Goal: Task Accomplishment & Management: Manage account settings

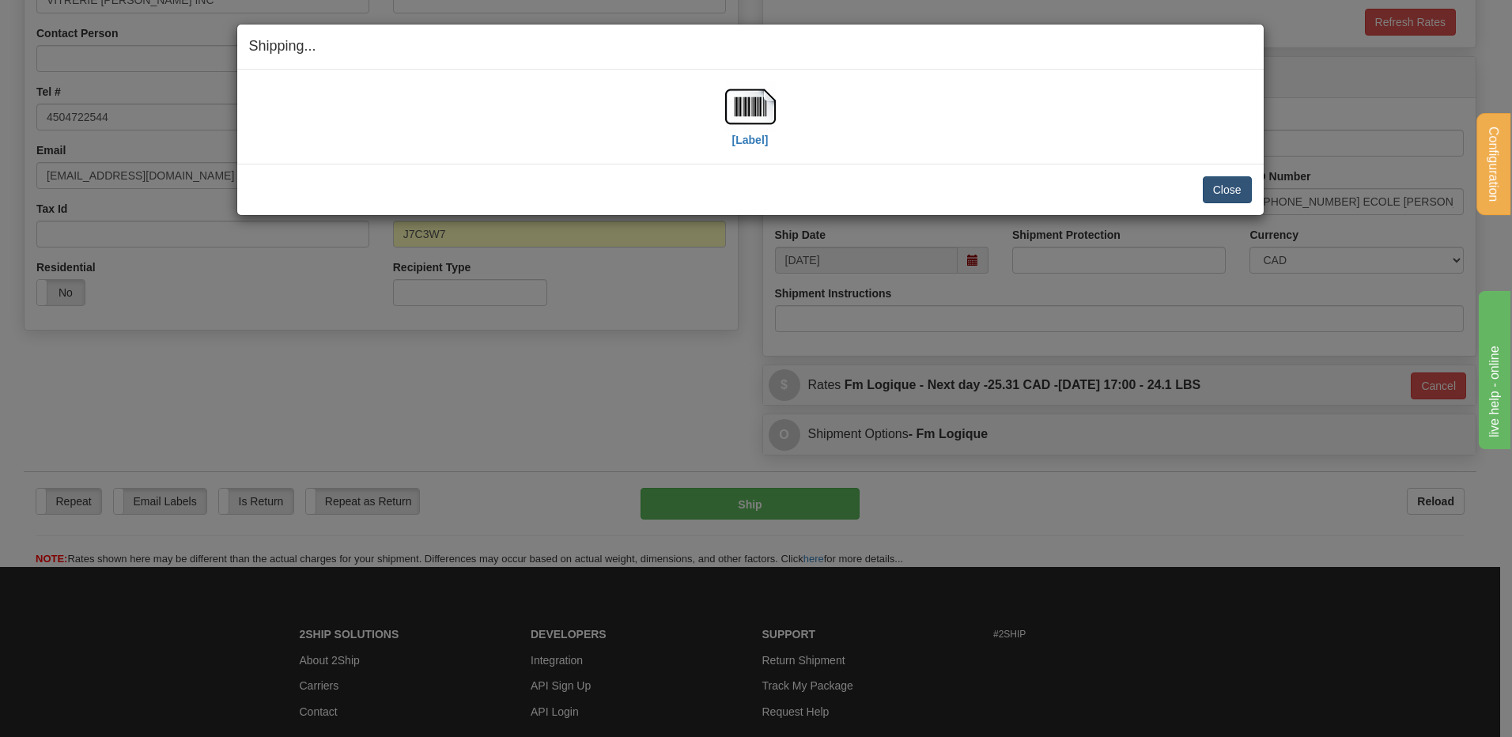
scroll to position [307, 0]
click at [1231, 193] on button "Close" at bounding box center [1227, 189] width 49 height 27
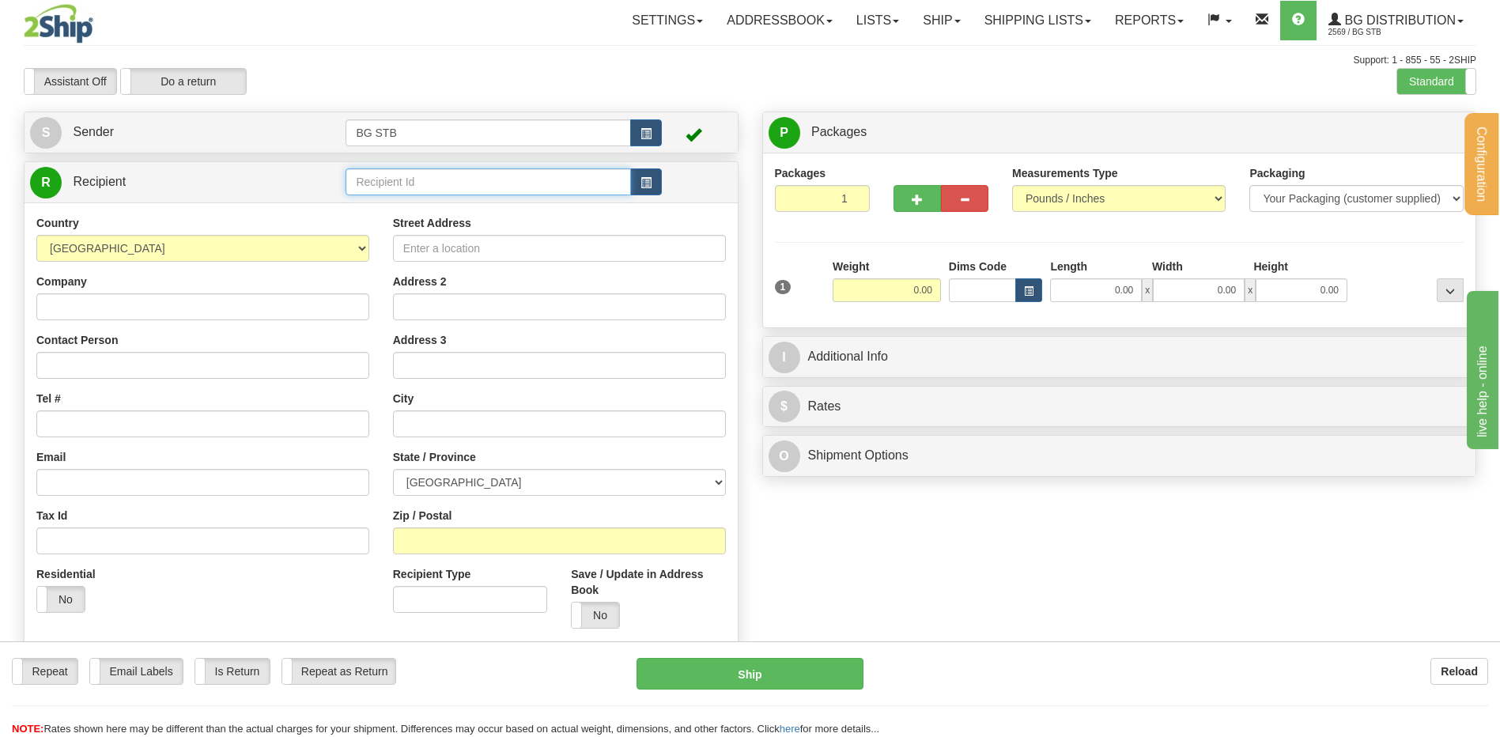
click at [391, 171] on input "text" at bounding box center [488, 181] width 285 height 27
type input "20006"
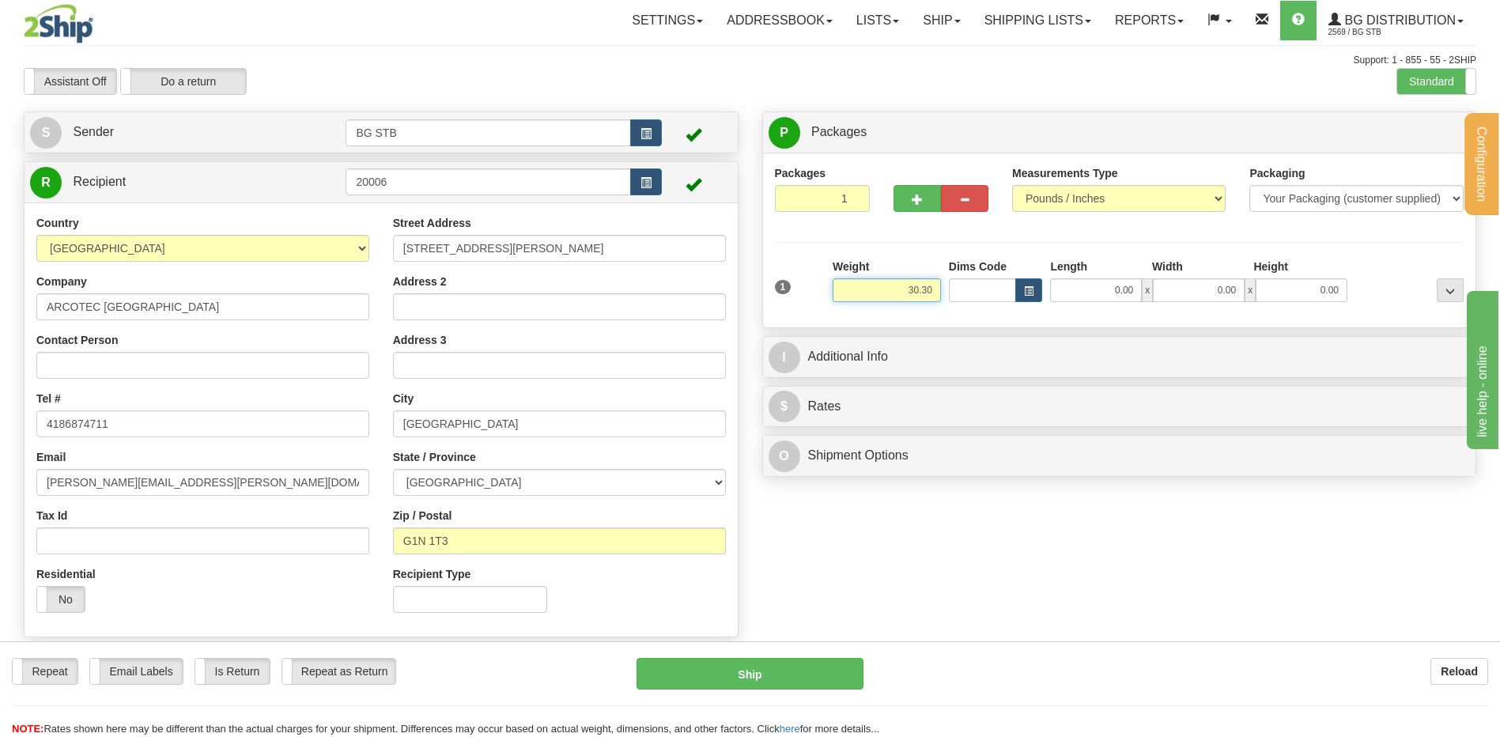
type input "30.30"
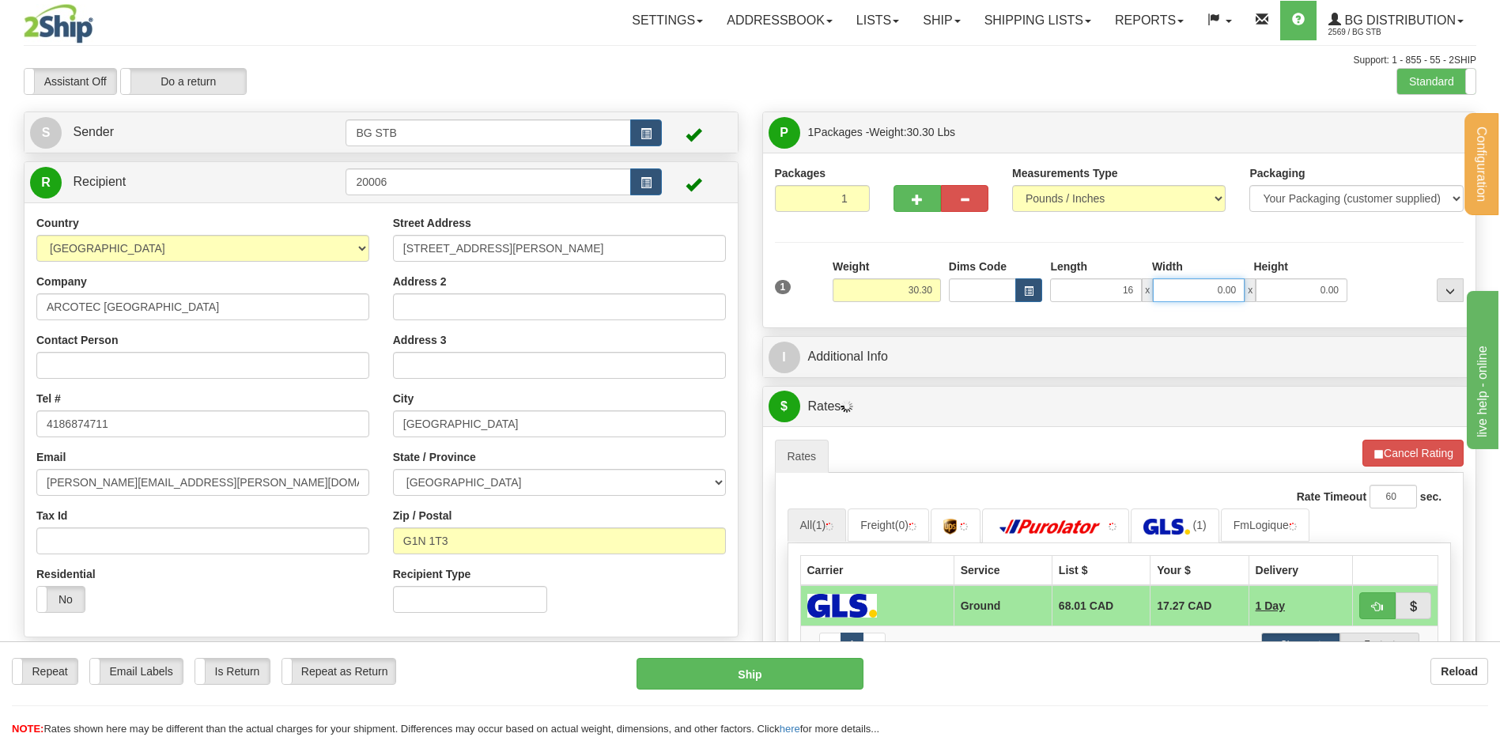
type input "16.00"
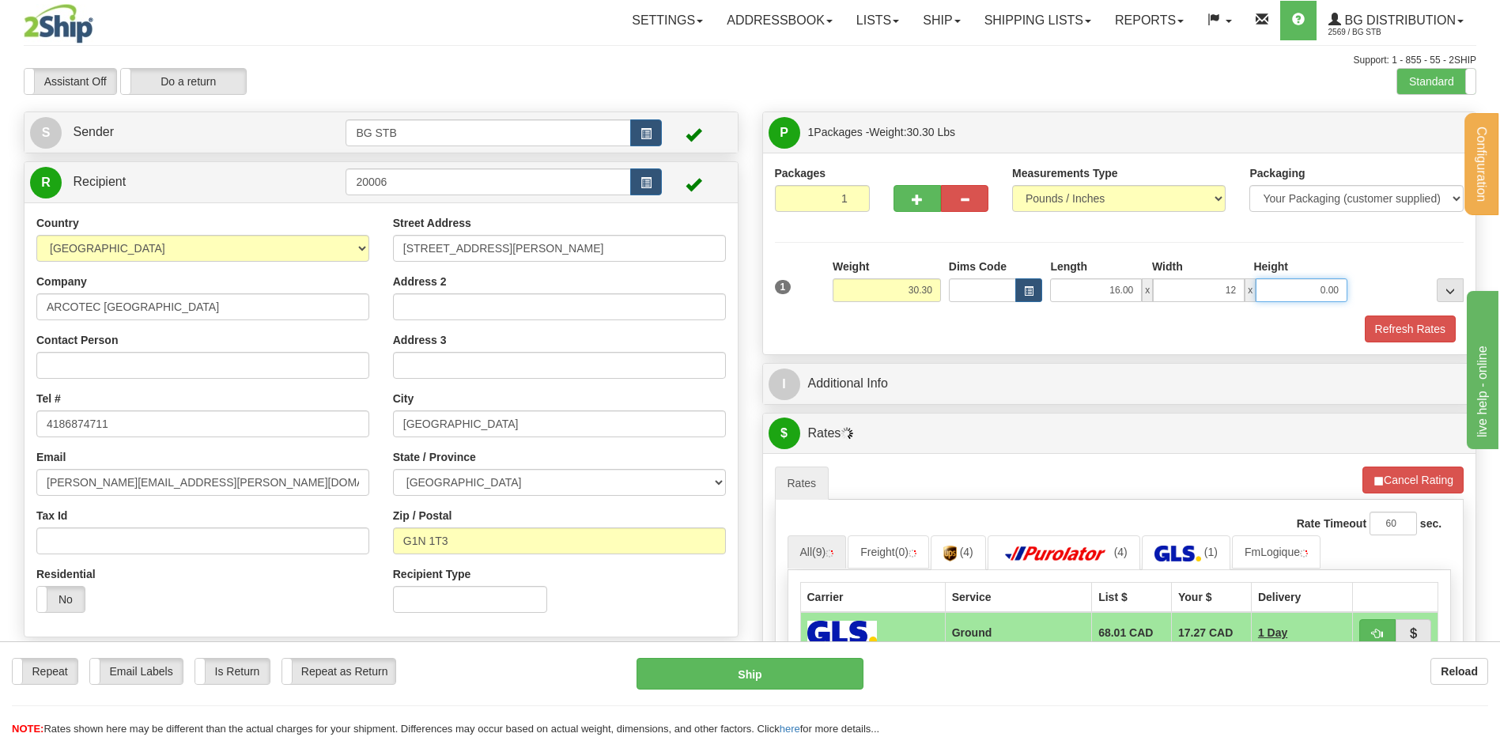
type input "12.00"
type input "11.00"
click at [897, 198] on button "button" at bounding box center [916, 198] width 47 height 27
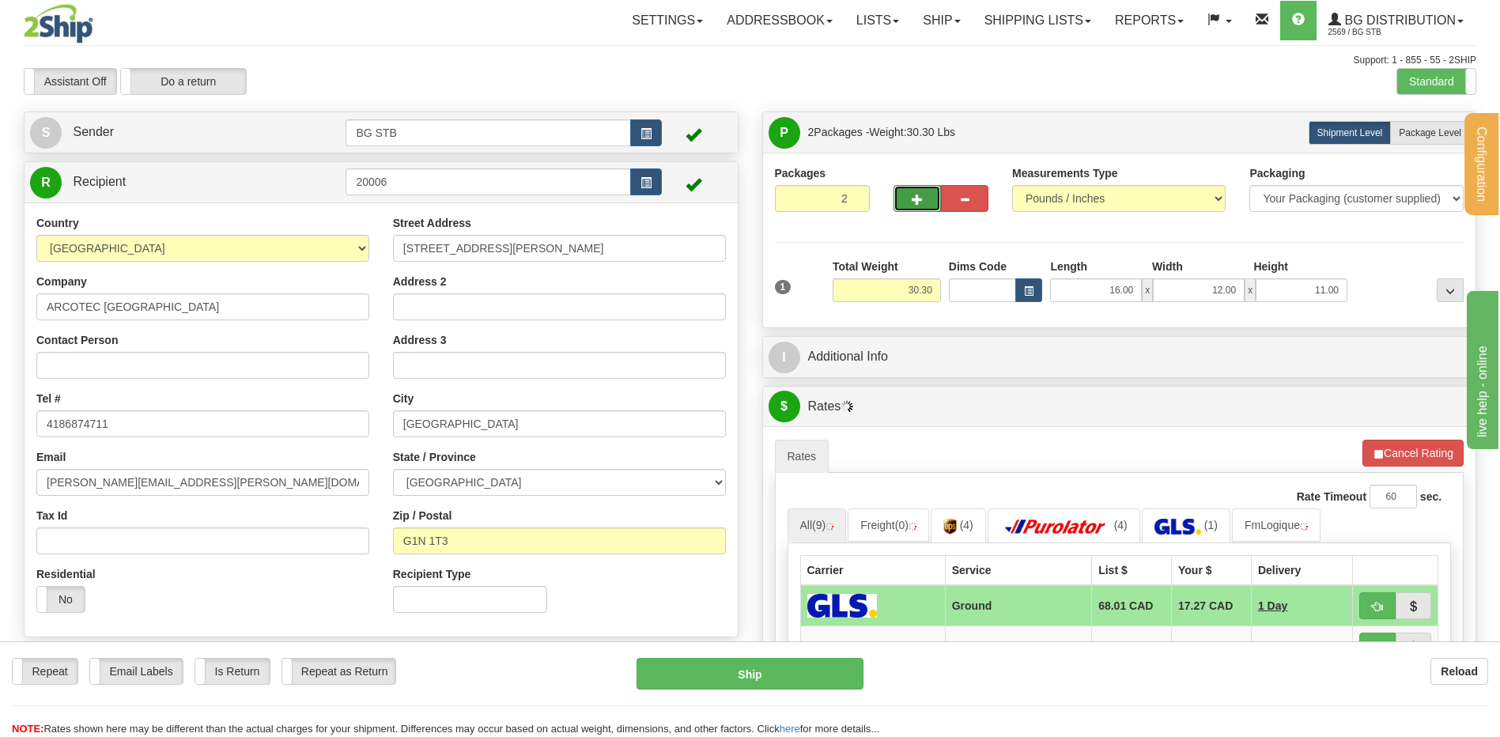
click at [907, 204] on button "button" at bounding box center [916, 198] width 47 height 27
click at [910, 199] on button "button" at bounding box center [916, 198] width 47 height 27
type input "4"
click at [1446, 126] on label "Package Level Pack.." at bounding box center [1430, 133] width 80 height 24
radio input "true"
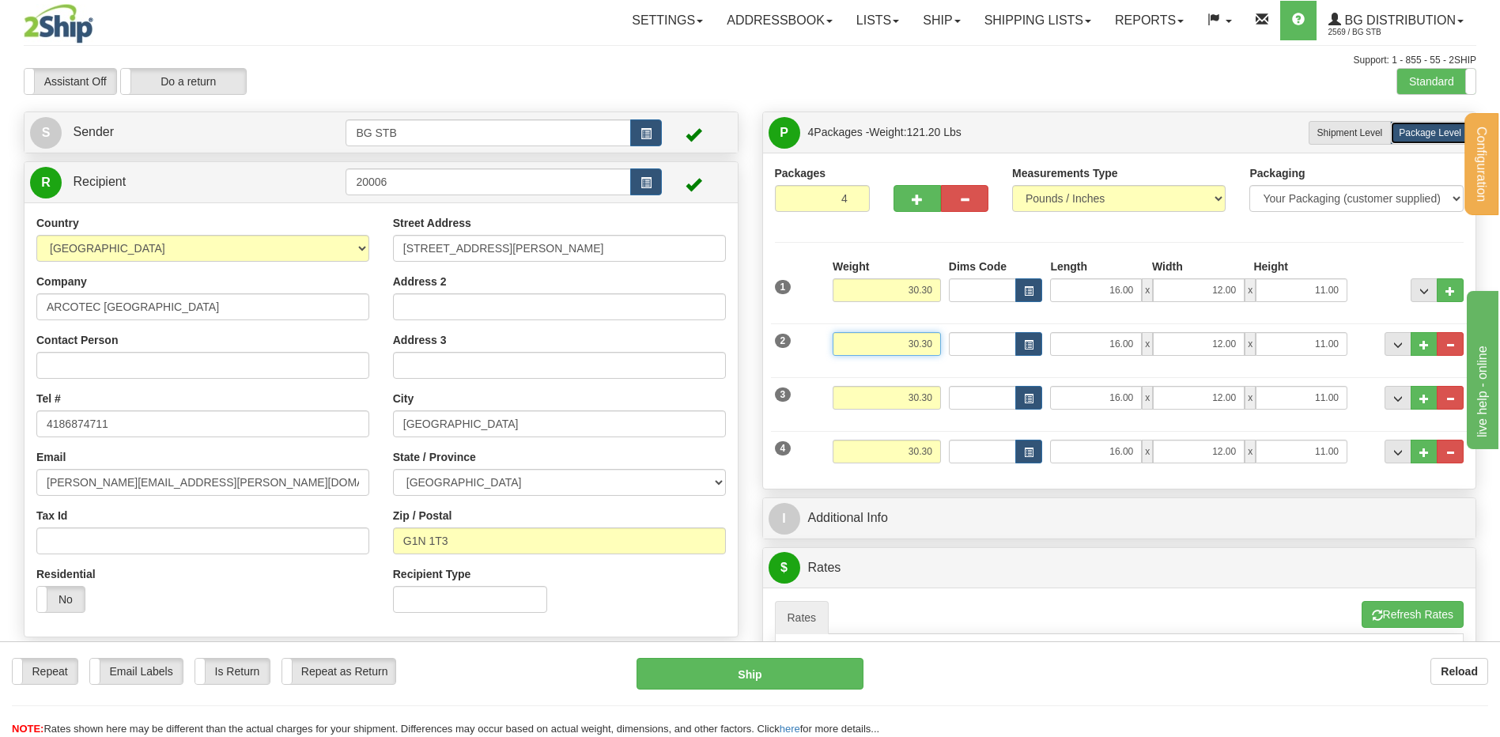
drag, startPoint x: 889, startPoint y: 337, endPoint x: 1119, endPoint y: 319, distance: 230.0
click at [1036, 330] on div "2 Weight 30.30 Dims Code Length Width Height" at bounding box center [1119, 341] width 697 height 53
type input "19.00"
type input "21.00"
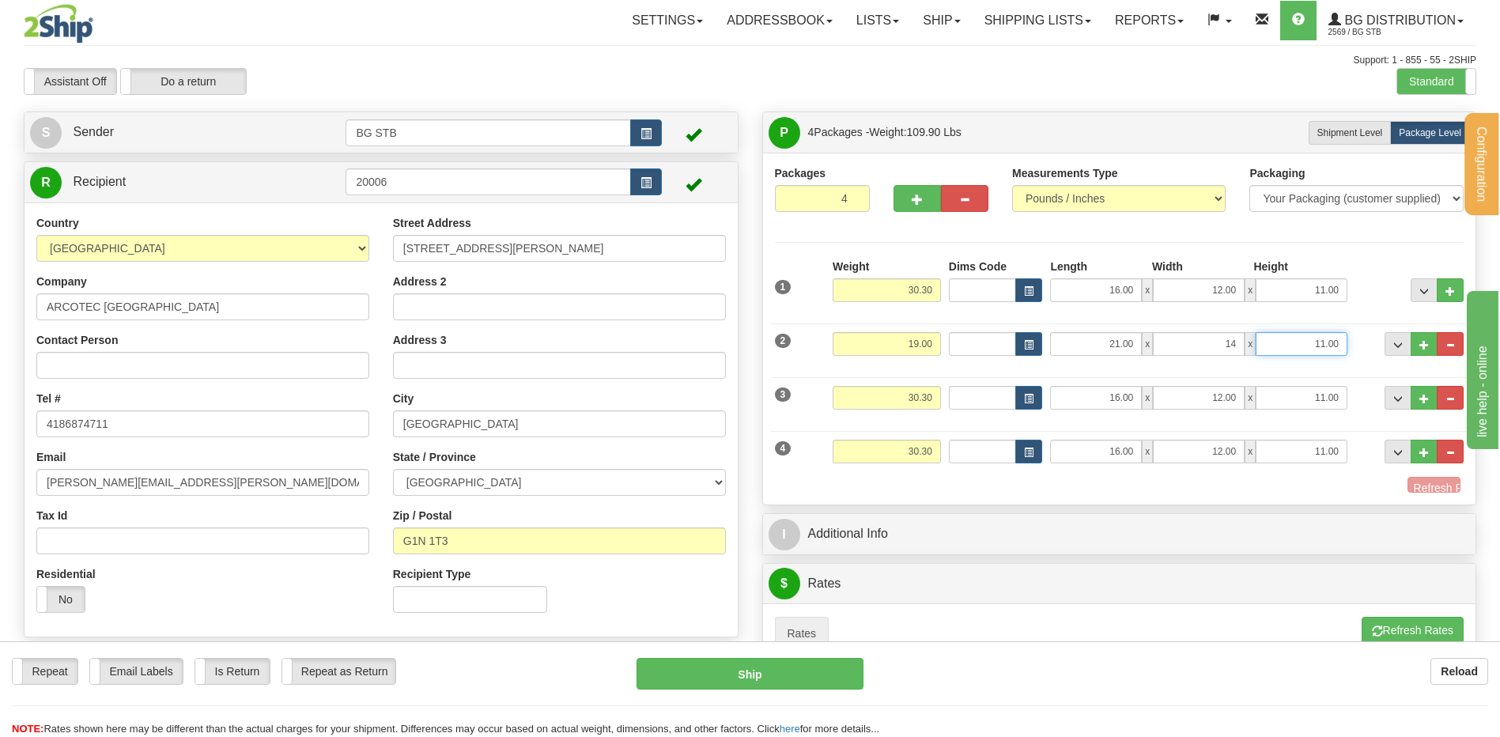
type input "14.00"
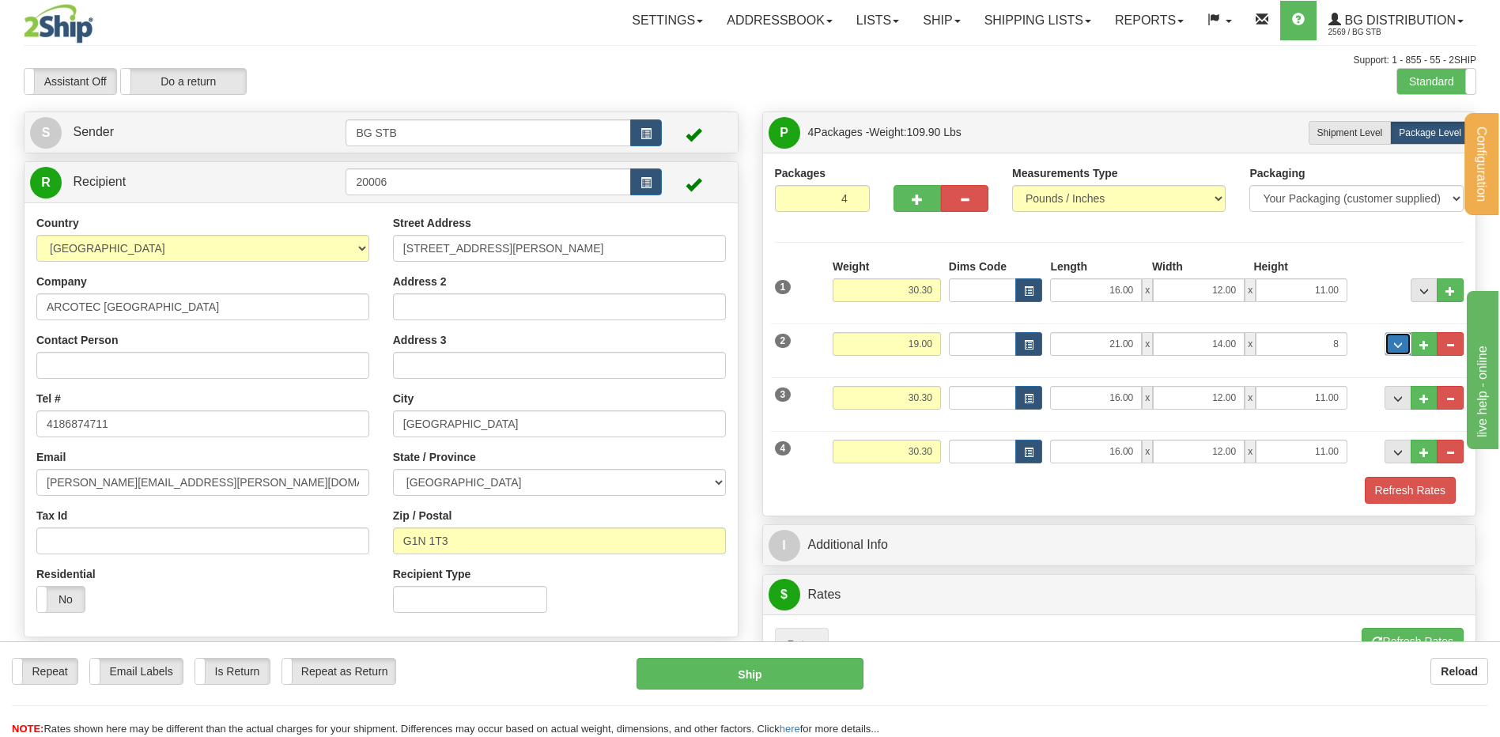
type input "8.00"
drag, startPoint x: 886, startPoint y: 399, endPoint x: 1033, endPoint y: 372, distance: 149.5
click at [1006, 372] on div "3 Weight 30.30 Dims Code Length Width Height" at bounding box center [1119, 395] width 697 height 53
type input "35.00"
type input "1"
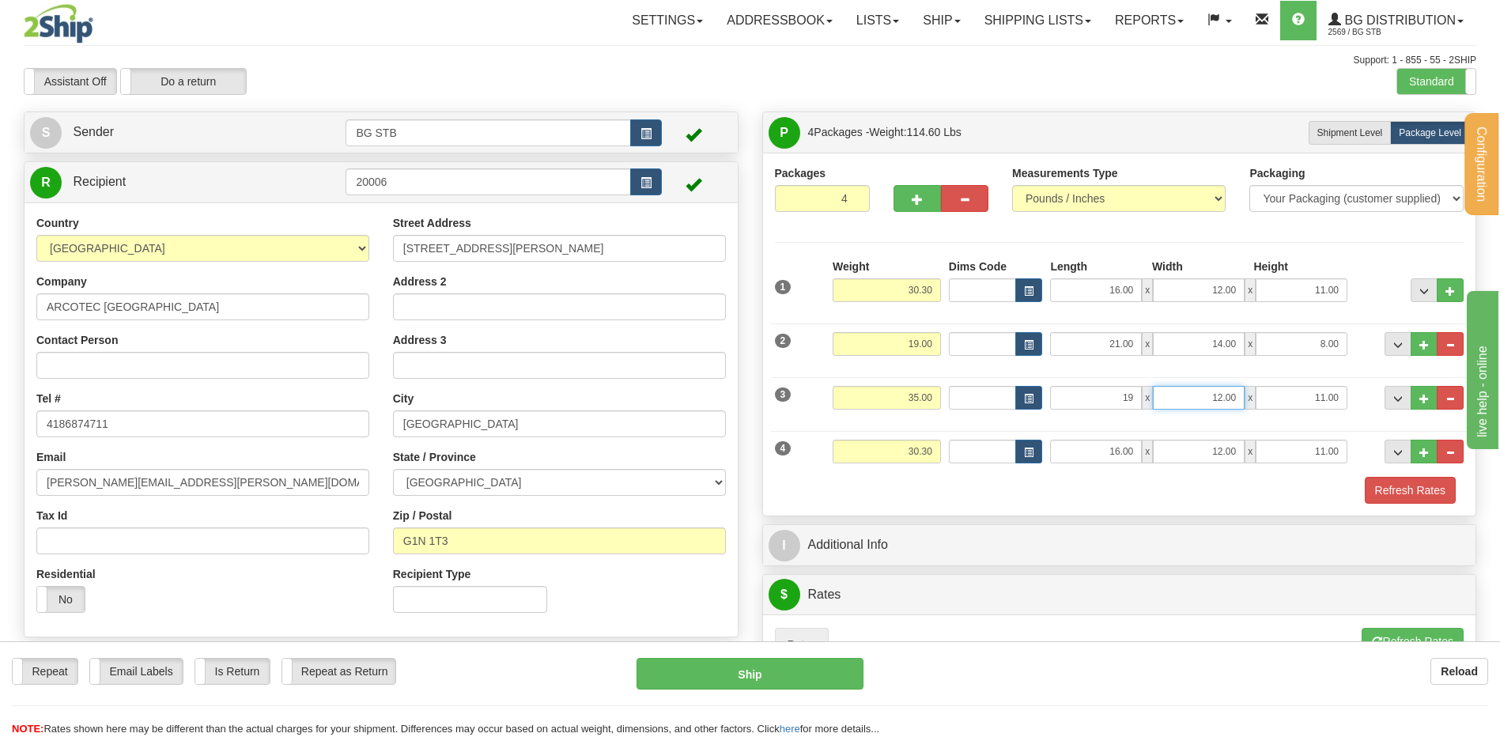
type input "19.00"
type input "14.00"
type input "8.00"
drag, startPoint x: 886, startPoint y: 445, endPoint x: 1117, endPoint y: 439, distance: 231.7
click at [1047, 446] on div "4 Weight 30.30 Dims Code Length Width Height" at bounding box center [1119, 449] width 697 height 53
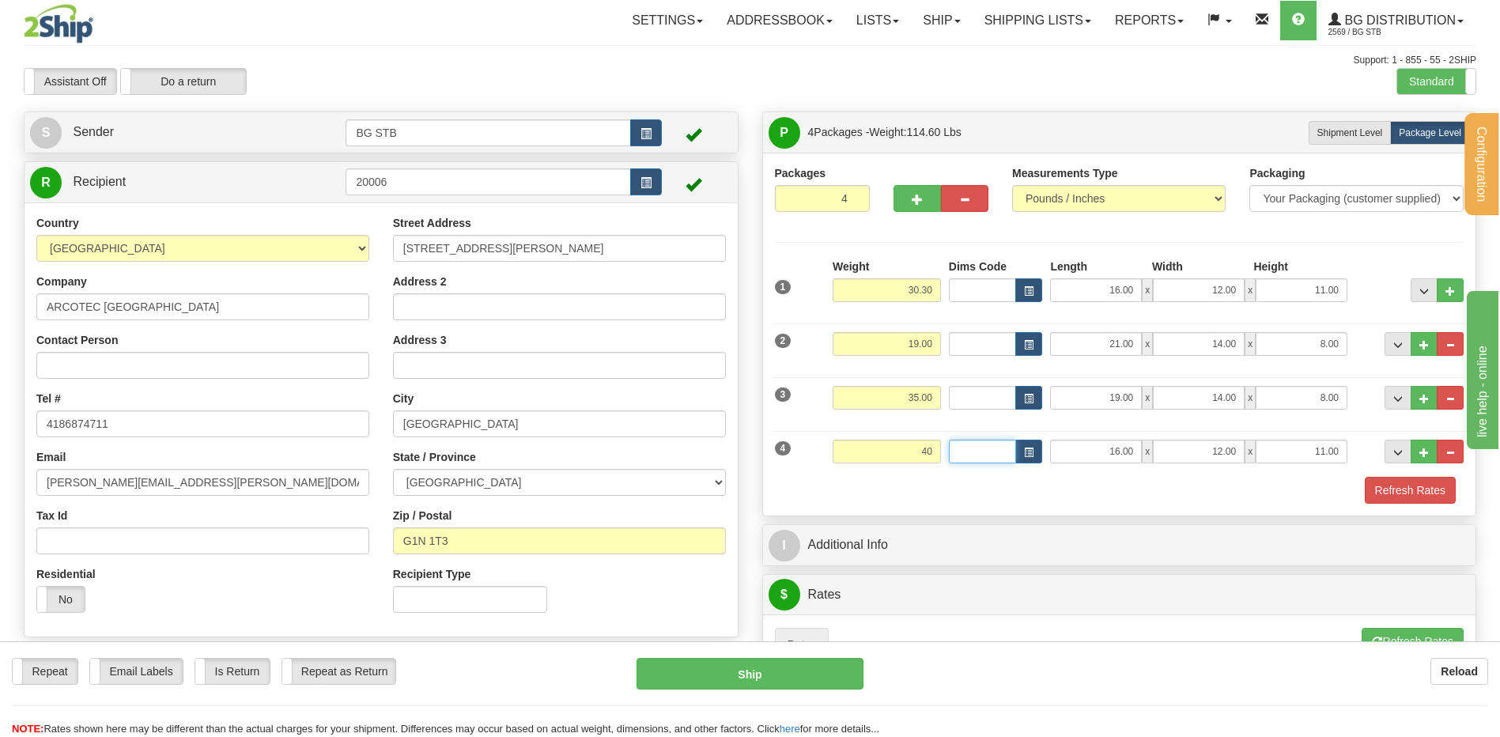
type input "40.00"
type input "34.50"
type input "12.00"
type input "10.00"
drag, startPoint x: 1082, startPoint y: 452, endPoint x: 1244, endPoint y: 434, distance: 162.3
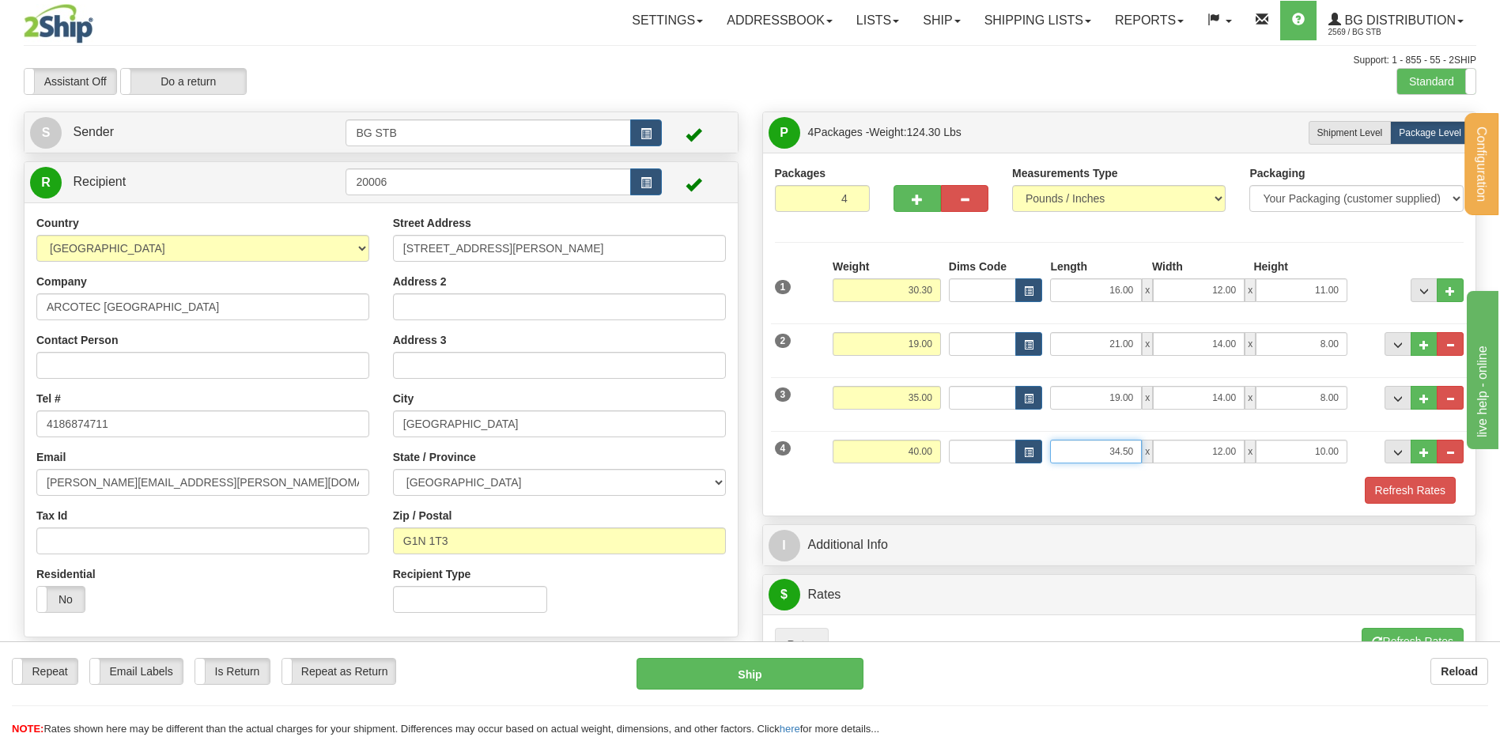
click at [1179, 444] on div "34.50 x 12.00 x 10.00" at bounding box center [1198, 452] width 297 height 24
type input "34.00"
click at [908, 201] on button "button" at bounding box center [916, 198] width 47 height 27
type input "5"
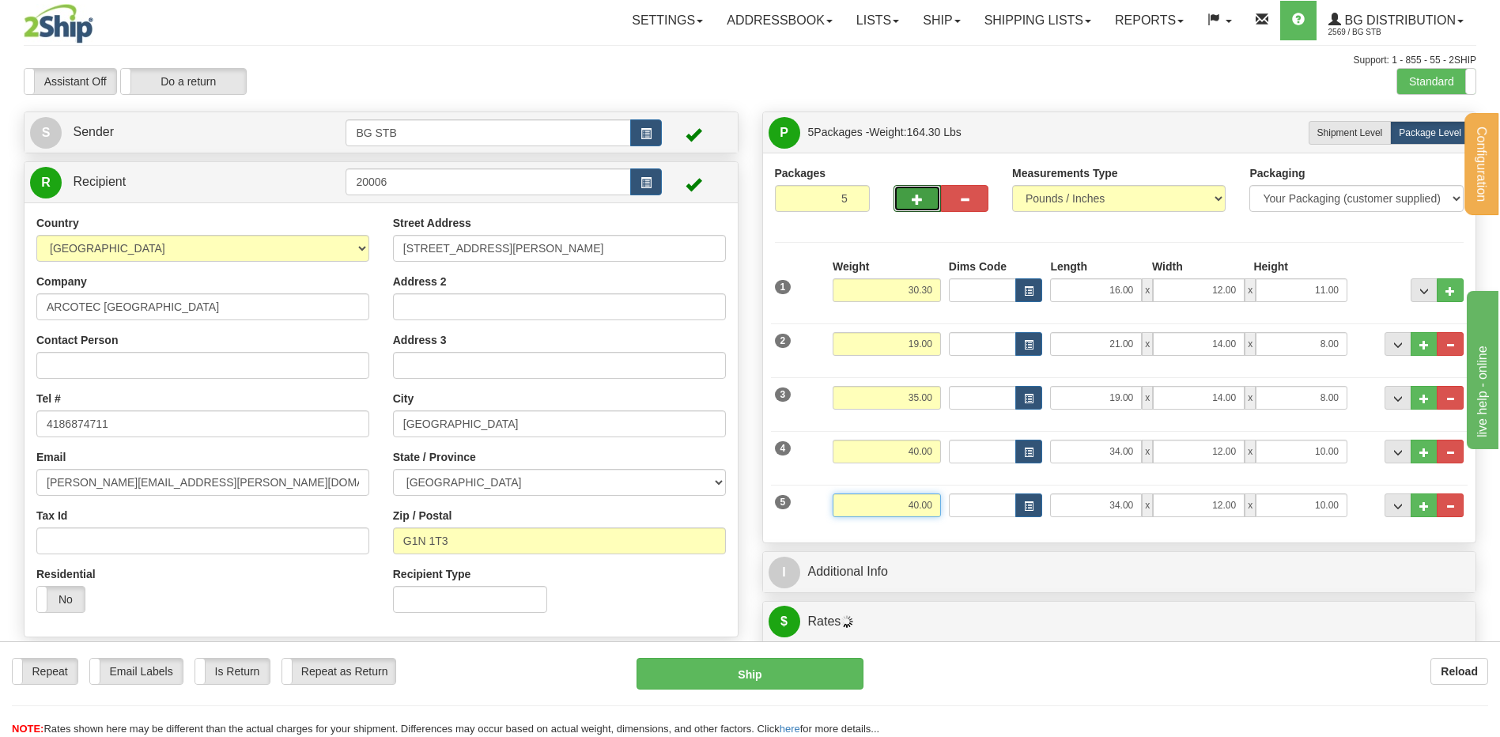
drag, startPoint x: 983, startPoint y: 508, endPoint x: 1047, endPoint y: 485, distance: 68.3
click at [1059, 495] on div "5 Weight 40.00 Dims Code Length Width Height" at bounding box center [1119, 503] width 697 height 53
type input "30.00"
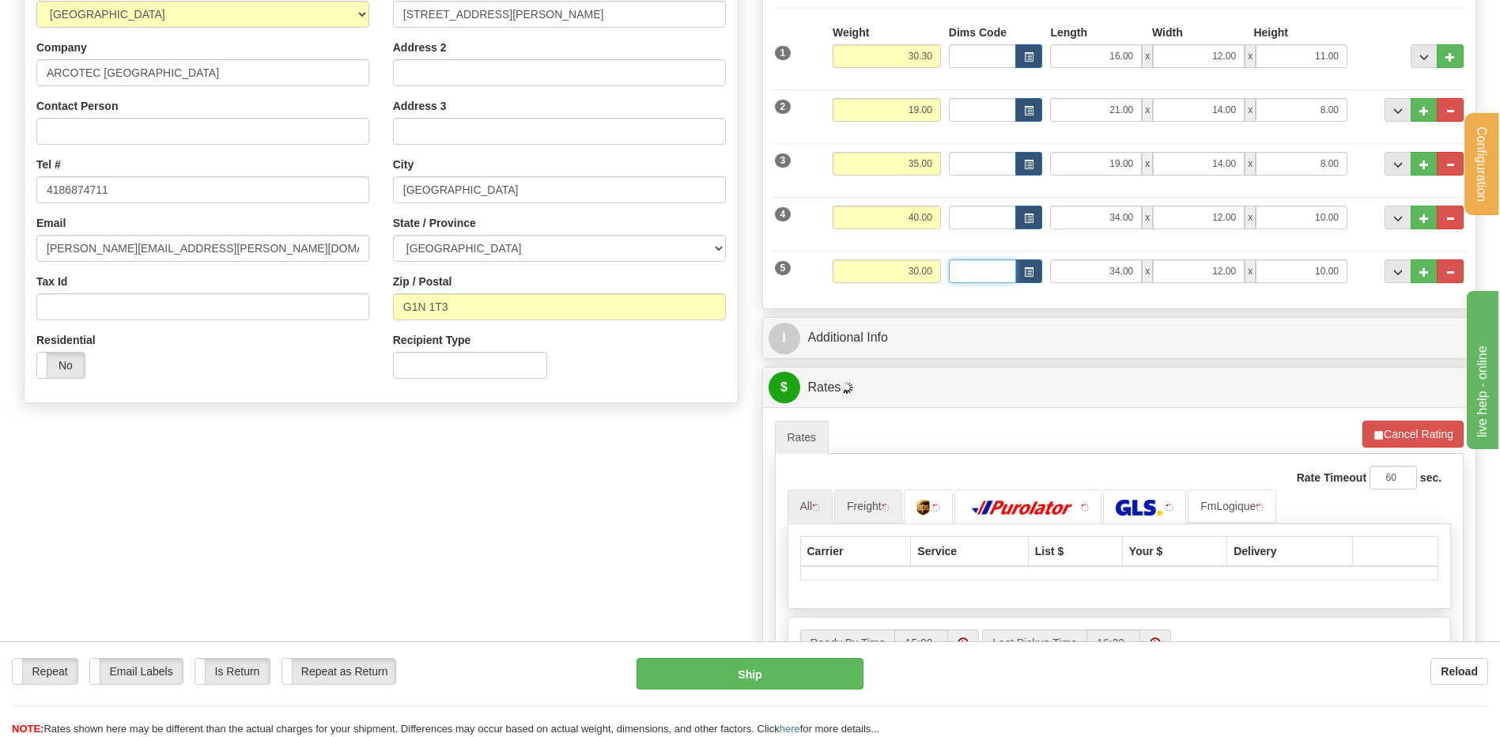
scroll to position [395, 0]
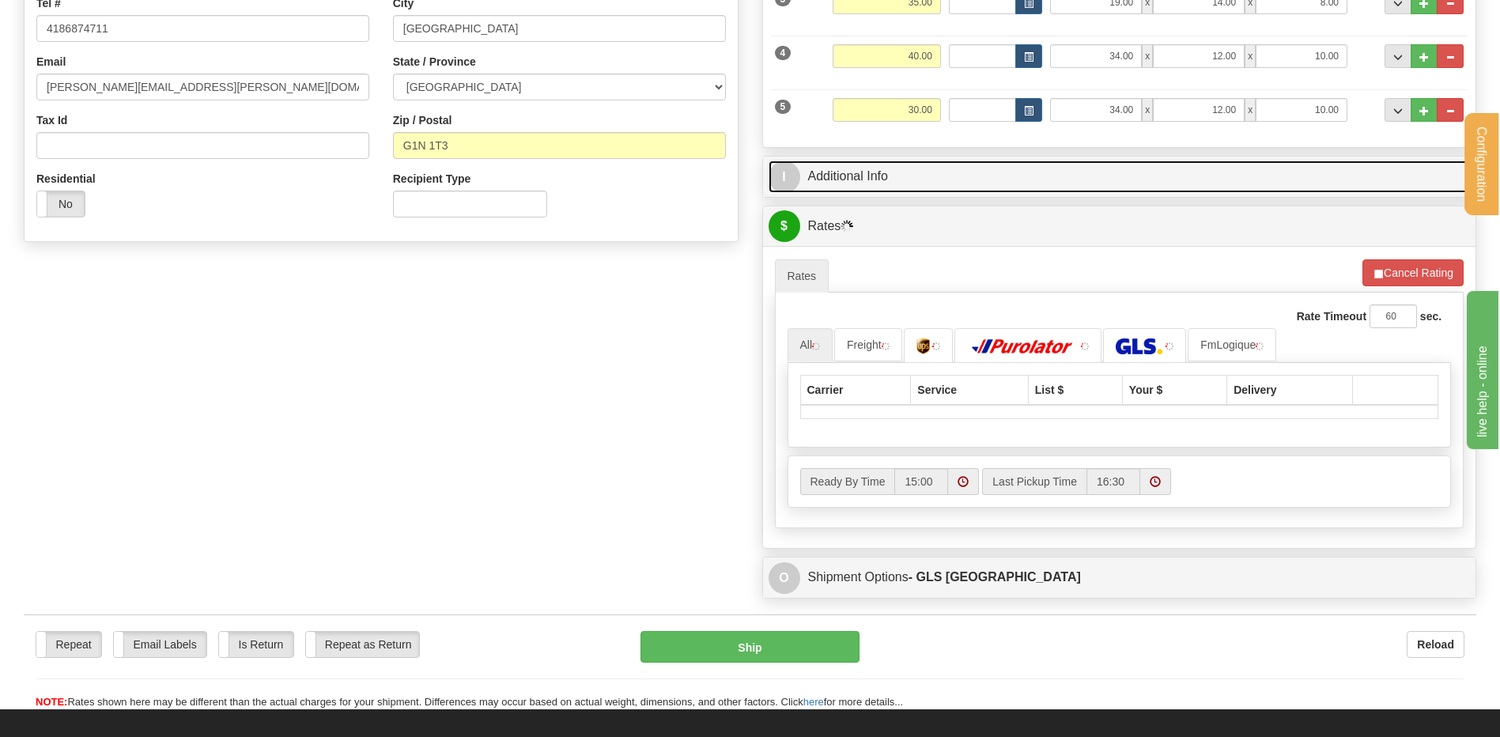
click at [950, 187] on link "I Additional Info" at bounding box center [1120, 177] width 702 height 32
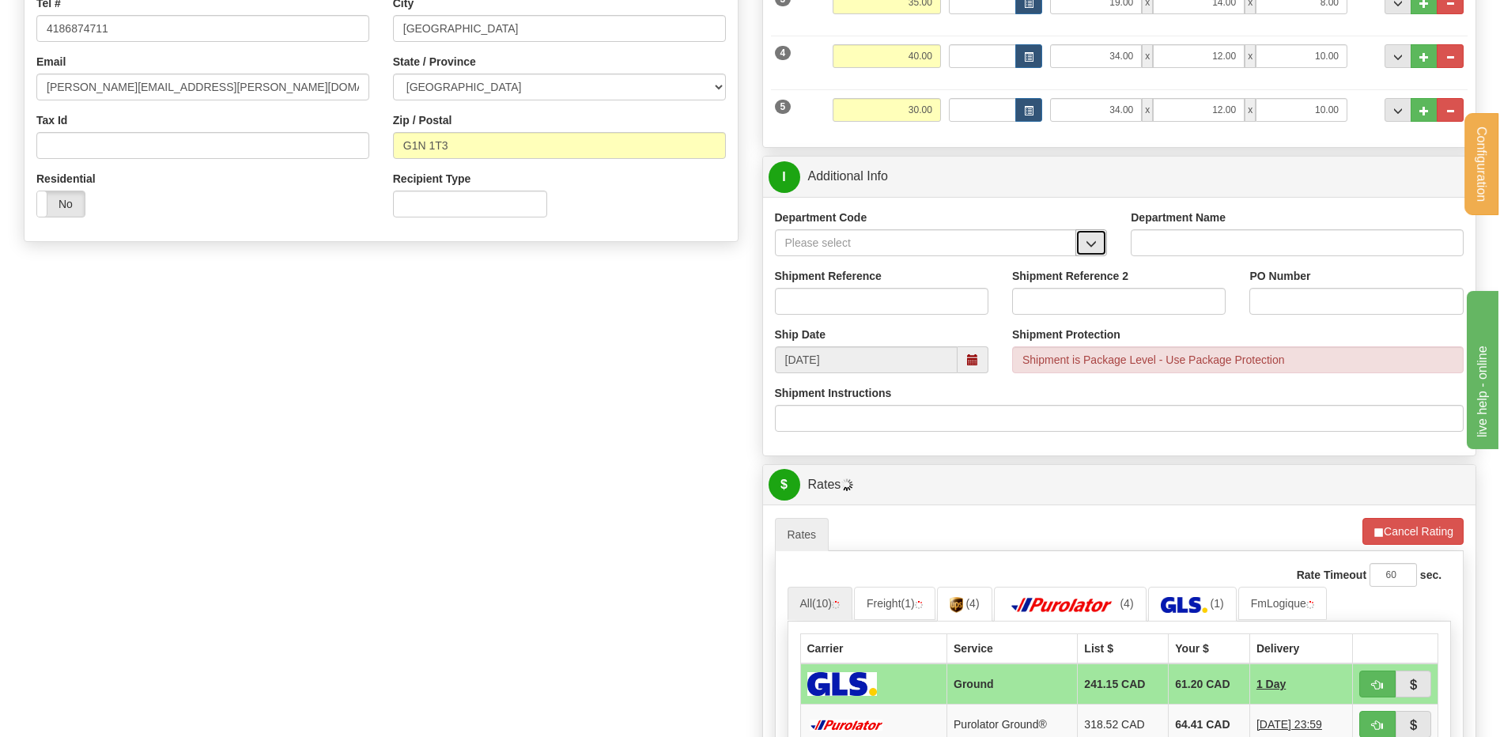
click at [1088, 244] on span "button" at bounding box center [1091, 244] width 11 height 10
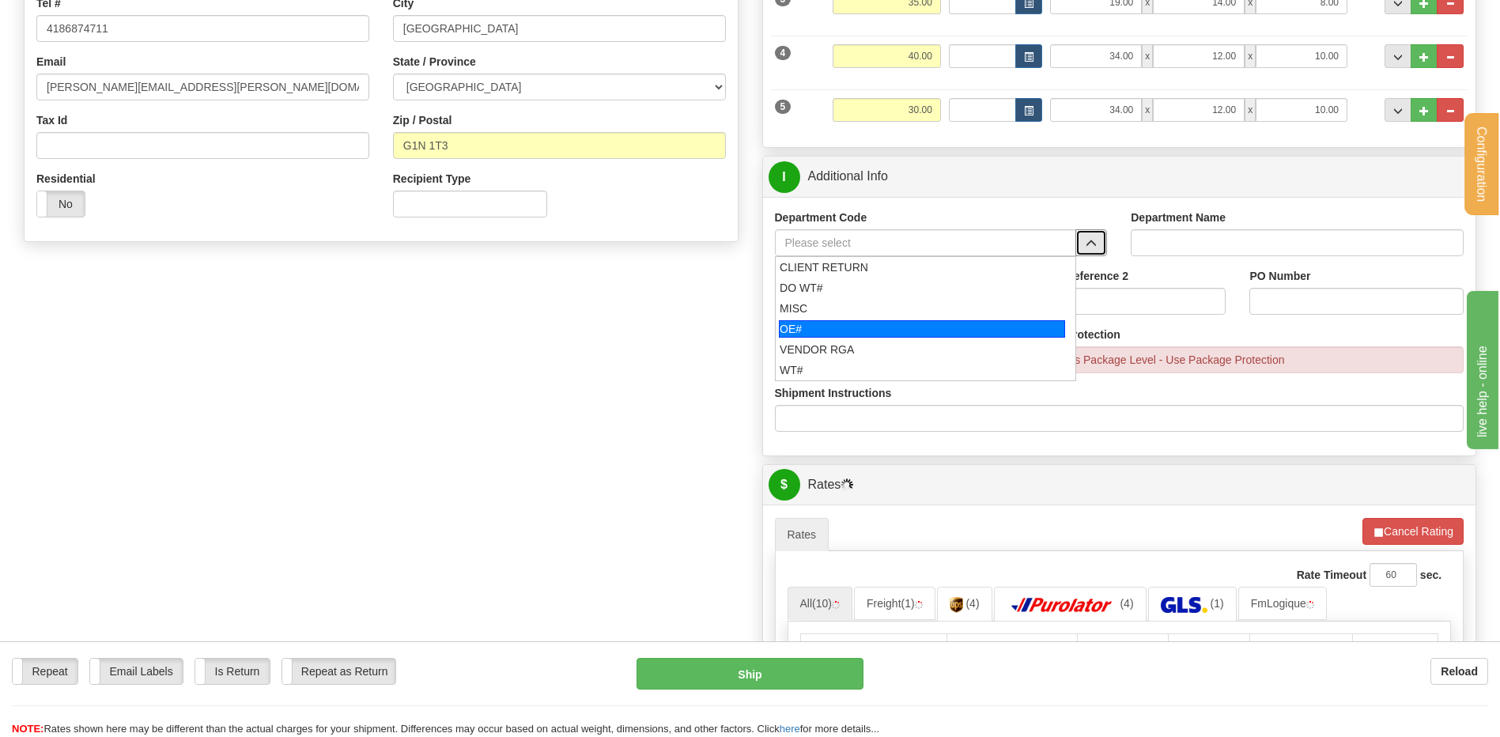
drag, startPoint x: 893, startPoint y: 327, endPoint x: 886, endPoint y: 310, distance: 19.1
click at [893, 327] on div "OE#" at bounding box center [922, 328] width 286 height 17
type input "OE#"
type input "ORDERS"
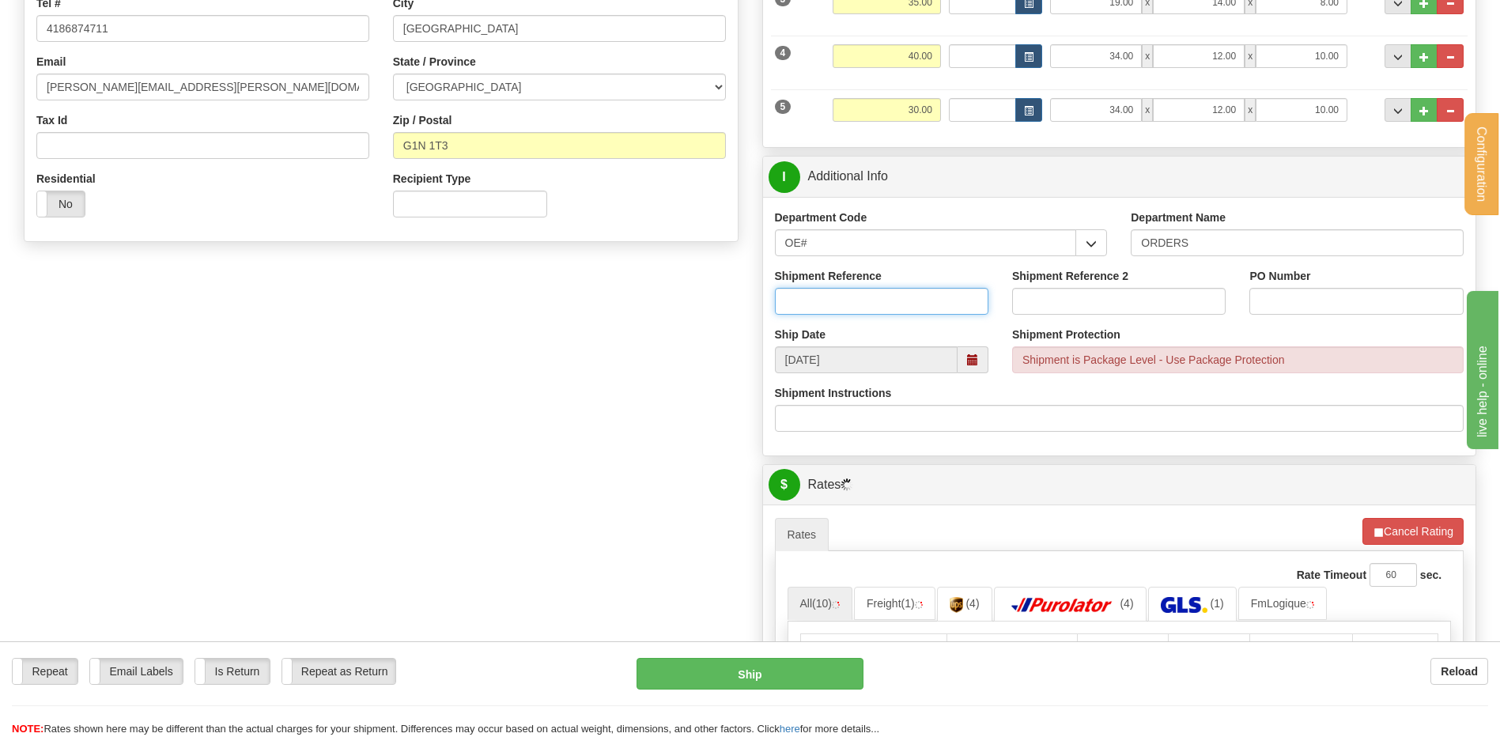
click at [884, 308] on input "Shipment Reference" at bounding box center [881, 301] width 213 height 27
type input "80006149-00"
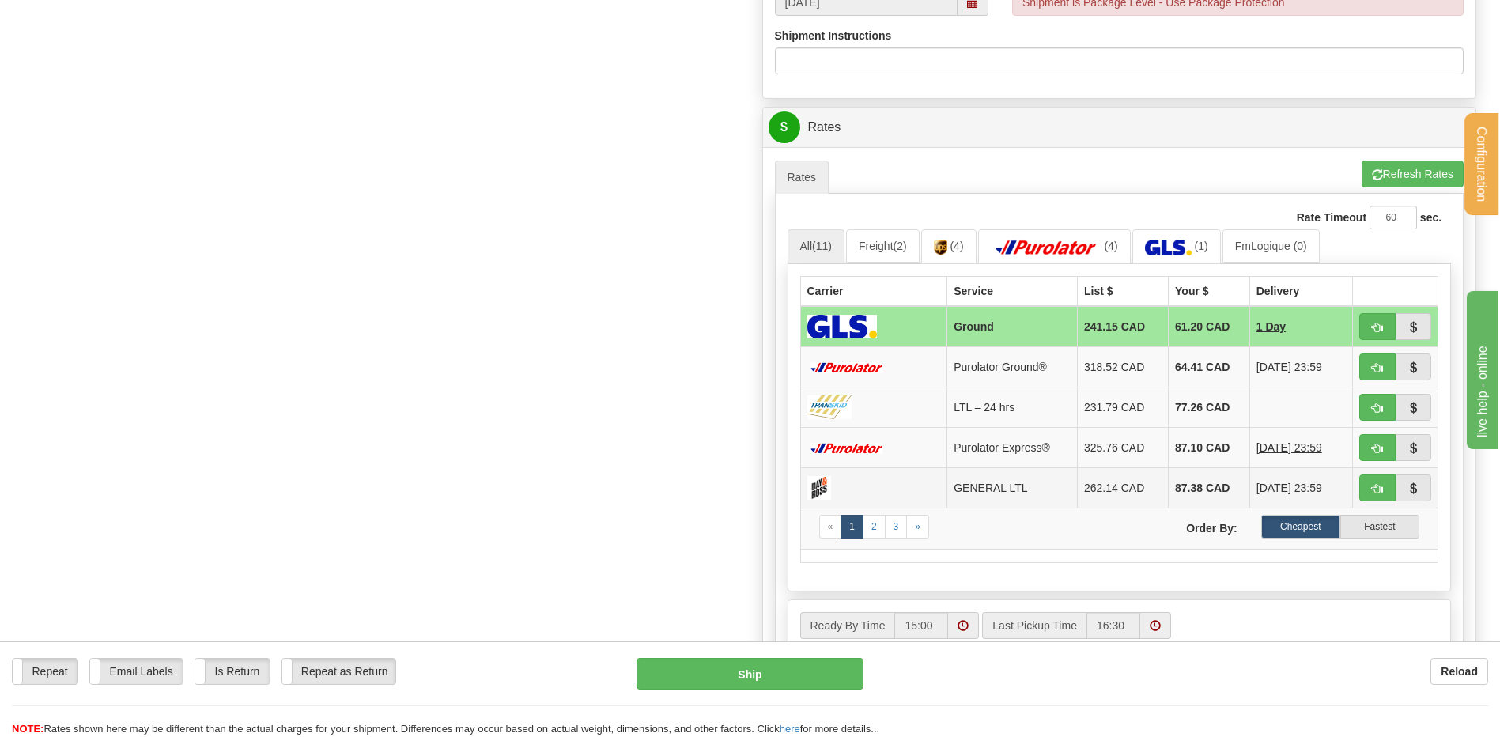
scroll to position [870, 0]
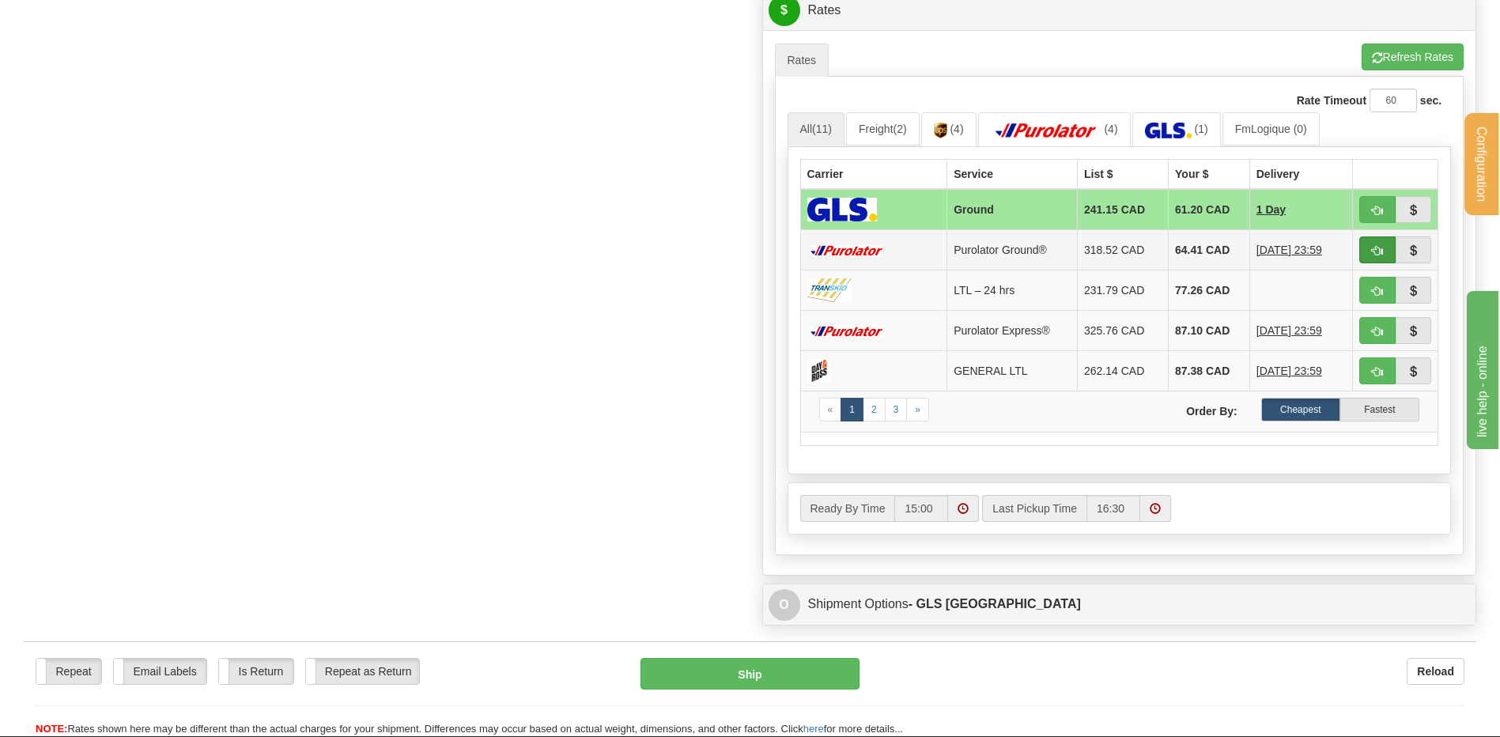
type input "301105-9"
drag, startPoint x: 1387, startPoint y: 251, endPoint x: 857, endPoint y: 286, distance: 530.9
click at [1387, 251] on button "button" at bounding box center [1377, 249] width 36 height 27
type input "260"
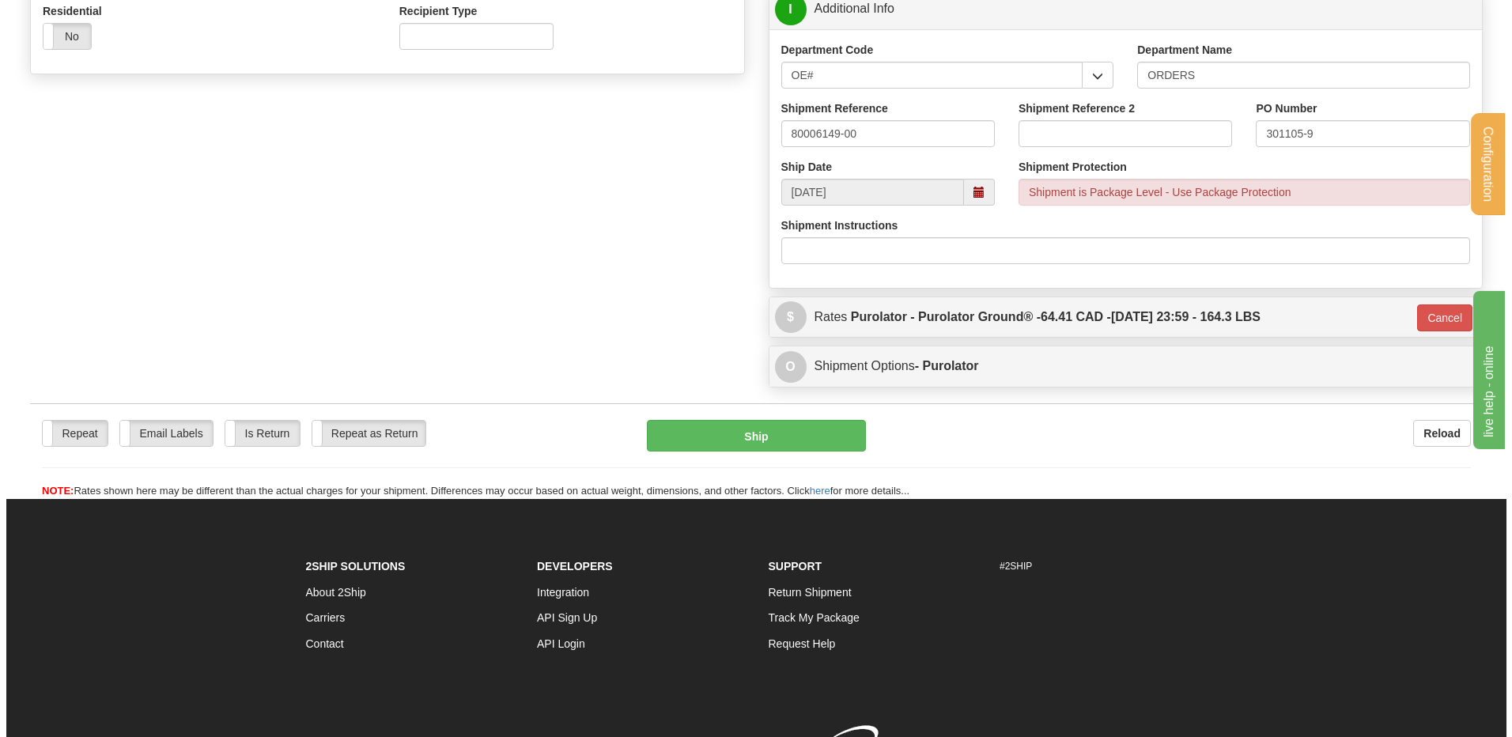
scroll to position [496, 0]
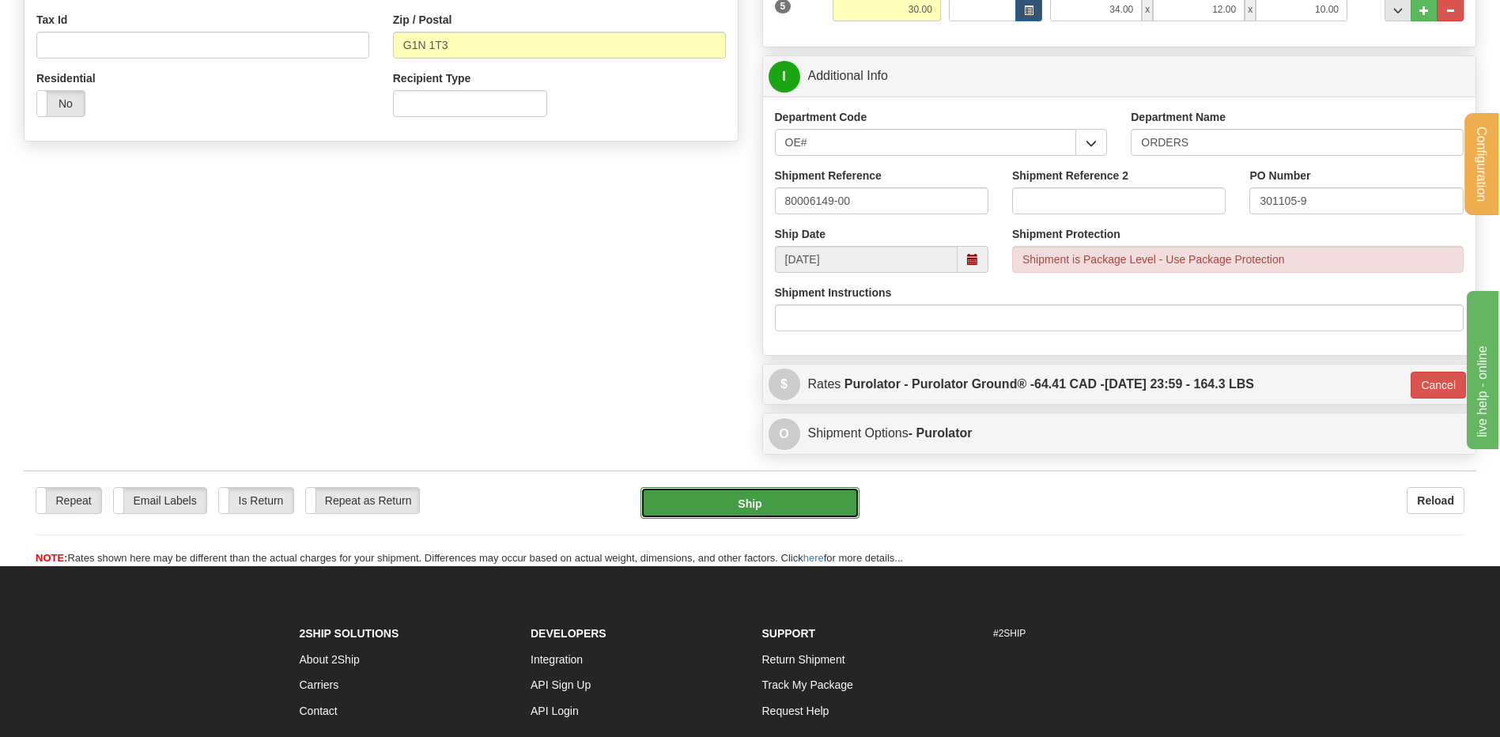
click at [672, 495] on button "Ship" at bounding box center [749, 503] width 218 height 32
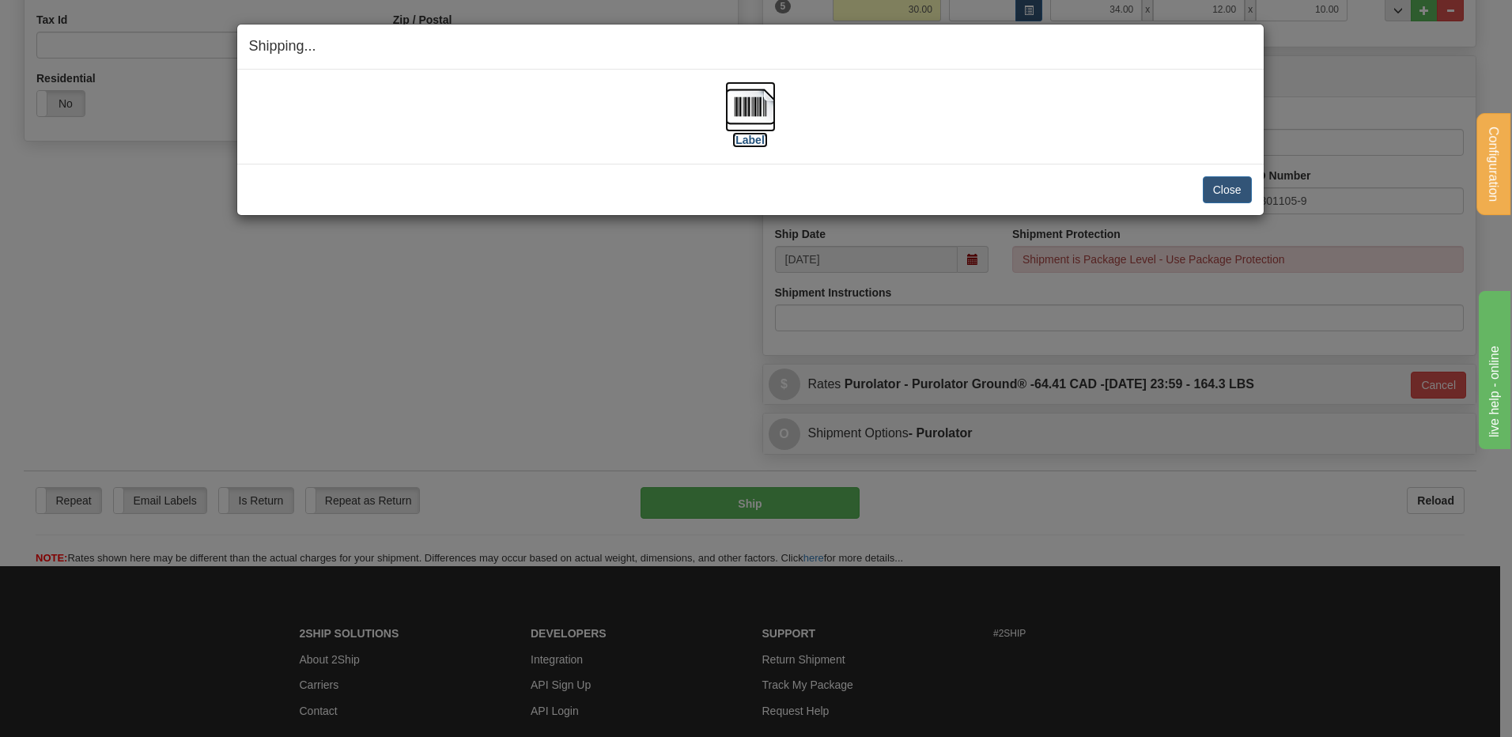
click at [738, 99] on img at bounding box center [750, 106] width 51 height 51
click at [1218, 188] on button "Close" at bounding box center [1227, 189] width 49 height 27
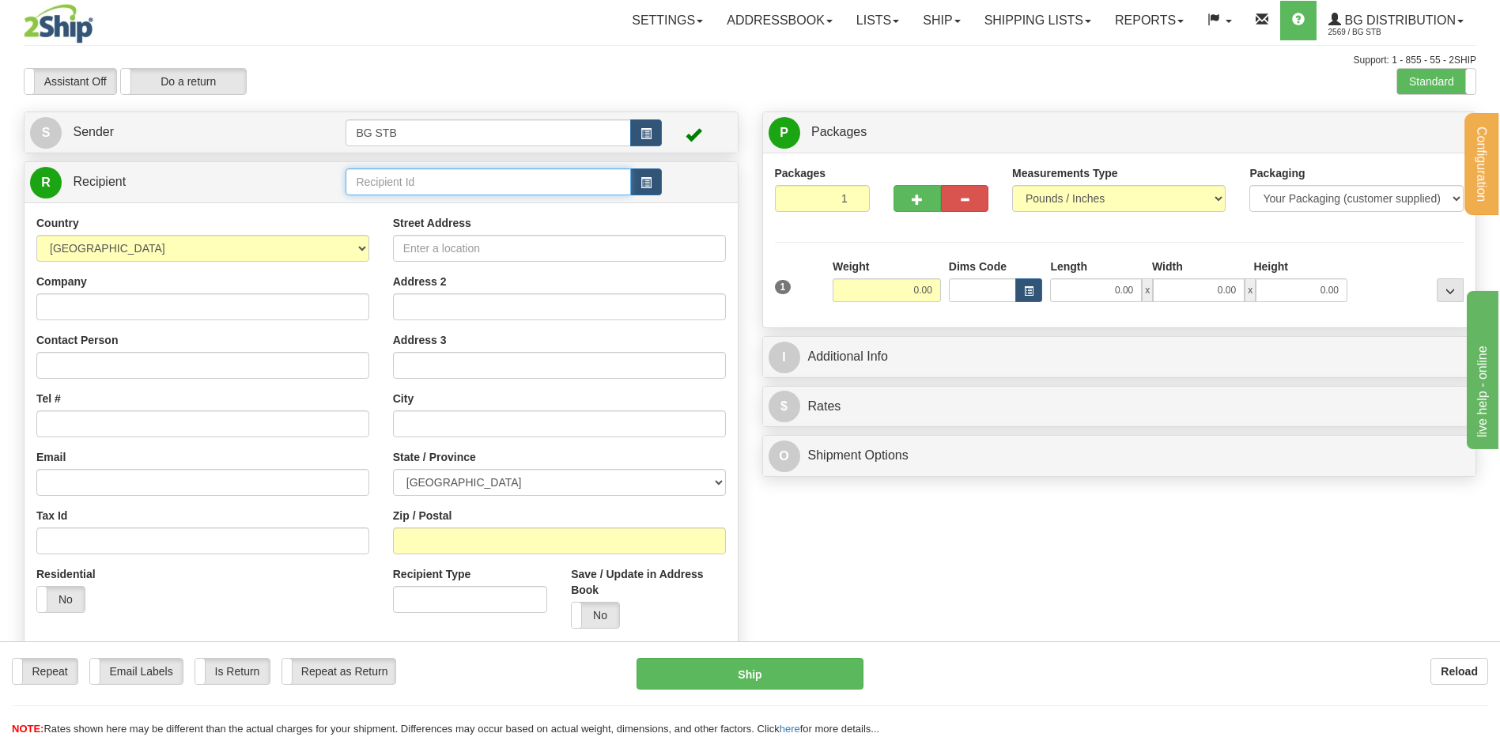
click at [487, 173] on input "text" at bounding box center [488, 181] width 285 height 27
type input "1046"
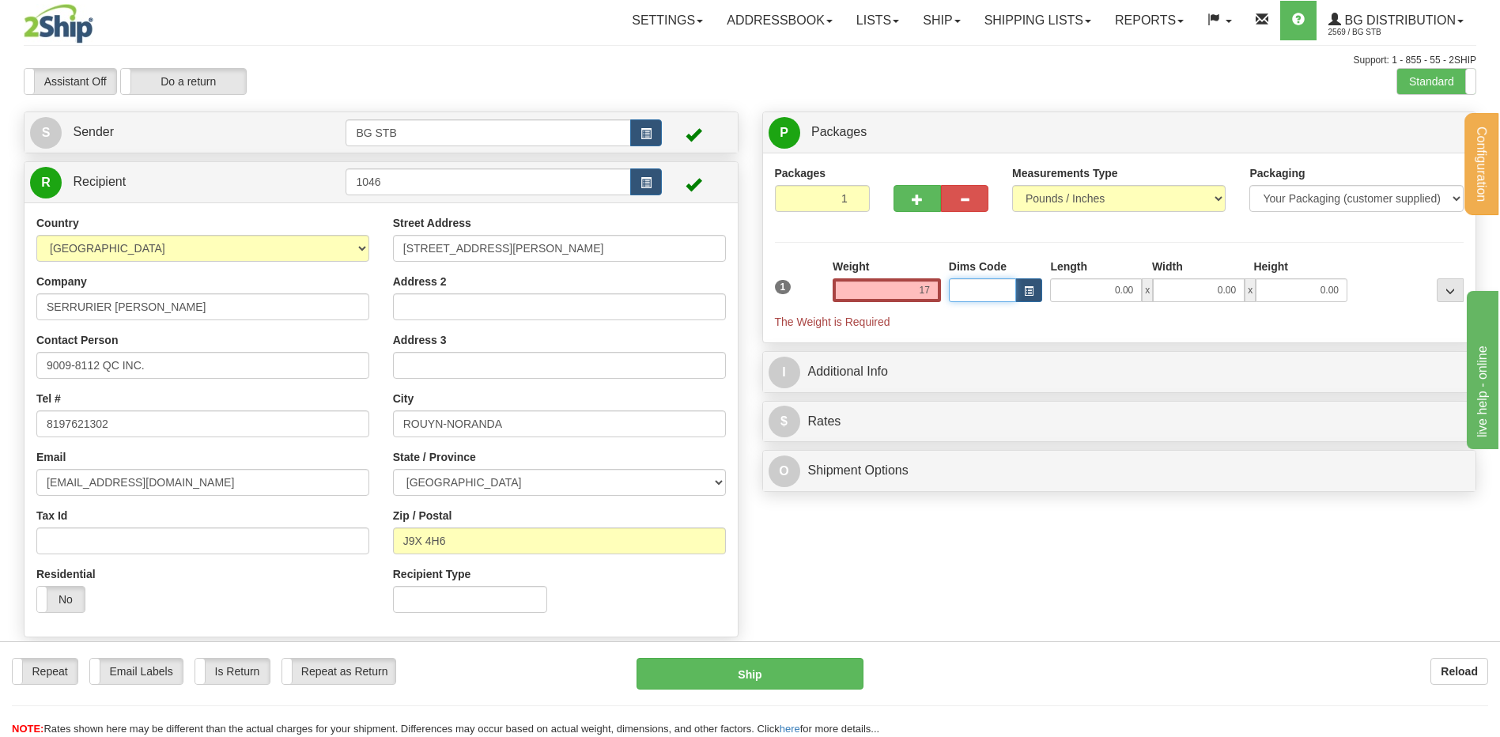
type input "17.00"
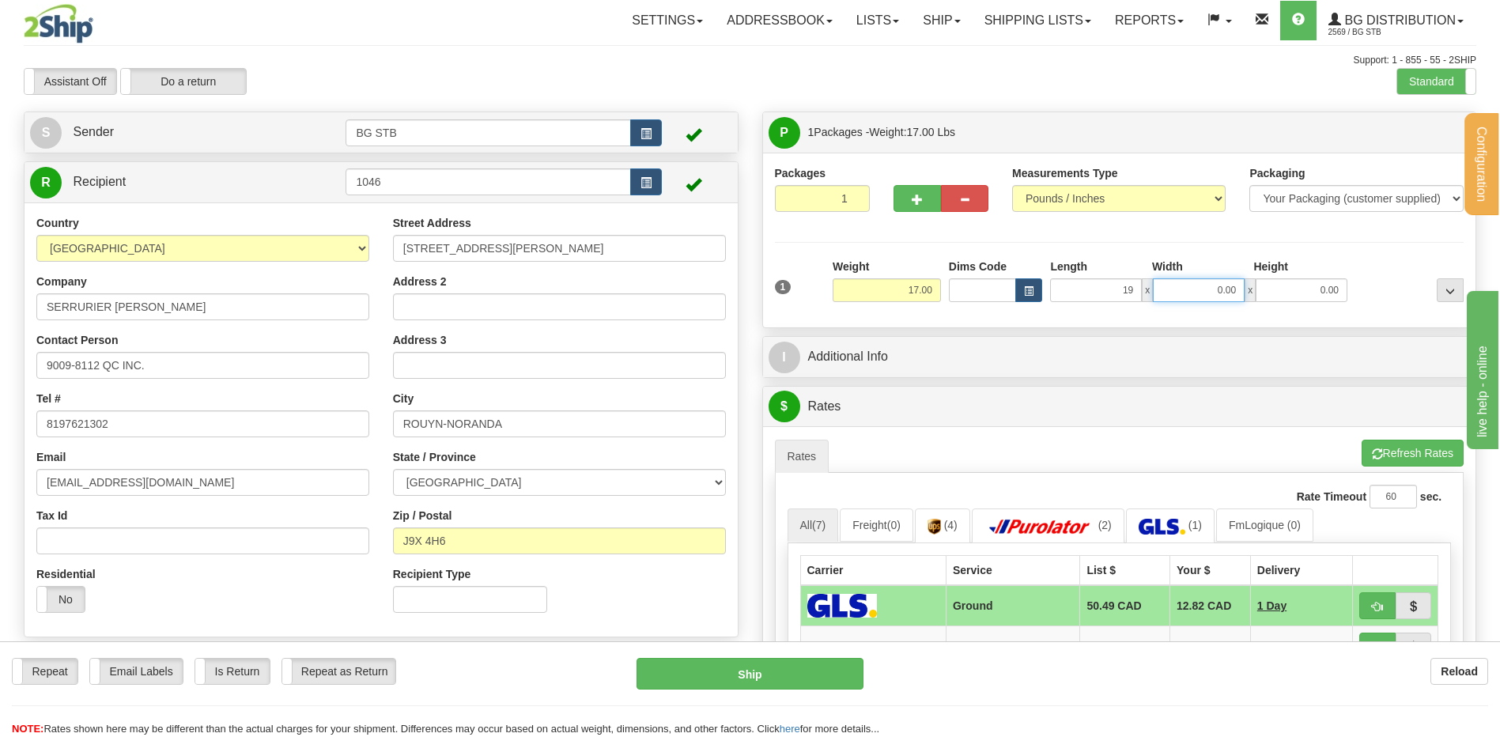
type input "19.00"
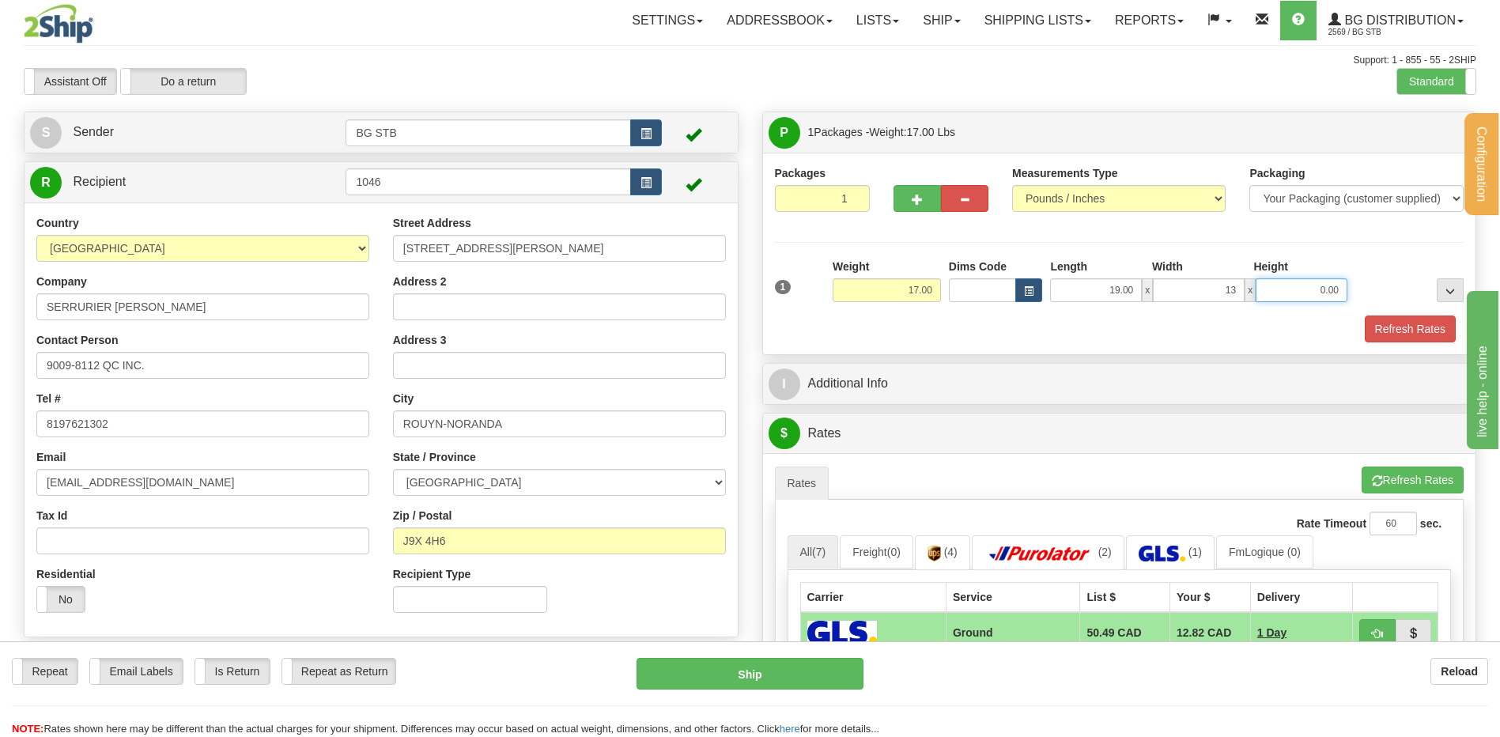
type input "13.00"
type input "8.00"
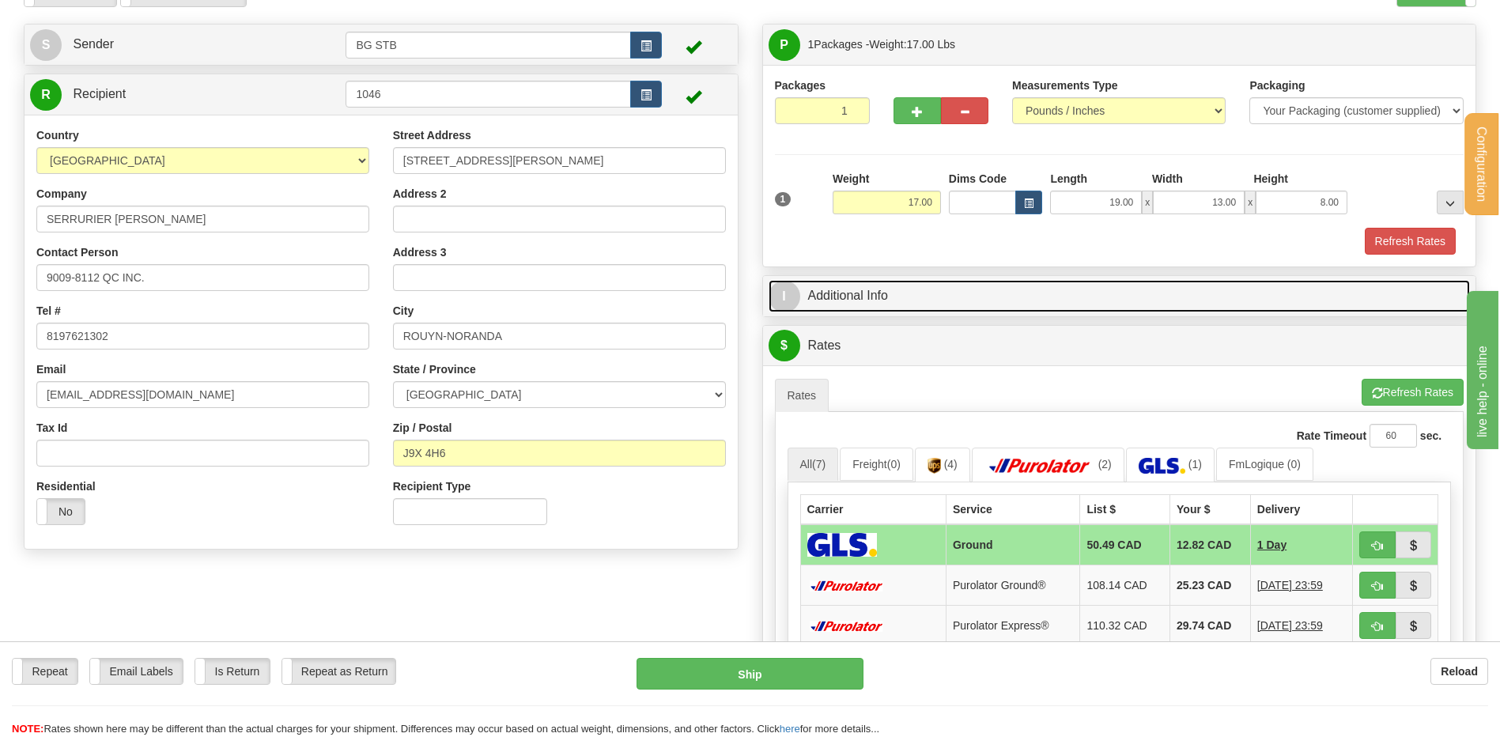
scroll to position [237, 0]
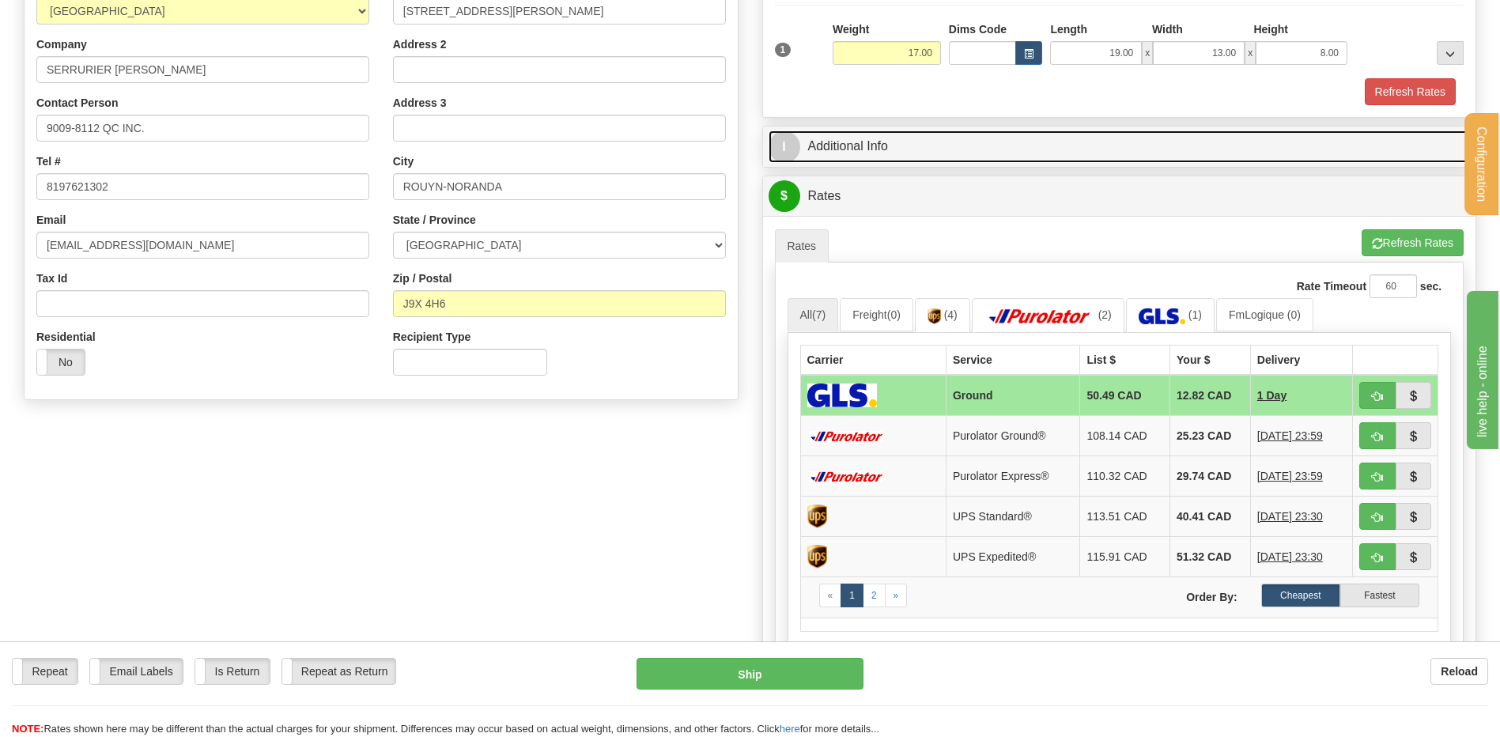
click at [944, 138] on link "I Additional Info" at bounding box center [1120, 146] width 702 height 32
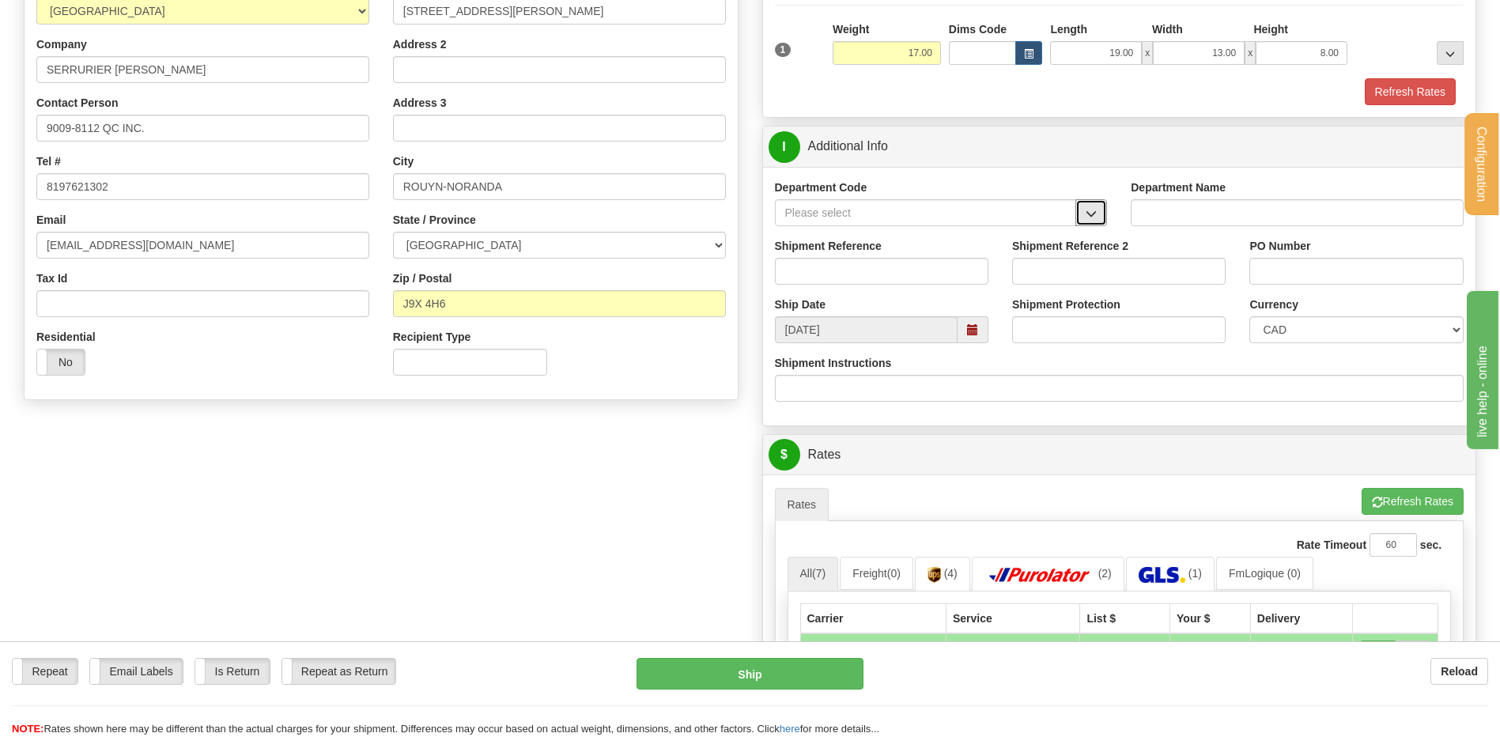
click at [1095, 214] on span "button" at bounding box center [1091, 214] width 11 height 10
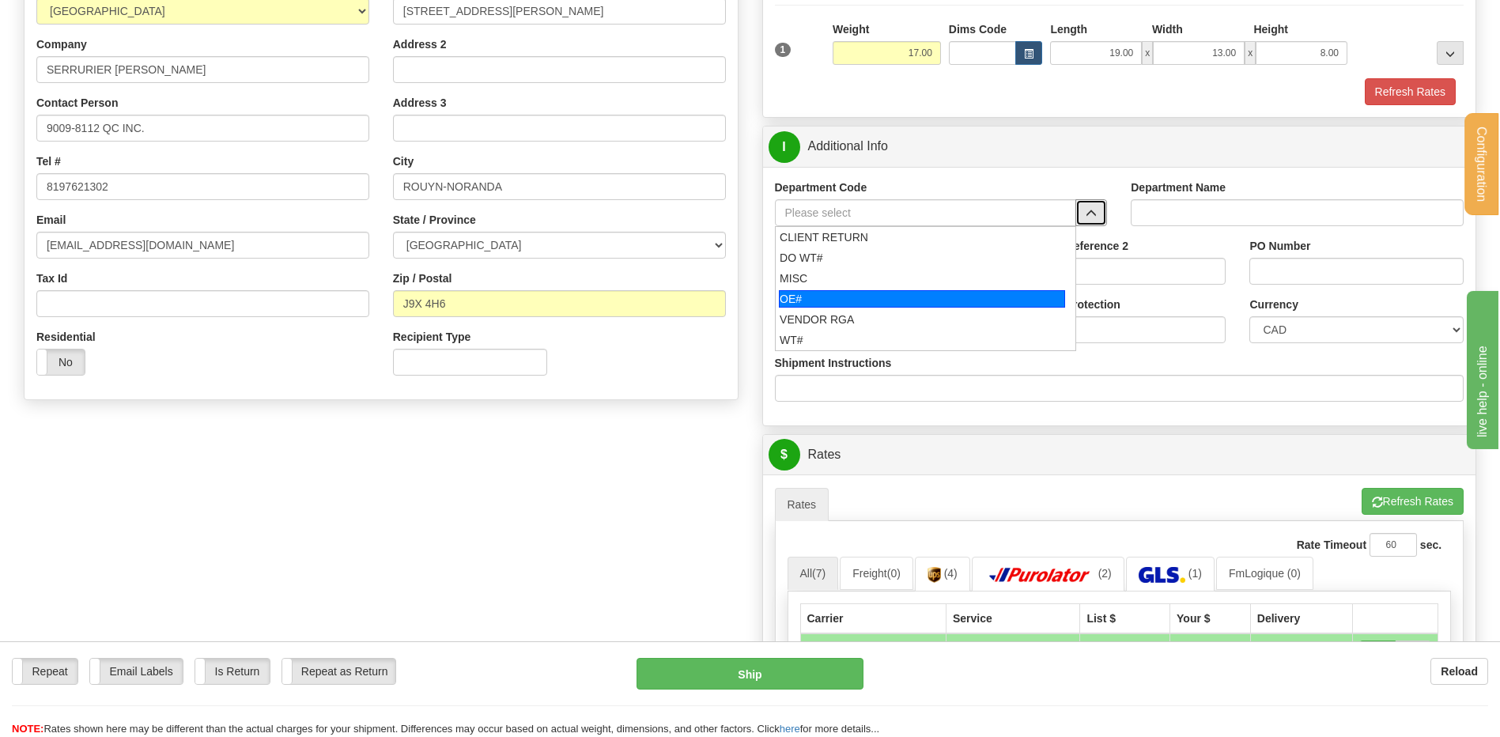
click at [846, 298] on div "OE#" at bounding box center [922, 298] width 286 height 17
type input "OE#"
type input "ORDERS"
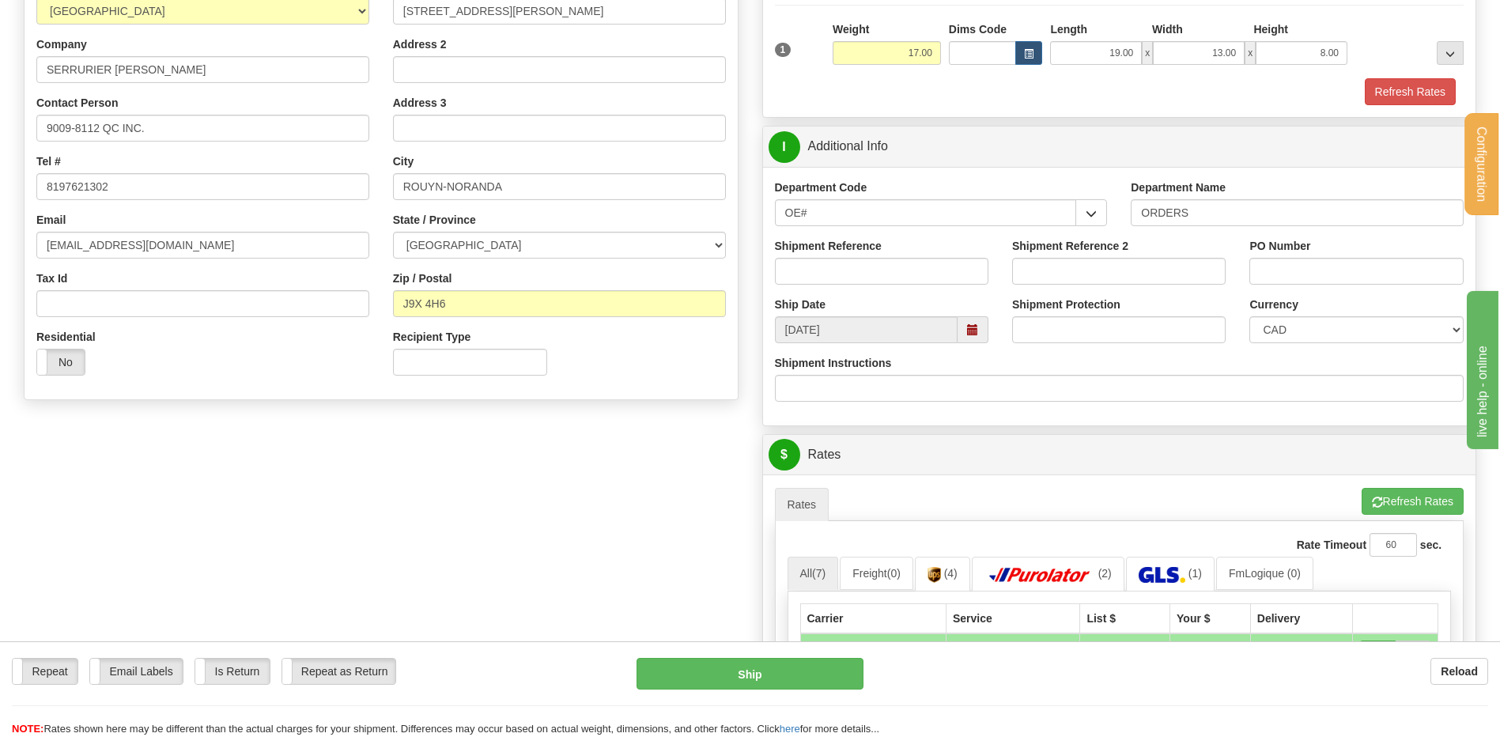
click at [844, 285] on div "Shipment Reference" at bounding box center [881, 267] width 237 height 59
click at [843, 281] on input "Shipment Reference" at bounding box center [881, 271] width 213 height 27
type input "80004712-00"
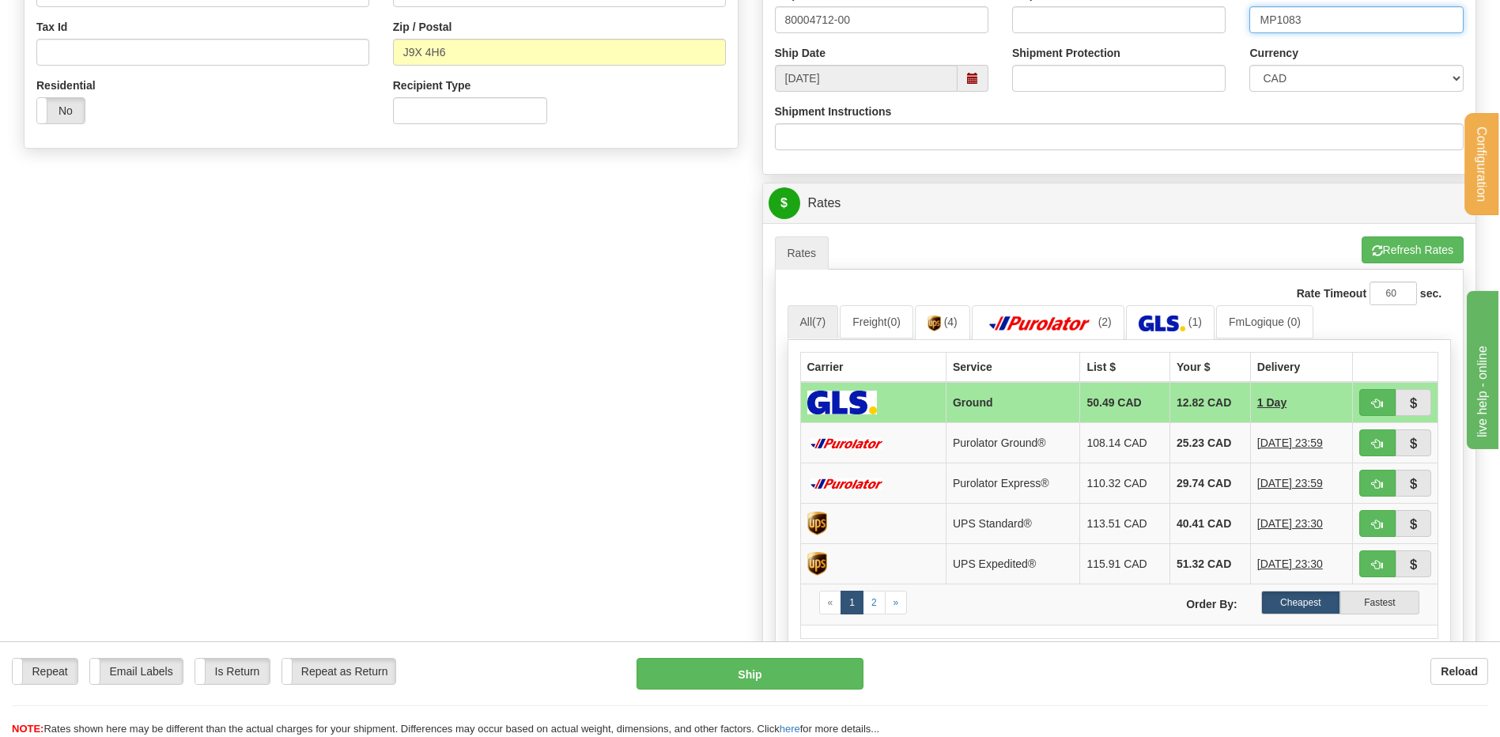
scroll to position [712, 0]
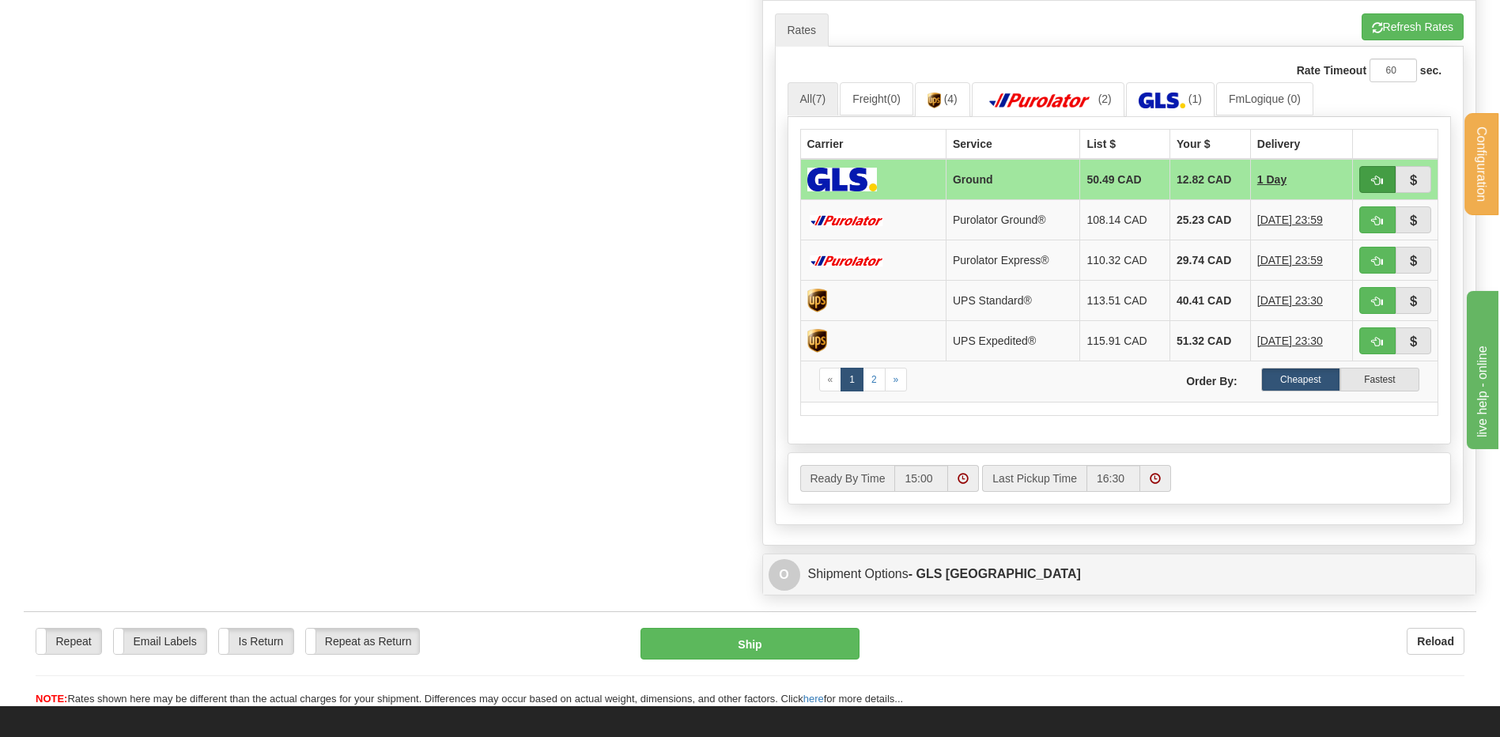
type input "MP1083"
click at [1377, 176] on span "button" at bounding box center [1377, 181] width 11 height 10
type input "1"
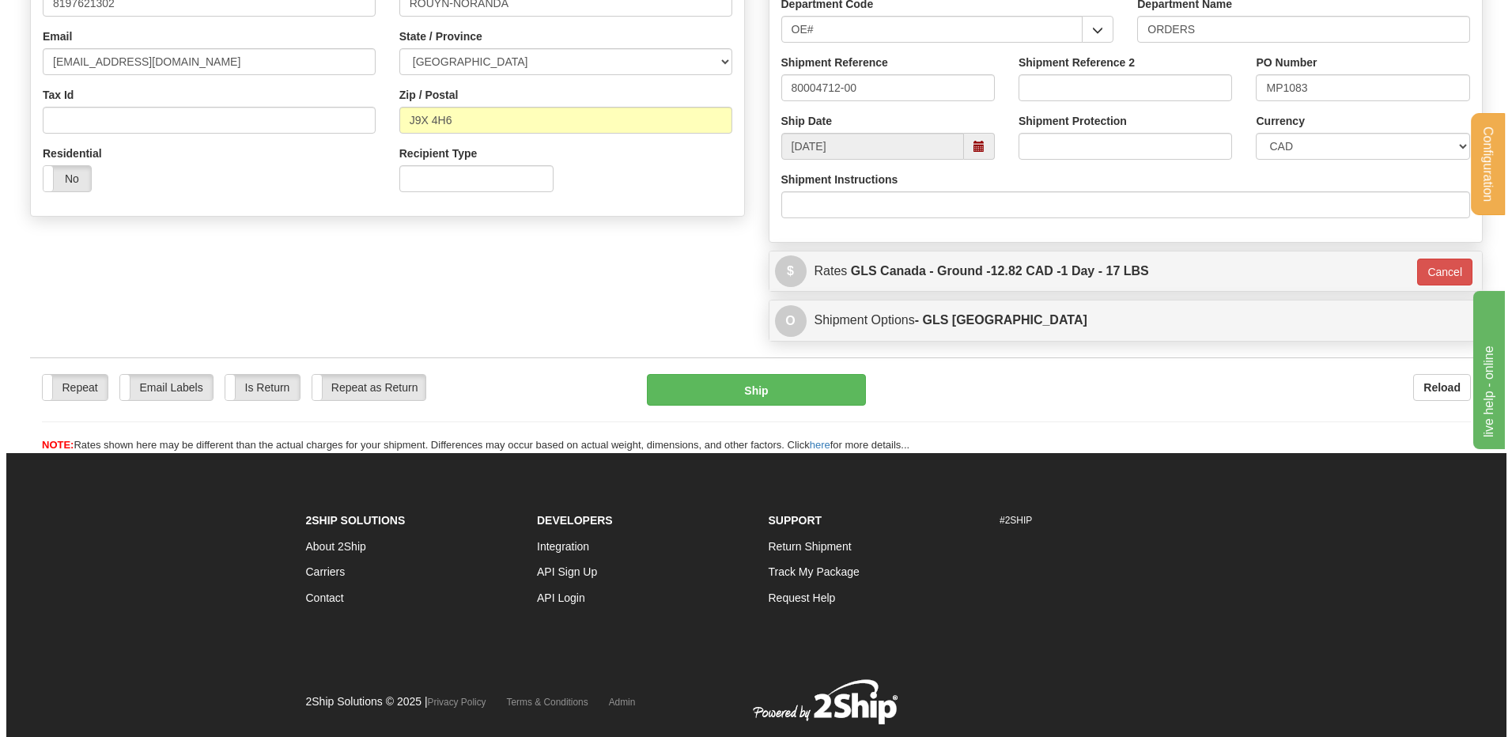
scroll to position [386, 0]
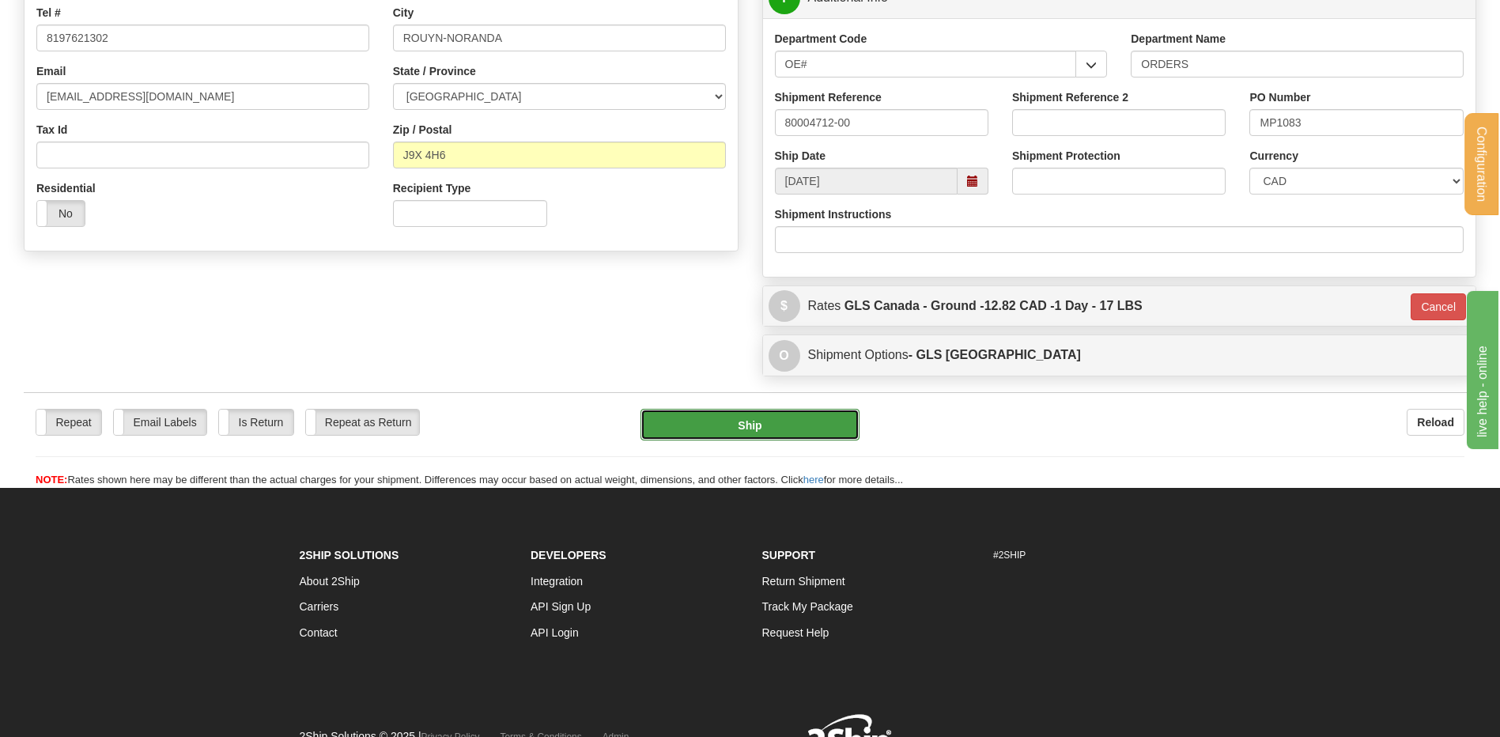
click at [717, 419] on button "Ship" at bounding box center [749, 425] width 218 height 32
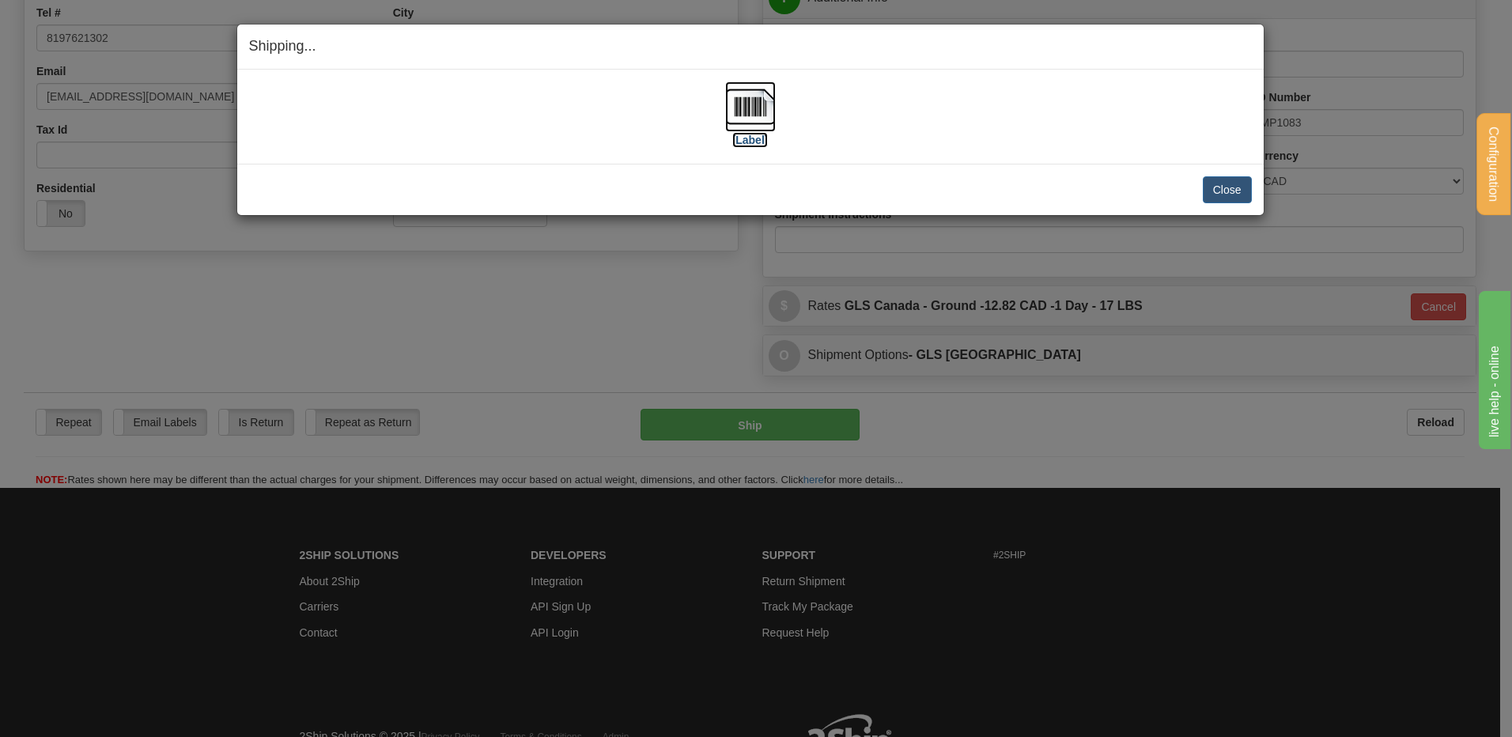
click at [733, 122] on img at bounding box center [750, 106] width 51 height 51
click at [1247, 192] on button "Close" at bounding box center [1227, 189] width 49 height 27
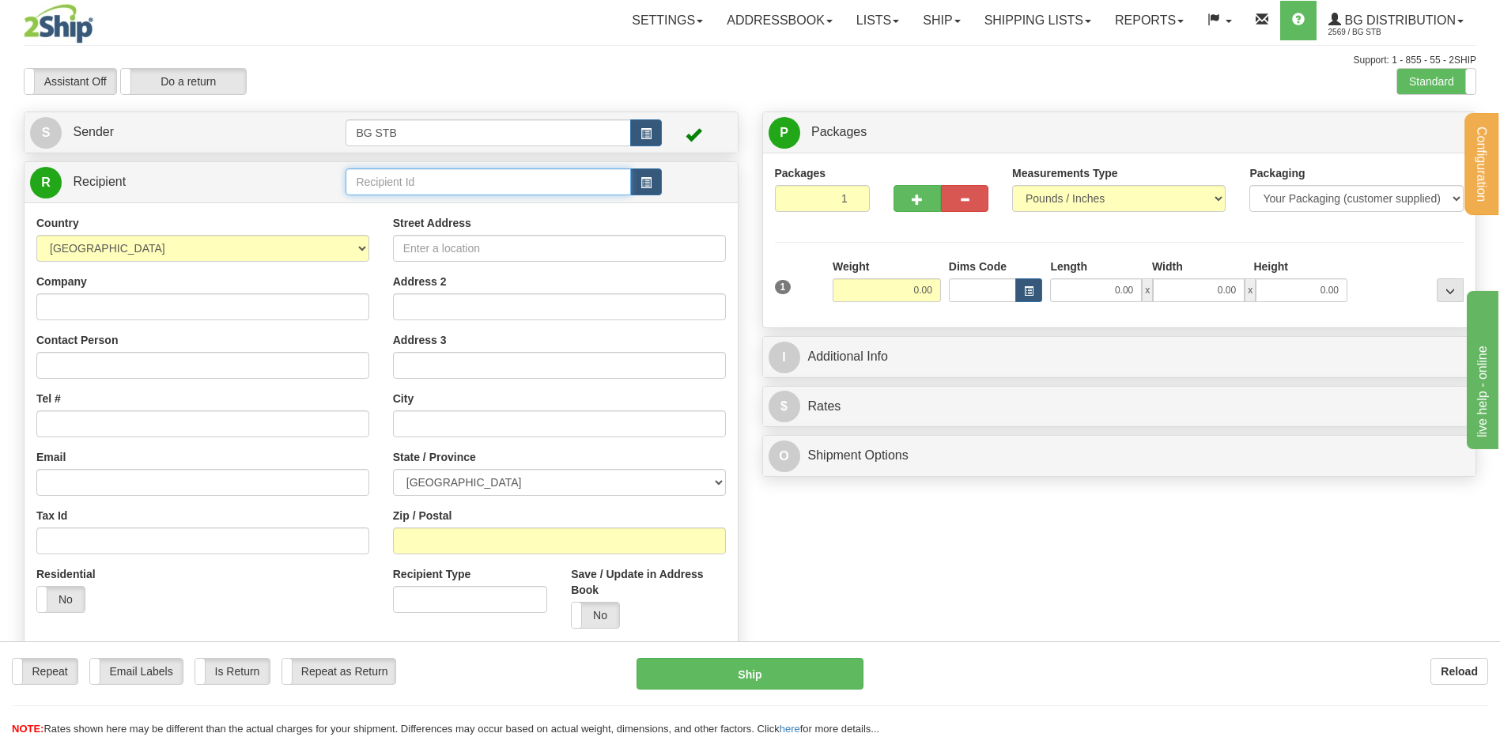
click at [402, 185] on input "text" at bounding box center [488, 181] width 285 height 27
type input "5518"
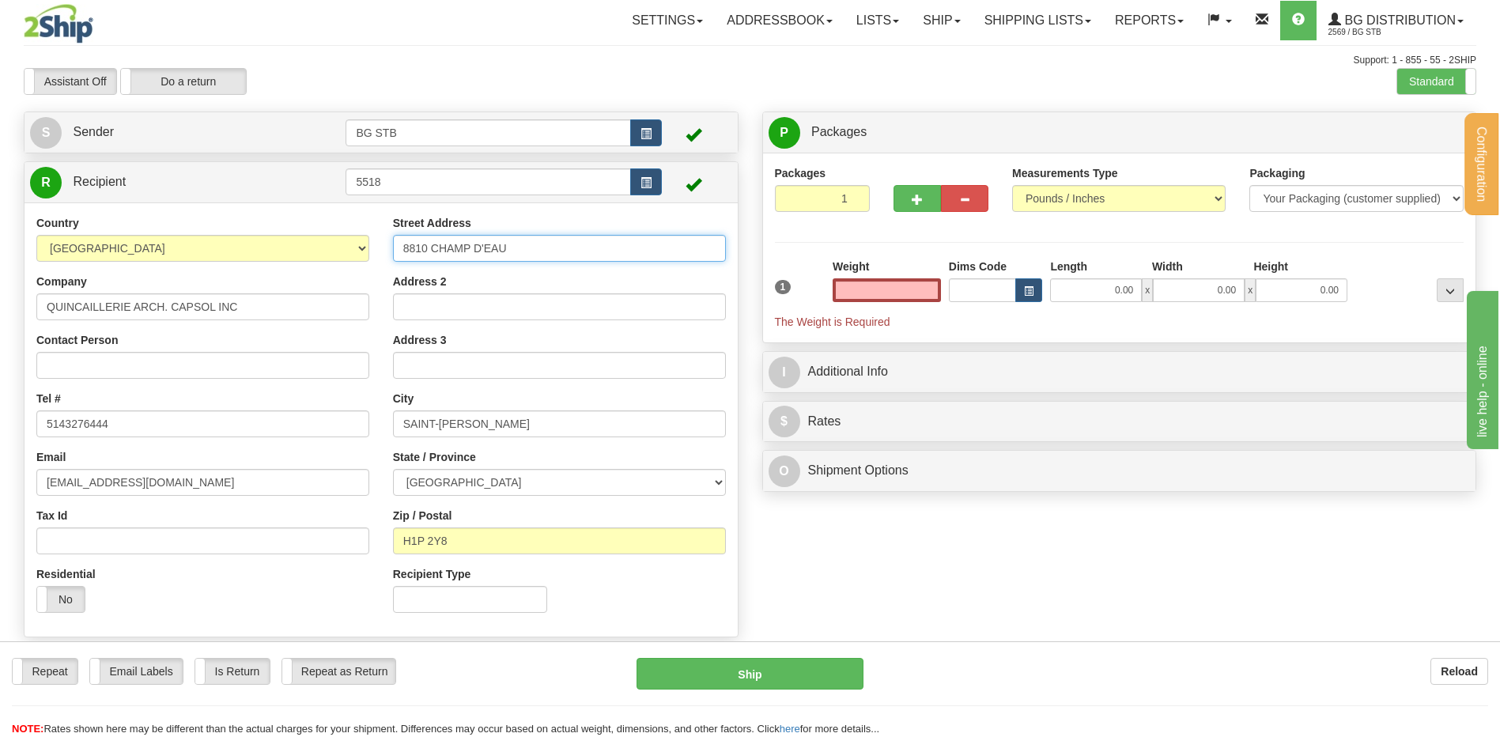
type input "0.00"
drag, startPoint x: 530, startPoint y: 250, endPoint x: 311, endPoint y: 245, distance: 219.1
click at [335, 250] on div "Country AFGHANISTAN ALAND ISLANDS ALBANIA ALGERIA AMERICAN SAMOA ANDORRA ANGOLA…" at bounding box center [381, 420] width 713 height 410
type input "9394 BOUL. DU GOLF"
drag, startPoint x: 512, startPoint y: 421, endPoint x: 402, endPoint y: 416, distance: 110.0
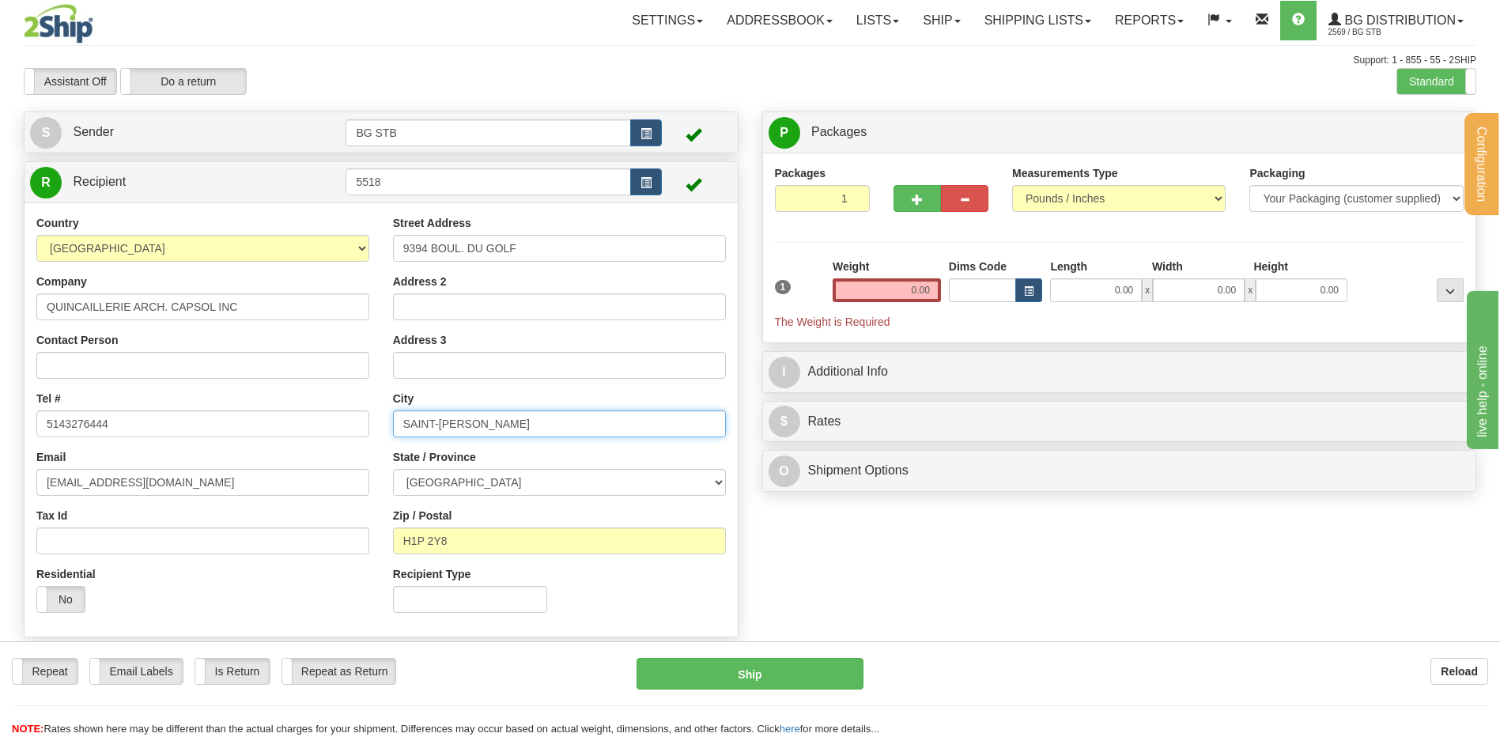
click at [403, 416] on input "SAINT-LEONARD" at bounding box center [559, 423] width 333 height 27
type input "ANJOU"
drag, startPoint x: 481, startPoint y: 540, endPoint x: 420, endPoint y: 540, distance: 60.9
click at [420, 540] on input "H1P 2Y8" at bounding box center [559, 540] width 333 height 27
type input "H1J 3A1"
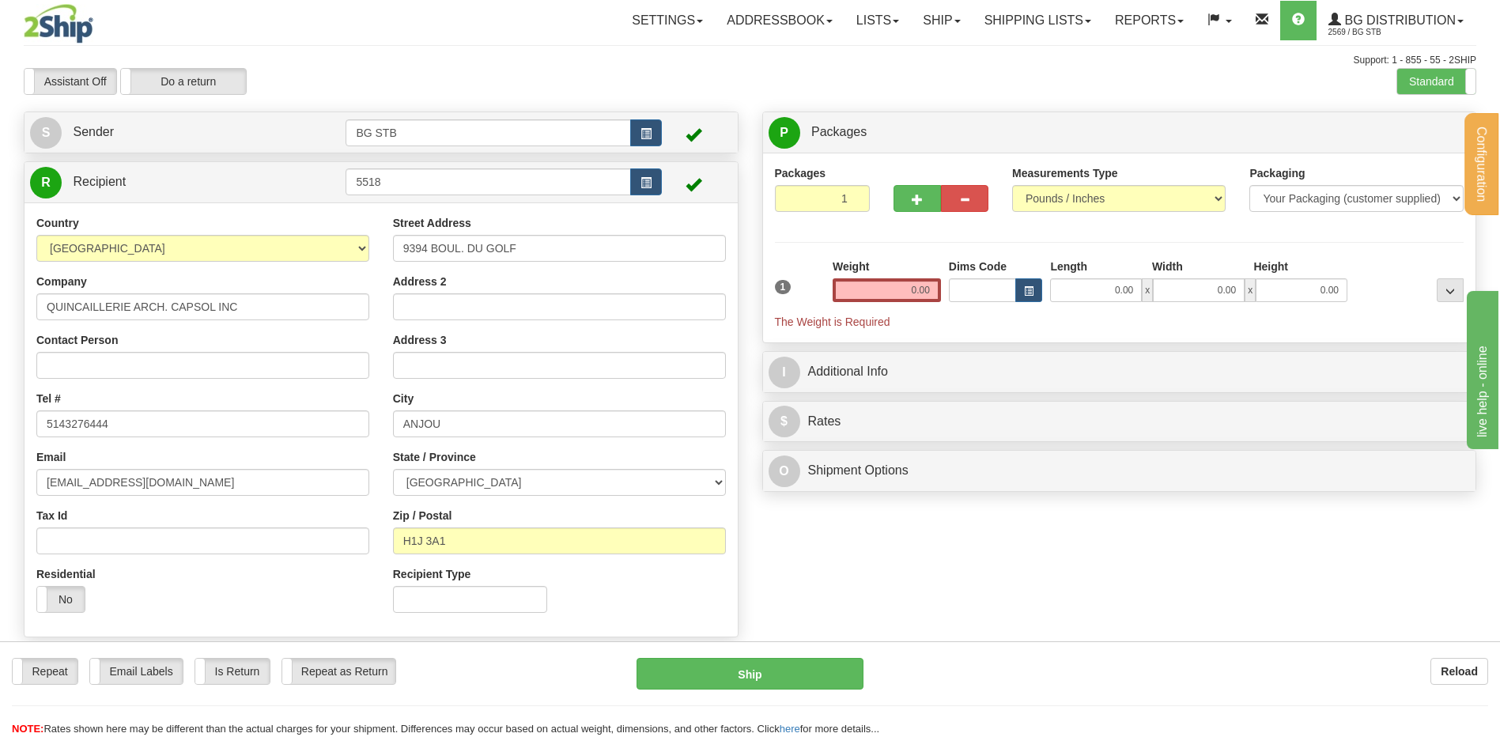
click at [890, 308] on div "Weight 0.00" at bounding box center [887, 286] width 116 height 55
click at [889, 298] on input "0.00" at bounding box center [887, 290] width 108 height 24
type input "0.00"
click at [916, 282] on input "0.00" at bounding box center [887, 290] width 108 height 24
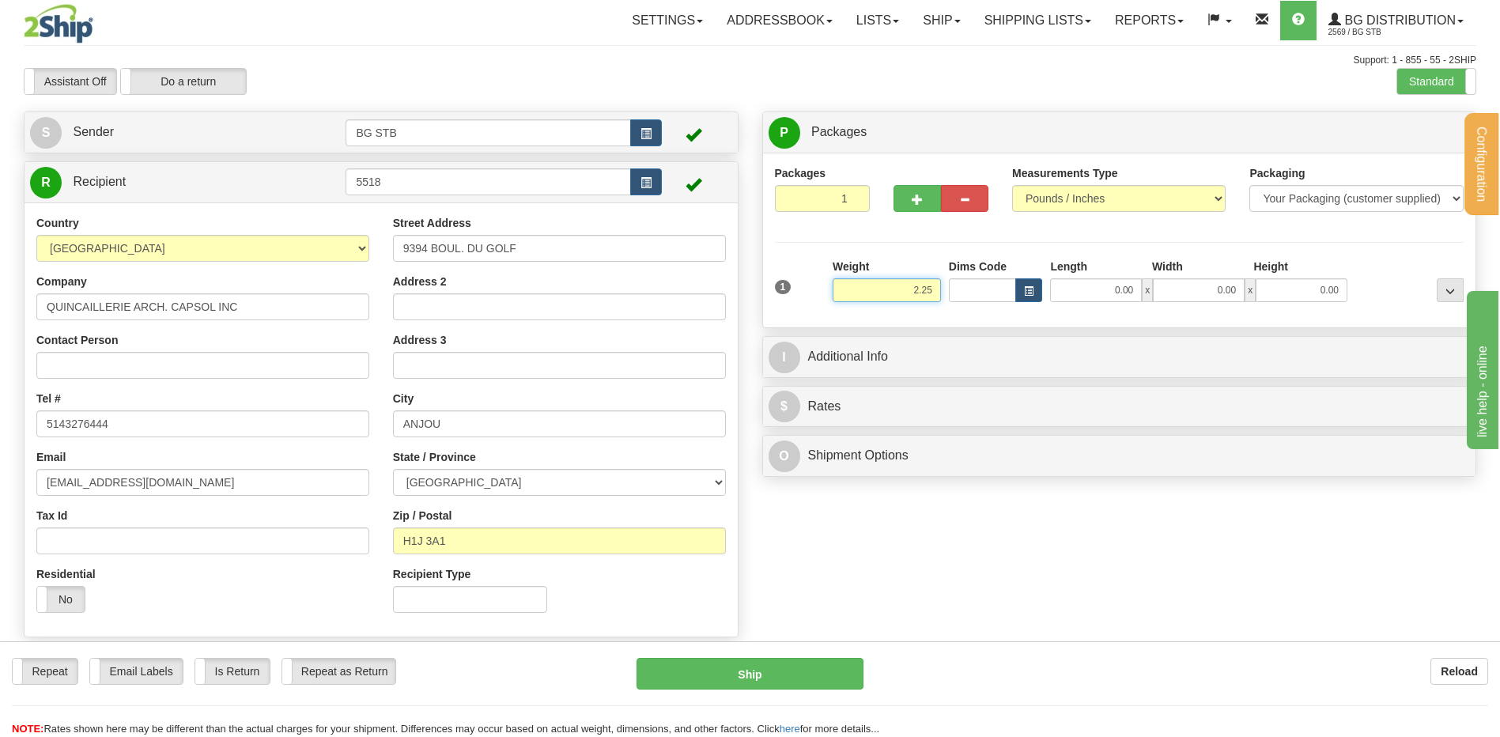
type input "2.25"
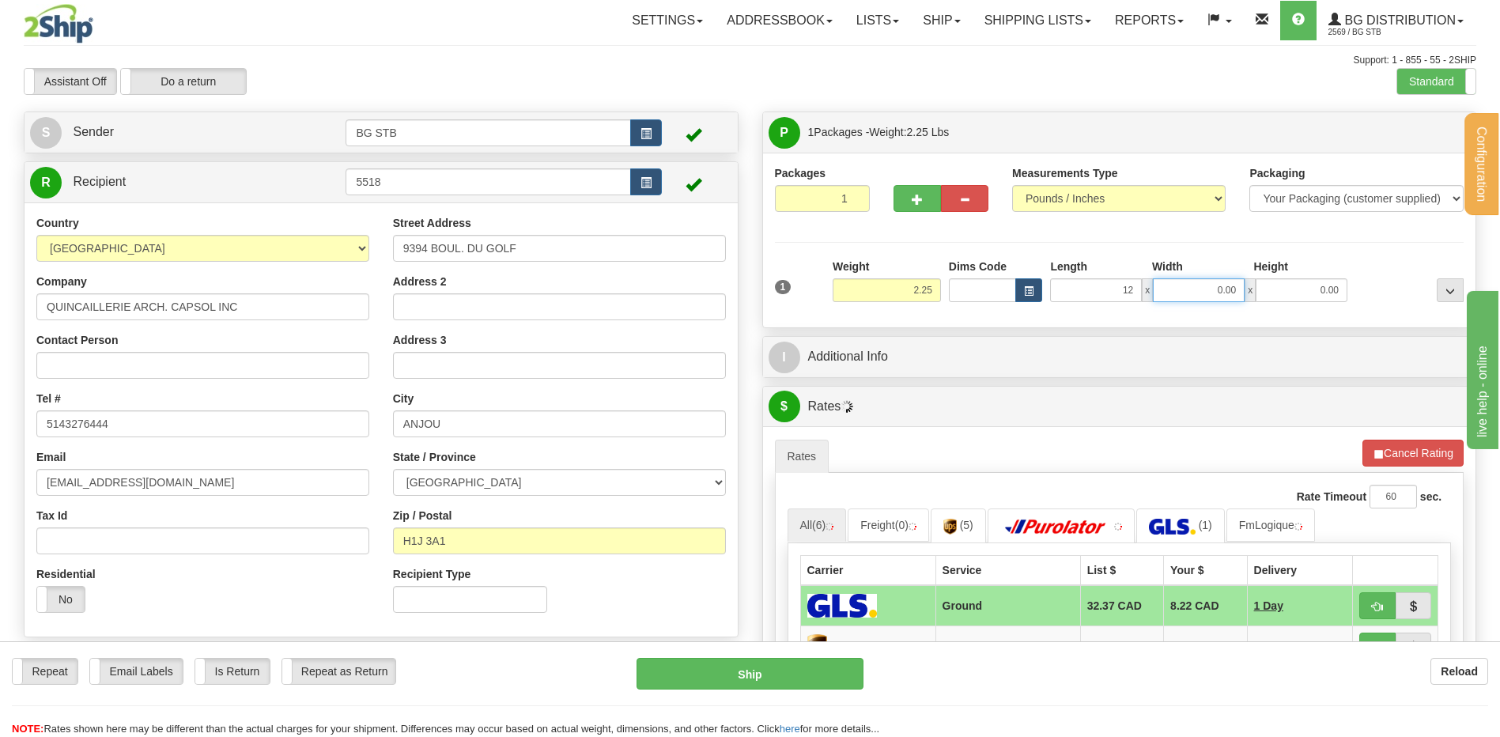
type input "12.00"
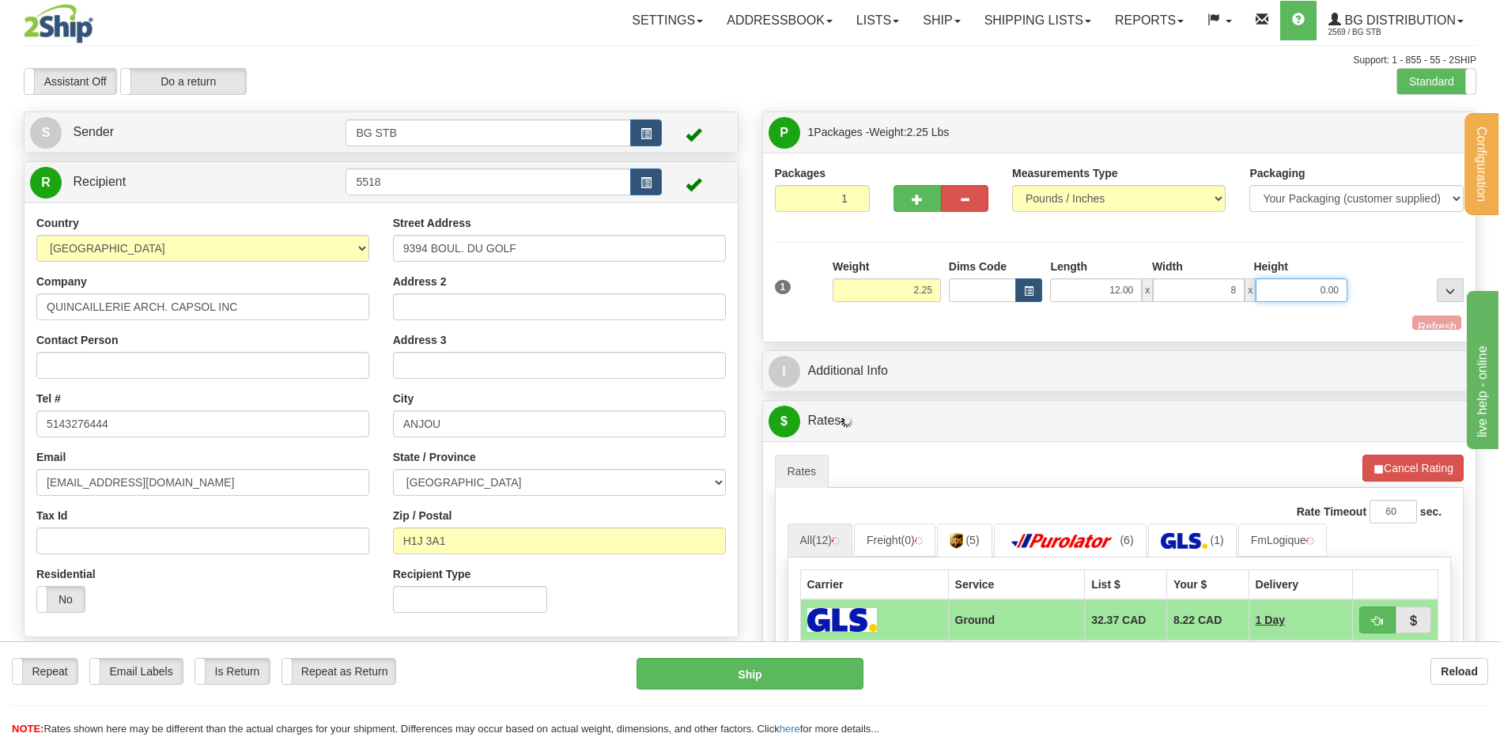
type input "8.00"
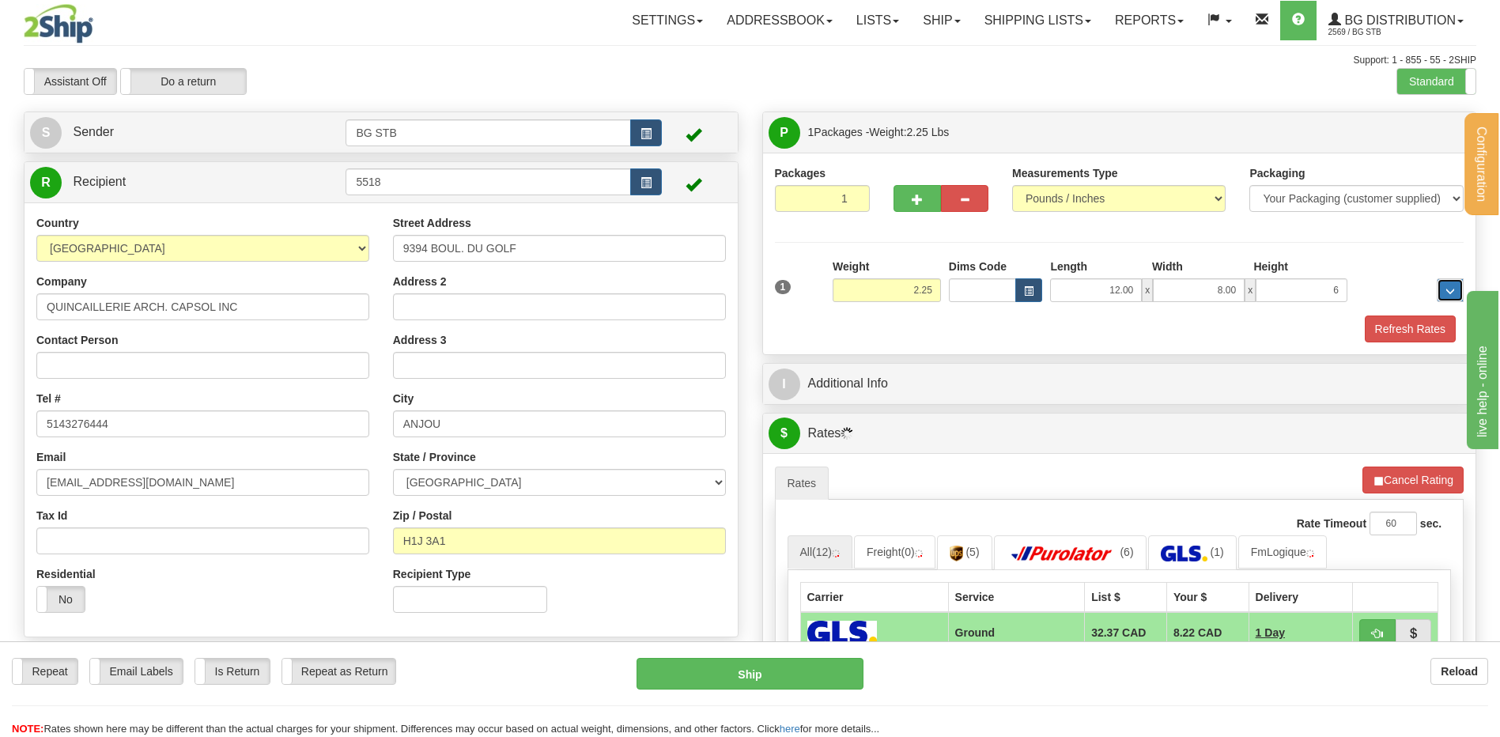
type input "6.00"
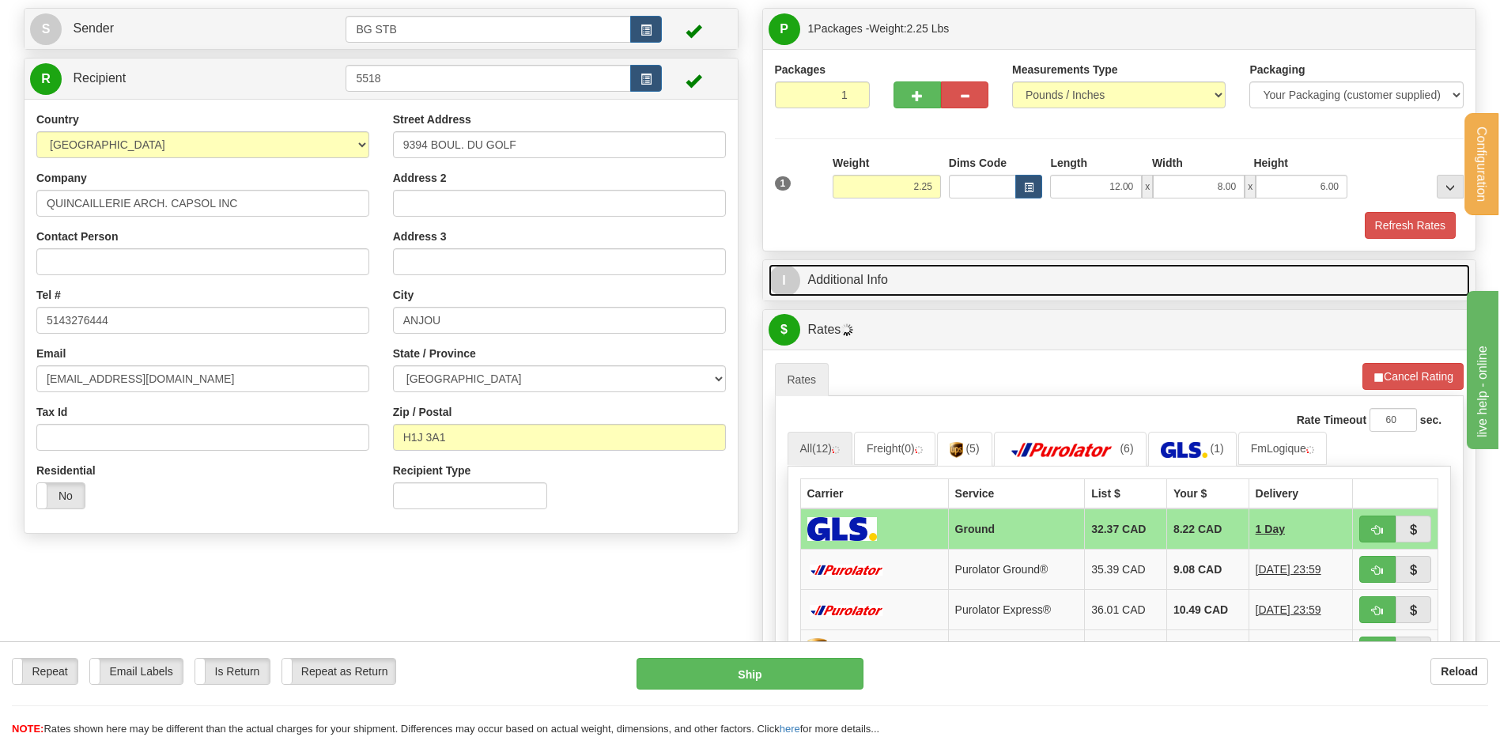
scroll to position [237, 0]
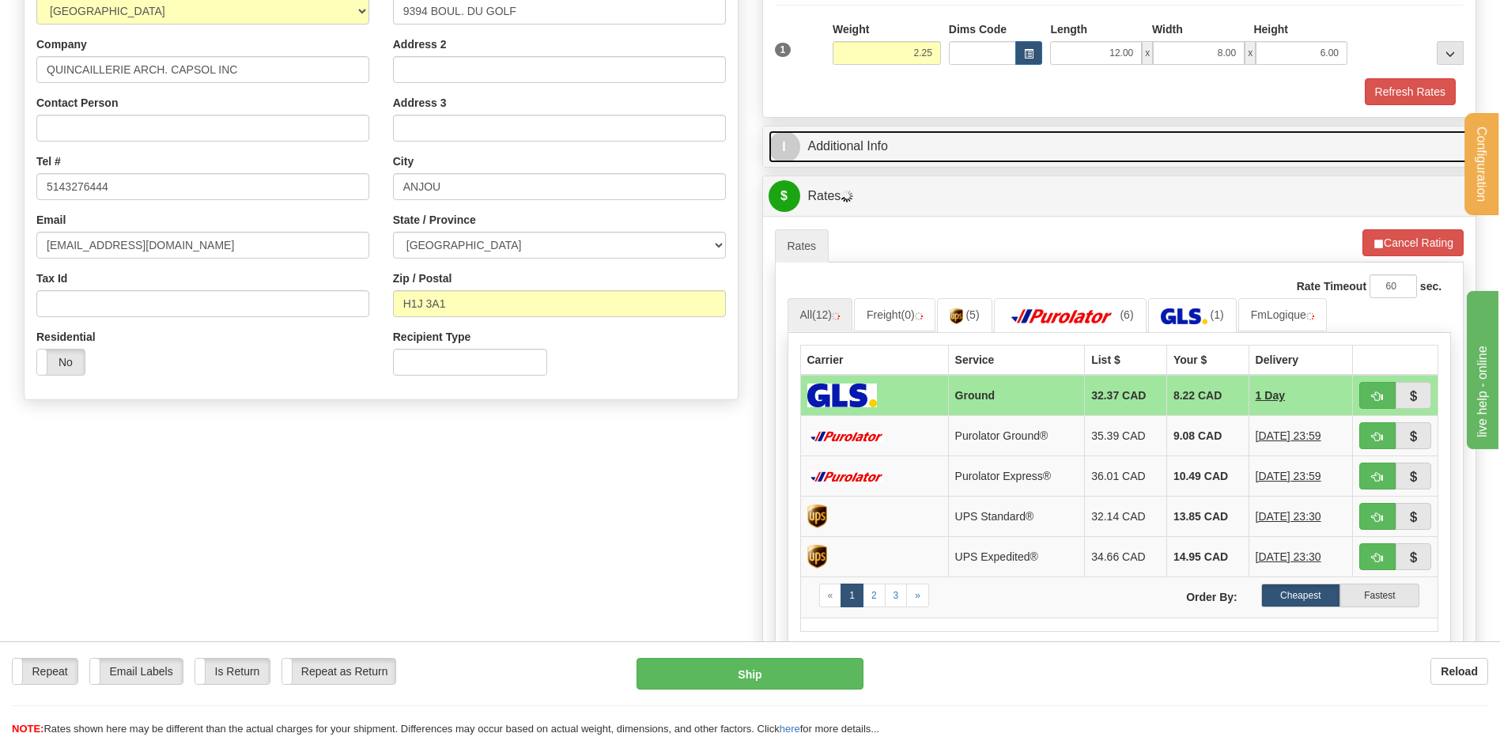
click at [904, 131] on link "I Additional Info" at bounding box center [1120, 146] width 702 height 32
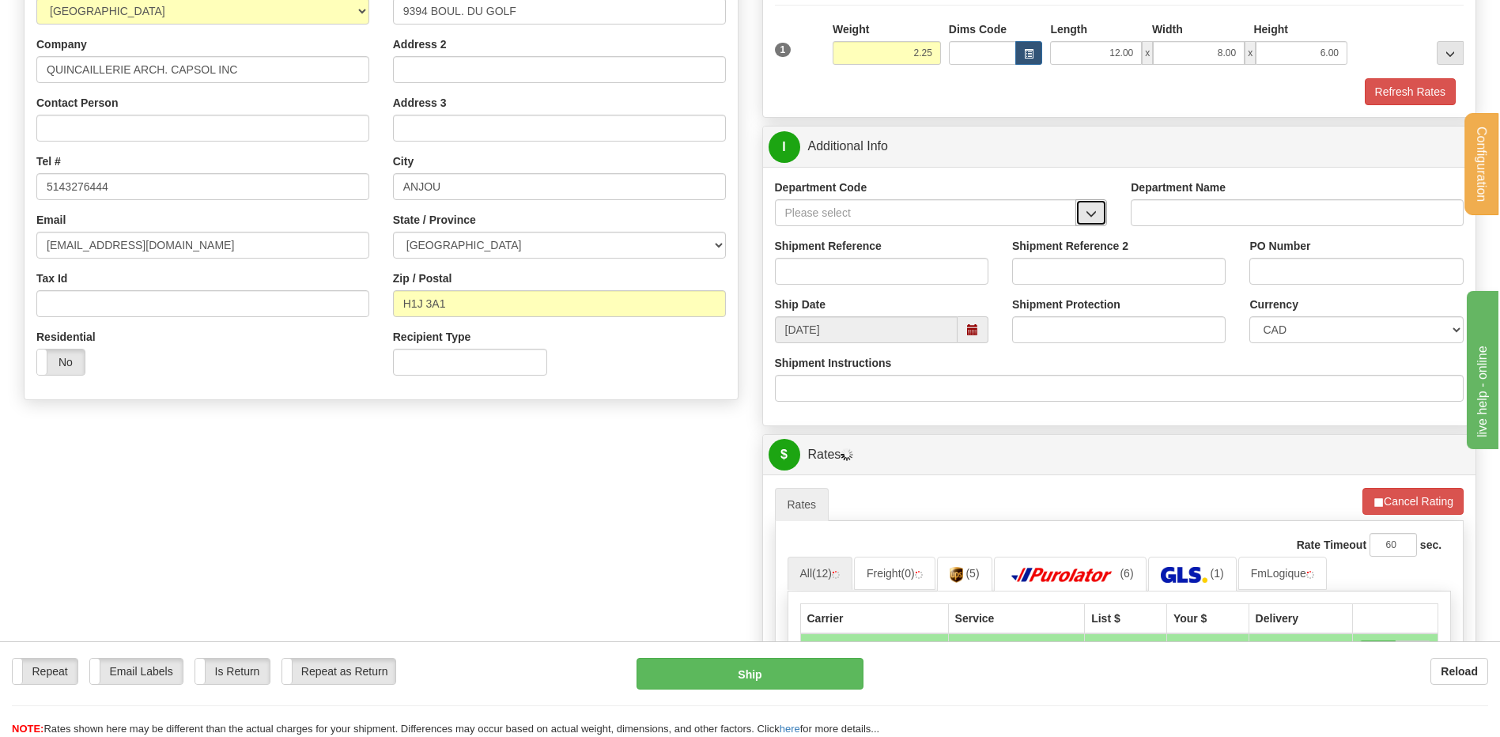
click at [1090, 213] on span "button" at bounding box center [1091, 214] width 11 height 10
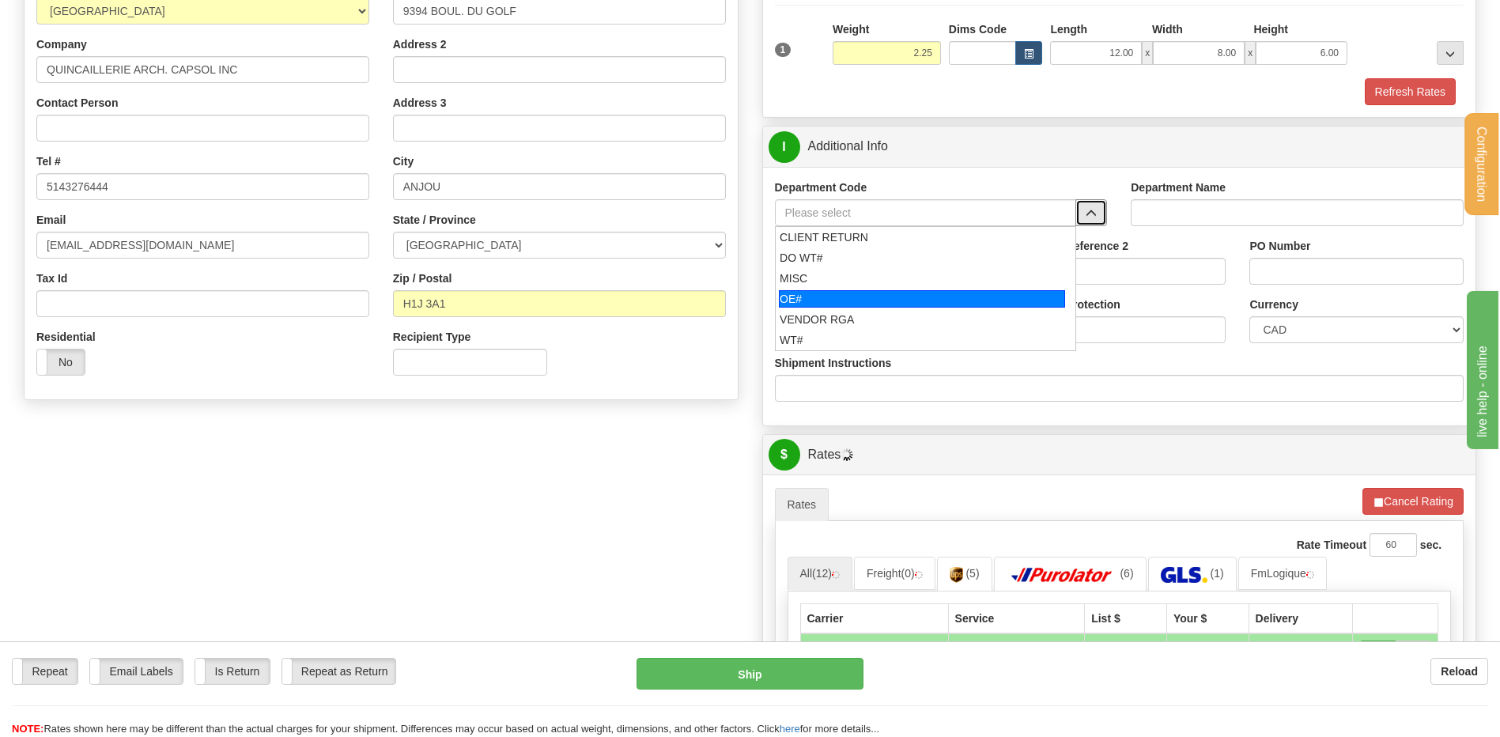
click at [839, 291] on div "OE#" at bounding box center [922, 298] width 286 height 17
type input "OE#"
type input "ORDERS"
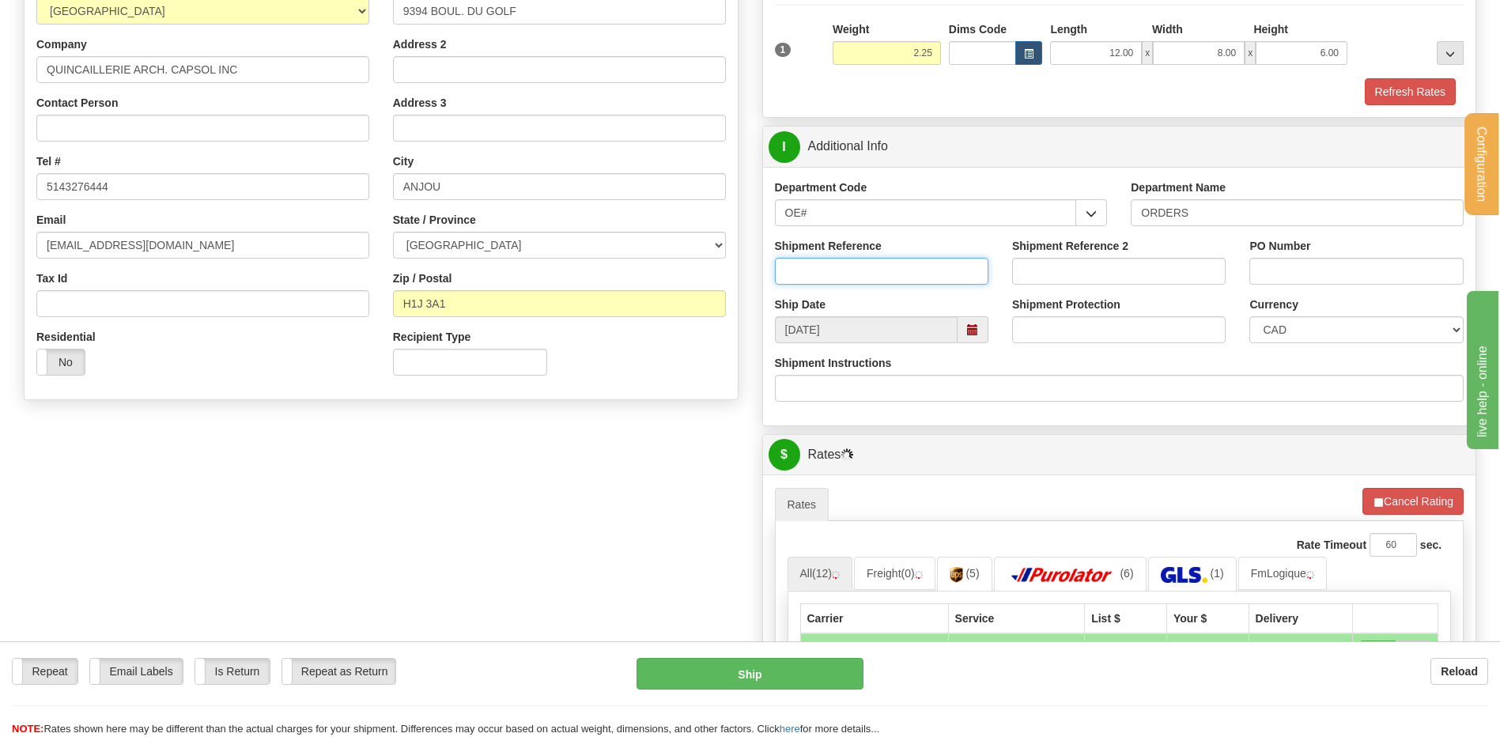
click at [831, 281] on input "Shipment Reference" at bounding box center [881, 271] width 213 height 27
click at [845, 272] on input "80004881-101" at bounding box center [881, 271] width 213 height 27
type input "80004881-01"
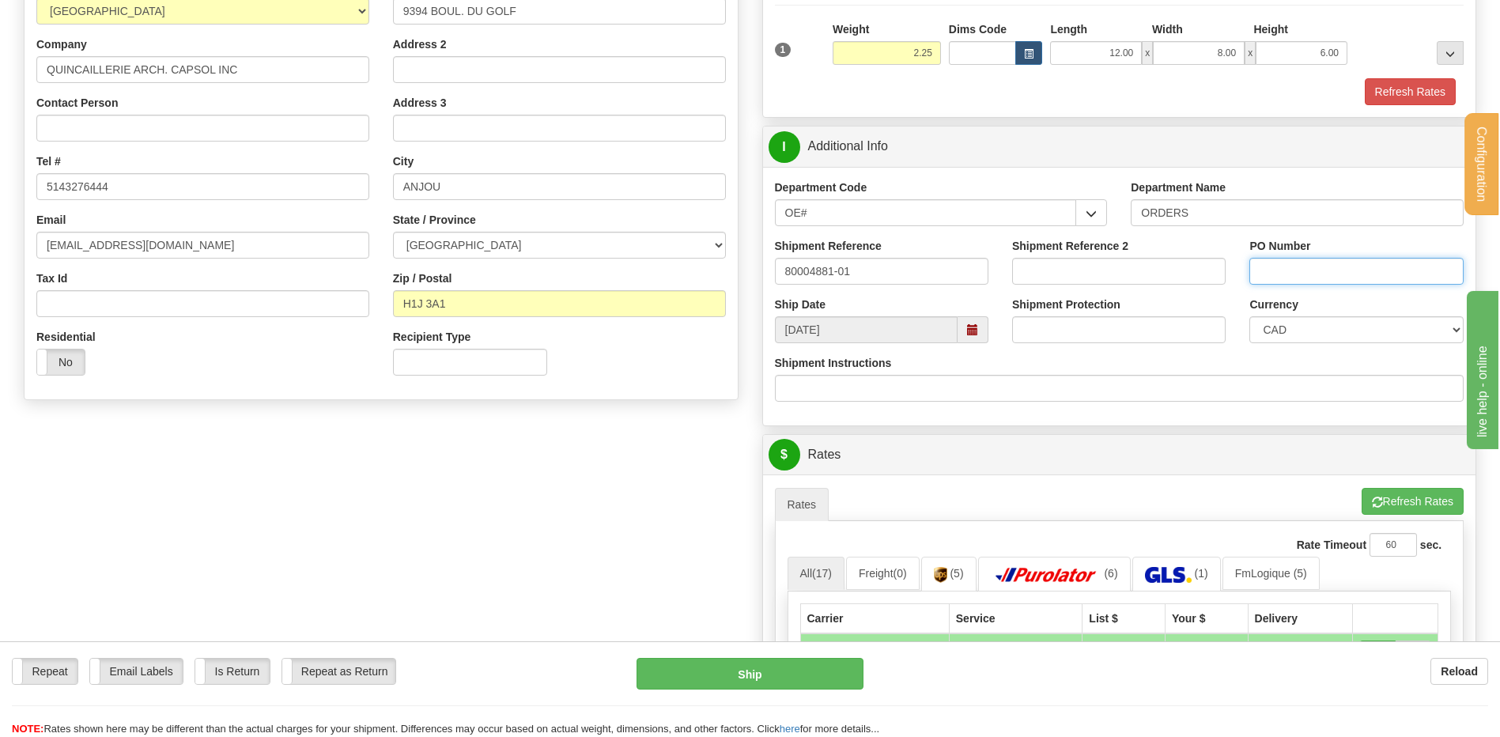
click at [1262, 269] on input "PO Number" at bounding box center [1355, 271] width 213 height 27
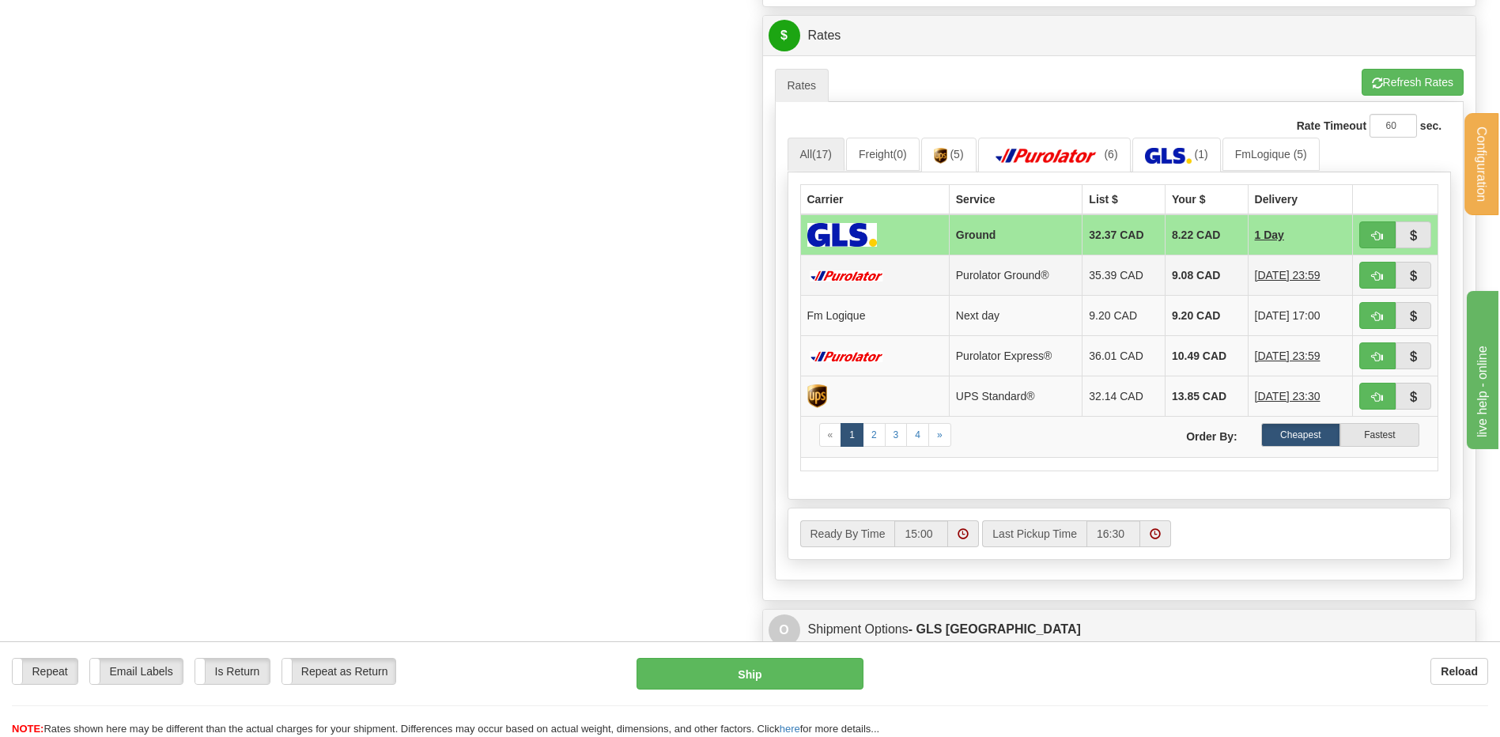
scroll to position [712, 0]
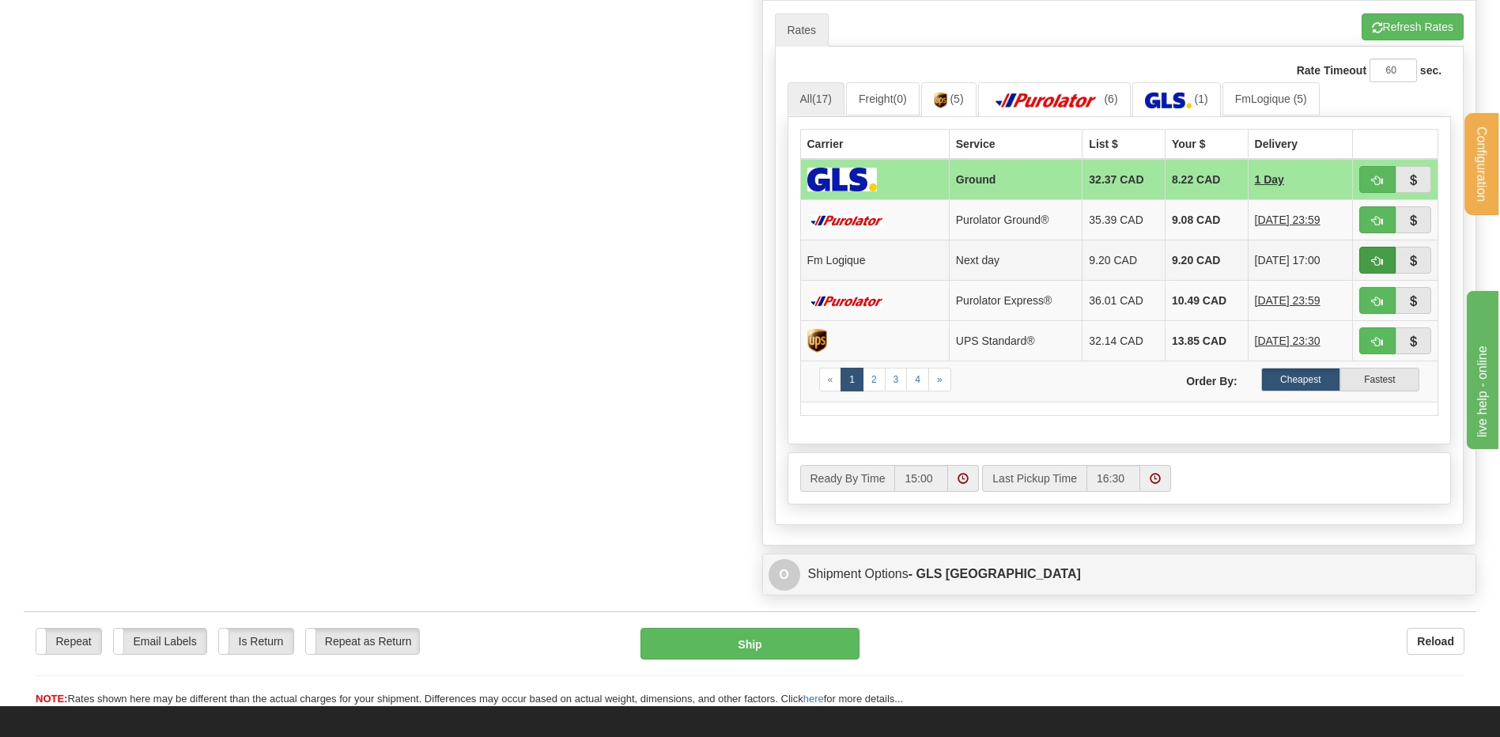
type input "18636"
click at [1376, 261] on span "button" at bounding box center [1377, 261] width 11 height 10
type input "jour"
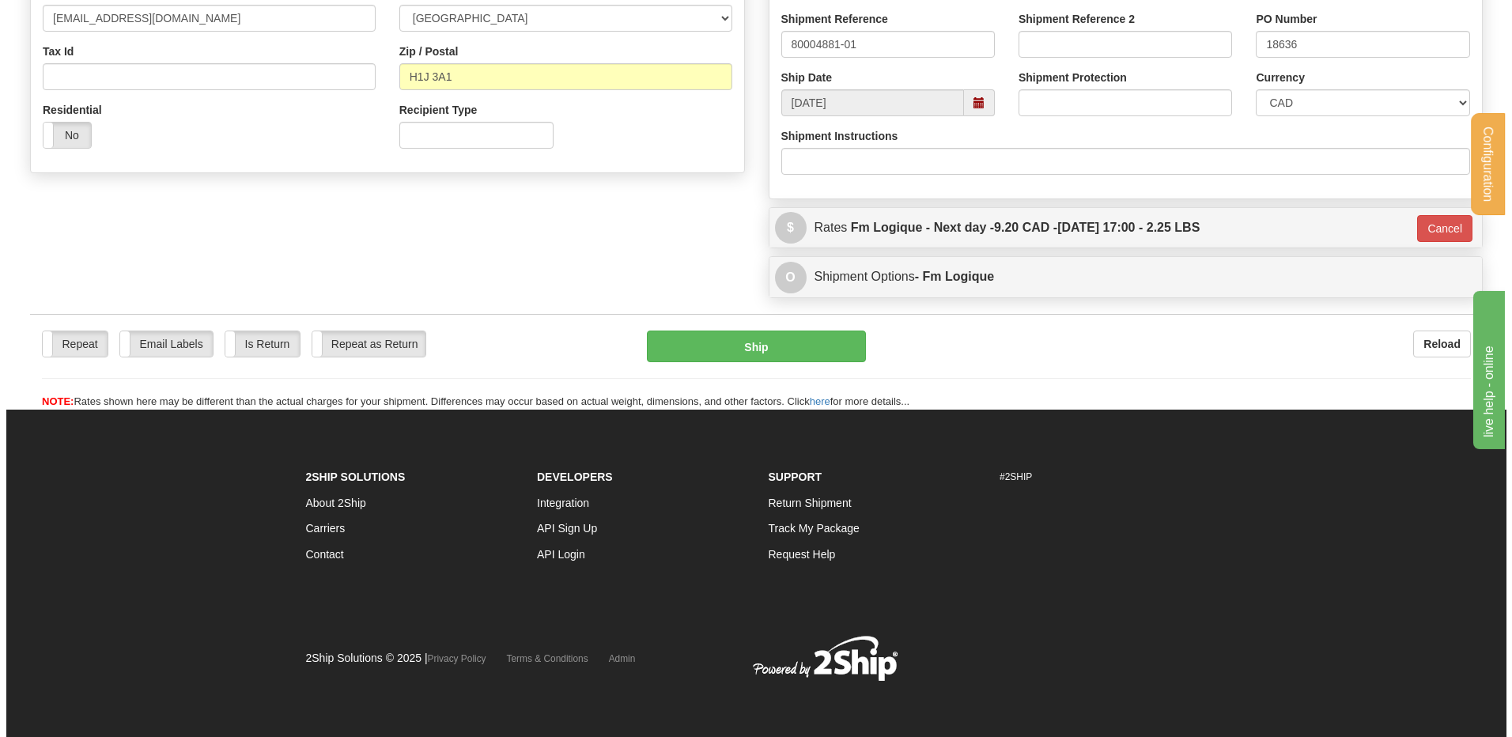
scroll to position [465, 0]
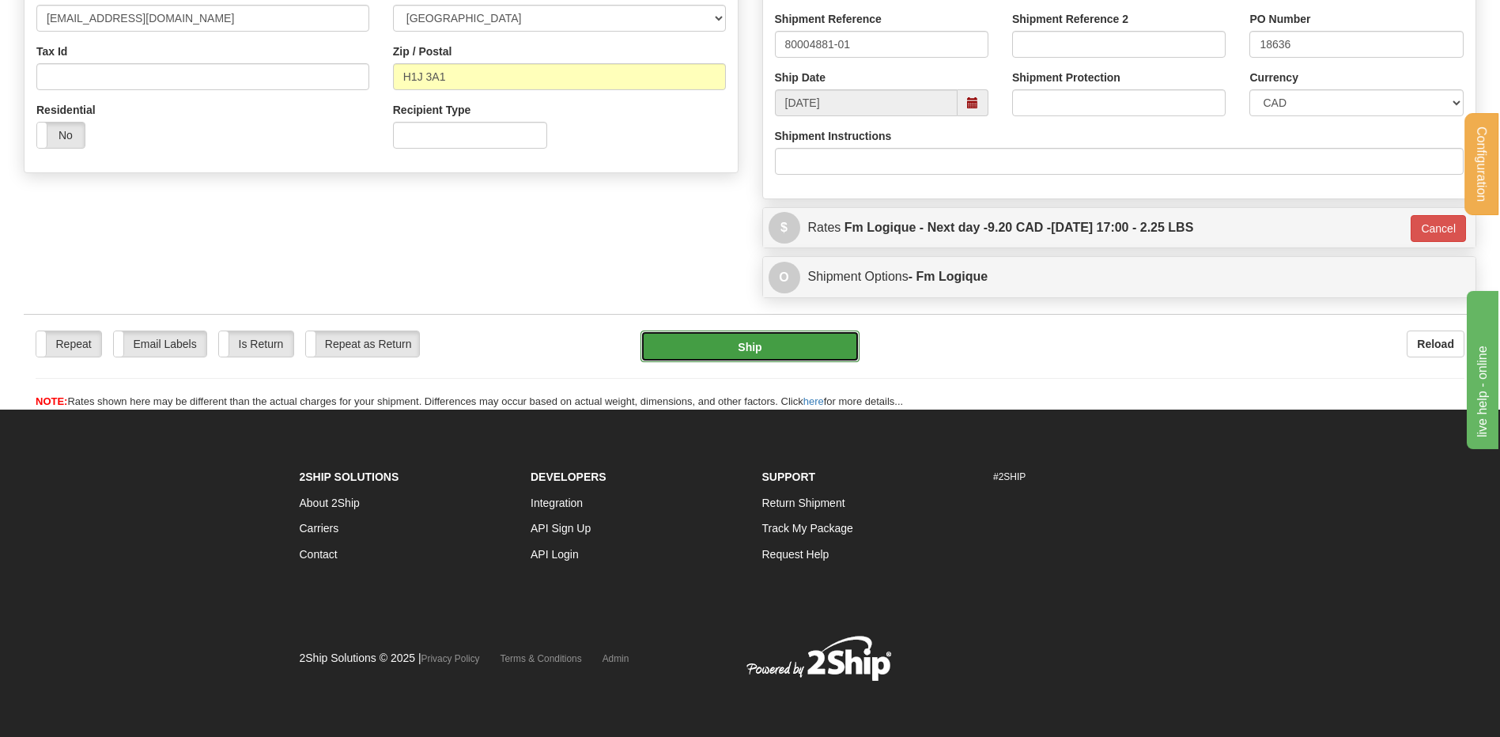
click at [727, 357] on button "Ship" at bounding box center [749, 346] width 218 height 32
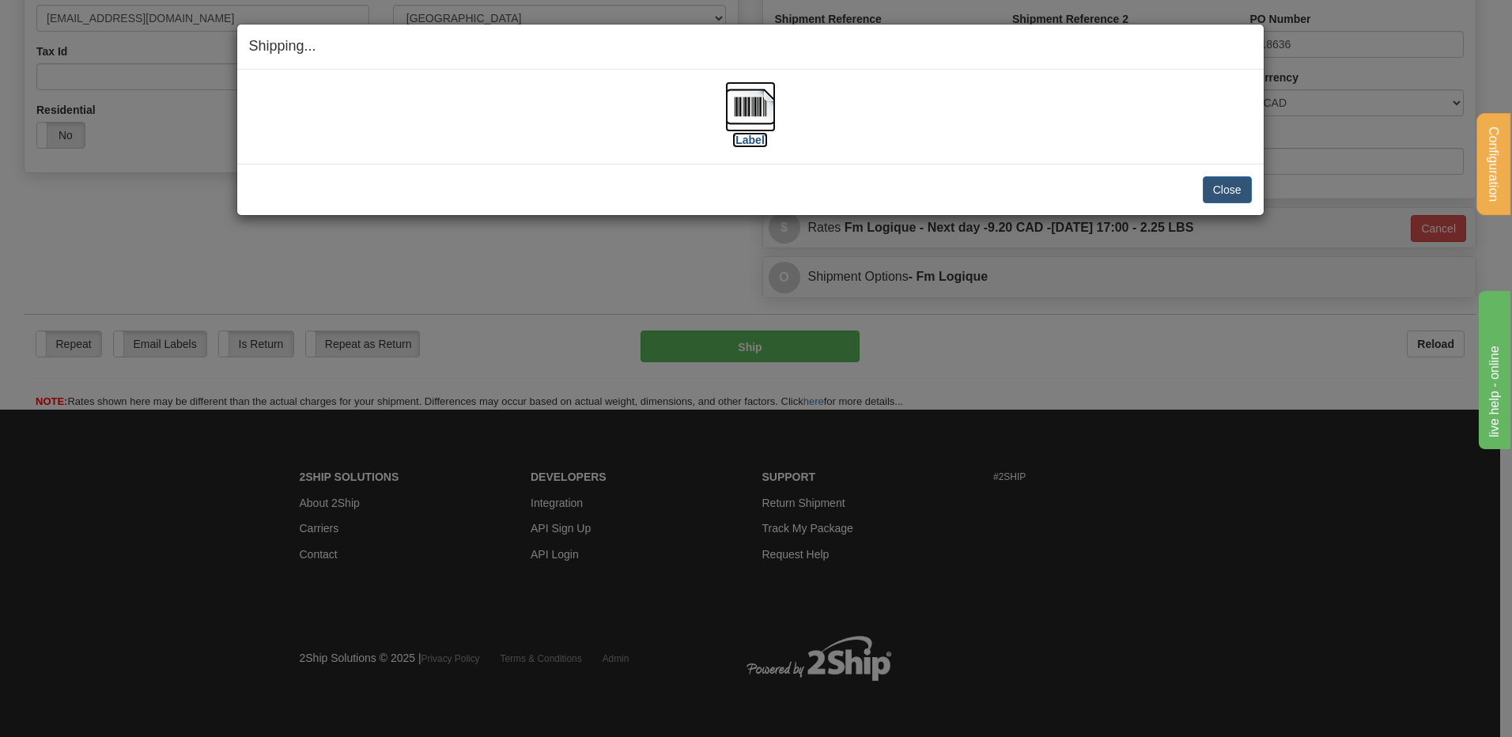
click at [759, 115] on img at bounding box center [750, 106] width 51 height 51
click at [1231, 196] on button "Close" at bounding box center [1227, 189] width 49 height 27
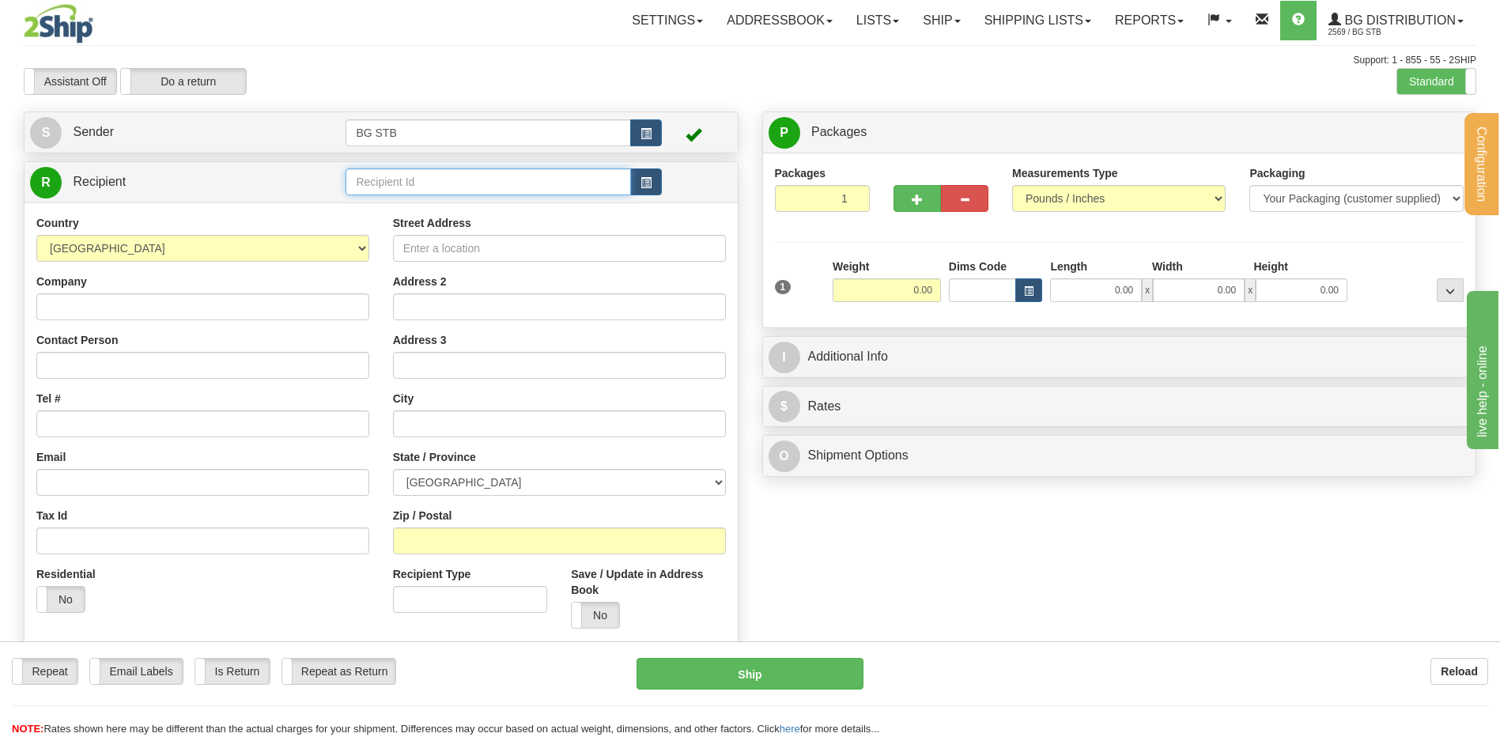
click at [374, 170] on input "text" at bounding box center [488, 181] width 285 height 27
type input "4096"
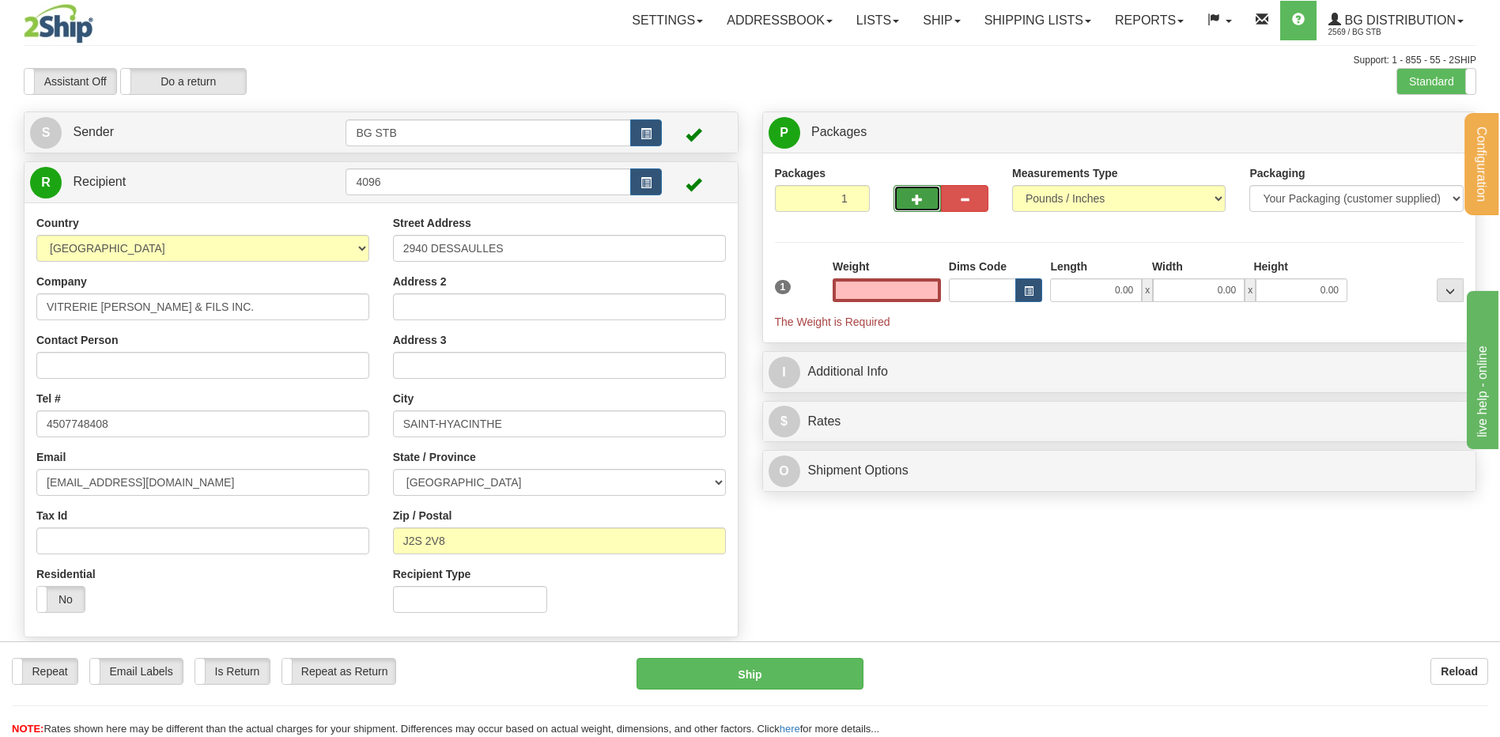
type input "0.00"
click at [916, 207] on button "button" at bounding box center [916, 198] width 47 height 27
type input "2"
click at [1404, 143] on label "Package Level Pack.." at bounding box center [1430, 133] width 80 height 24
radio input "true"
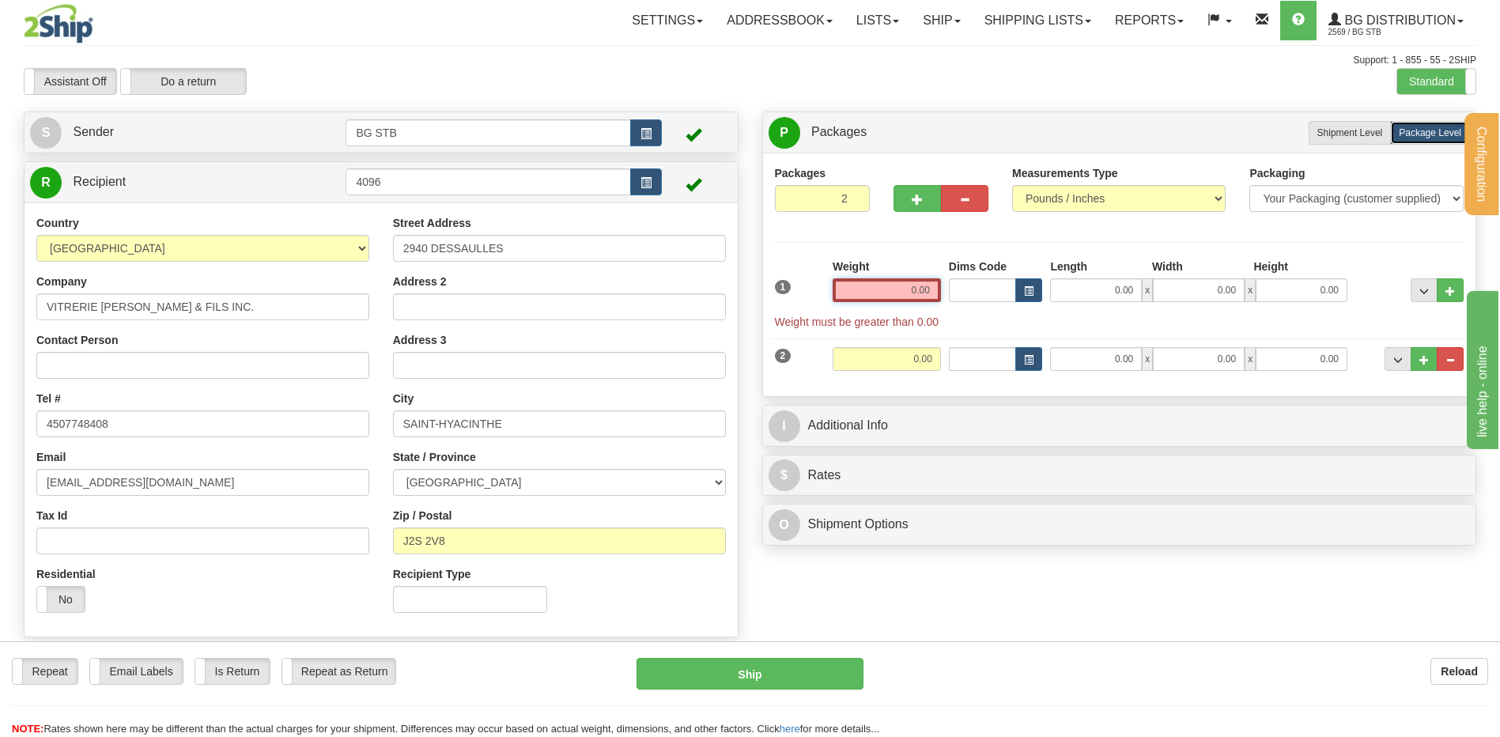
click at [890, 279] on input "0.00" at bounding box center [887, 290] width 108 height 24
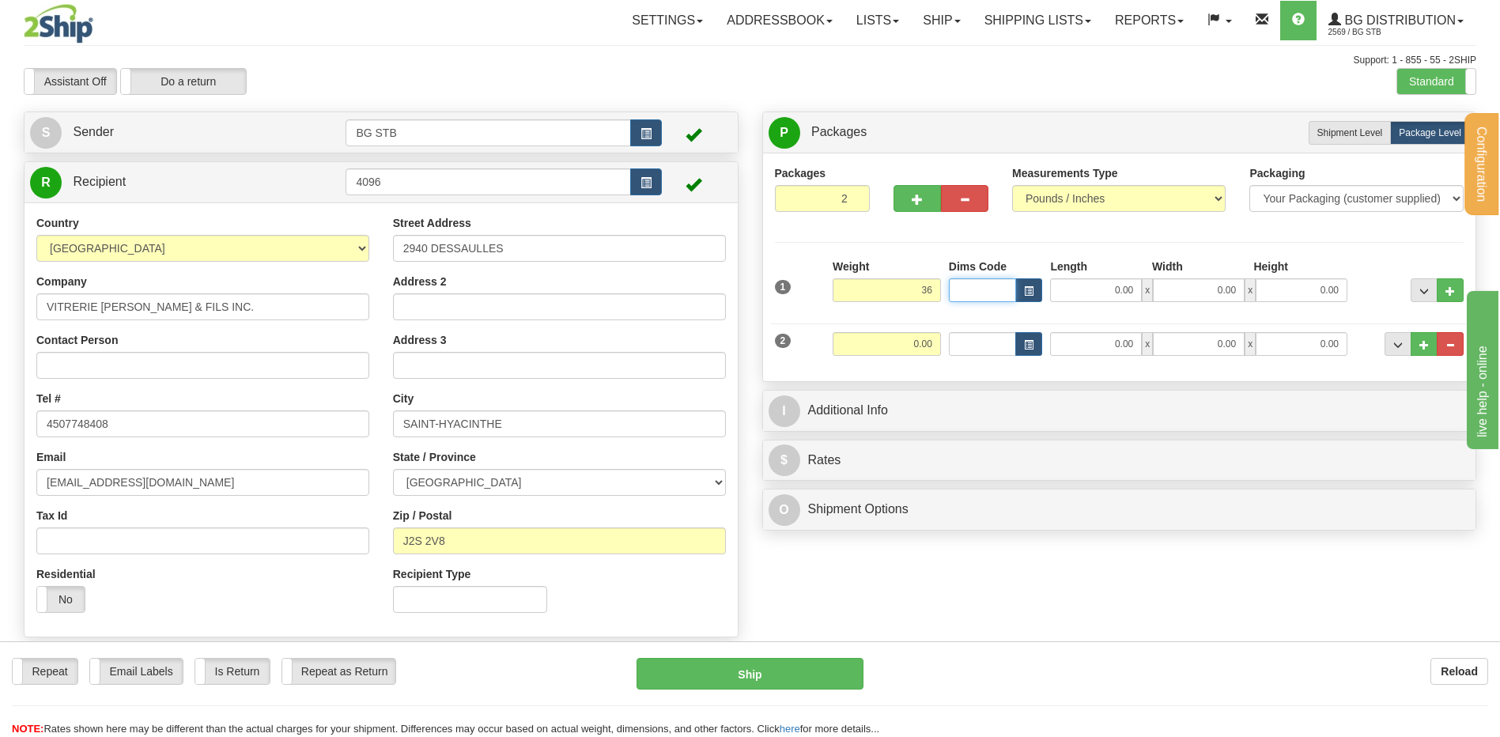
type input "36.00"
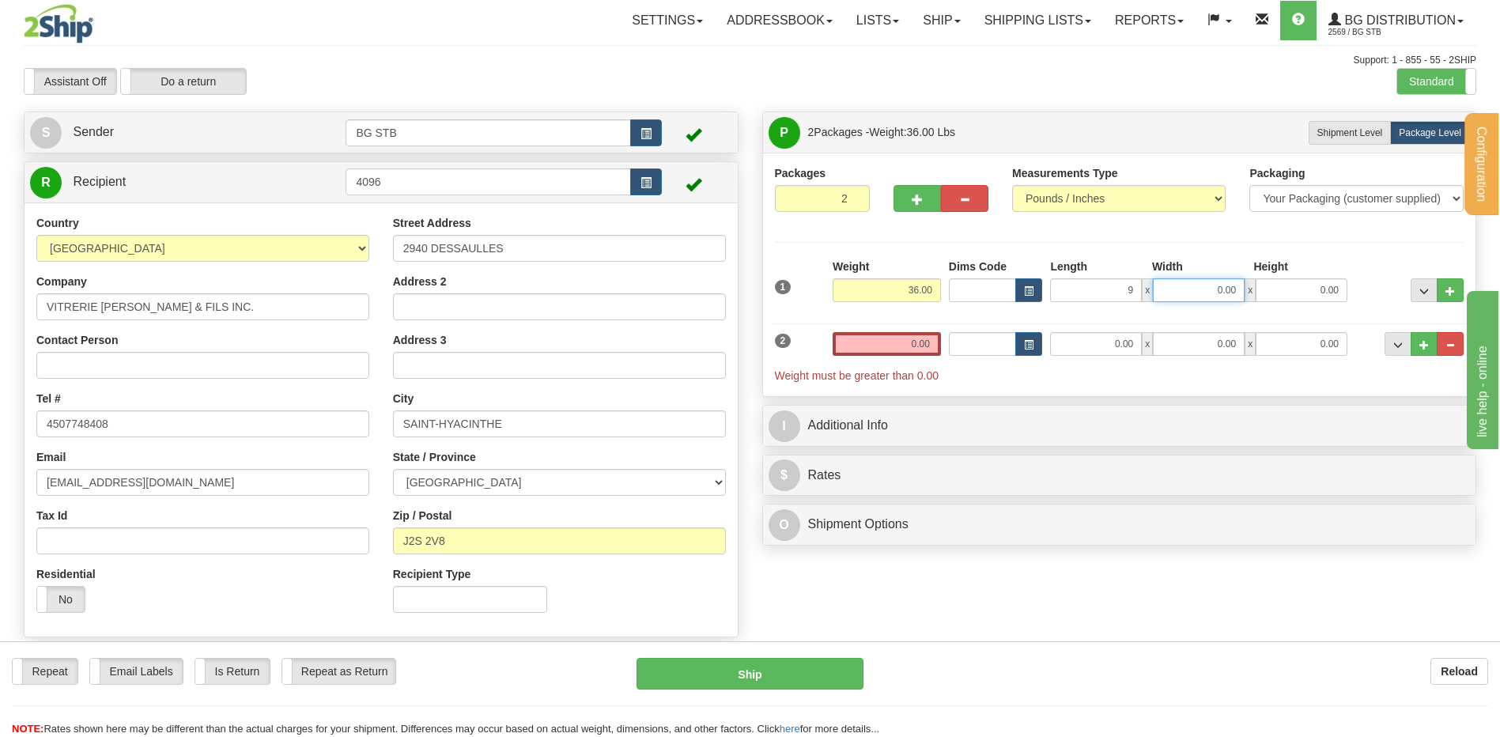
type input "9.00"
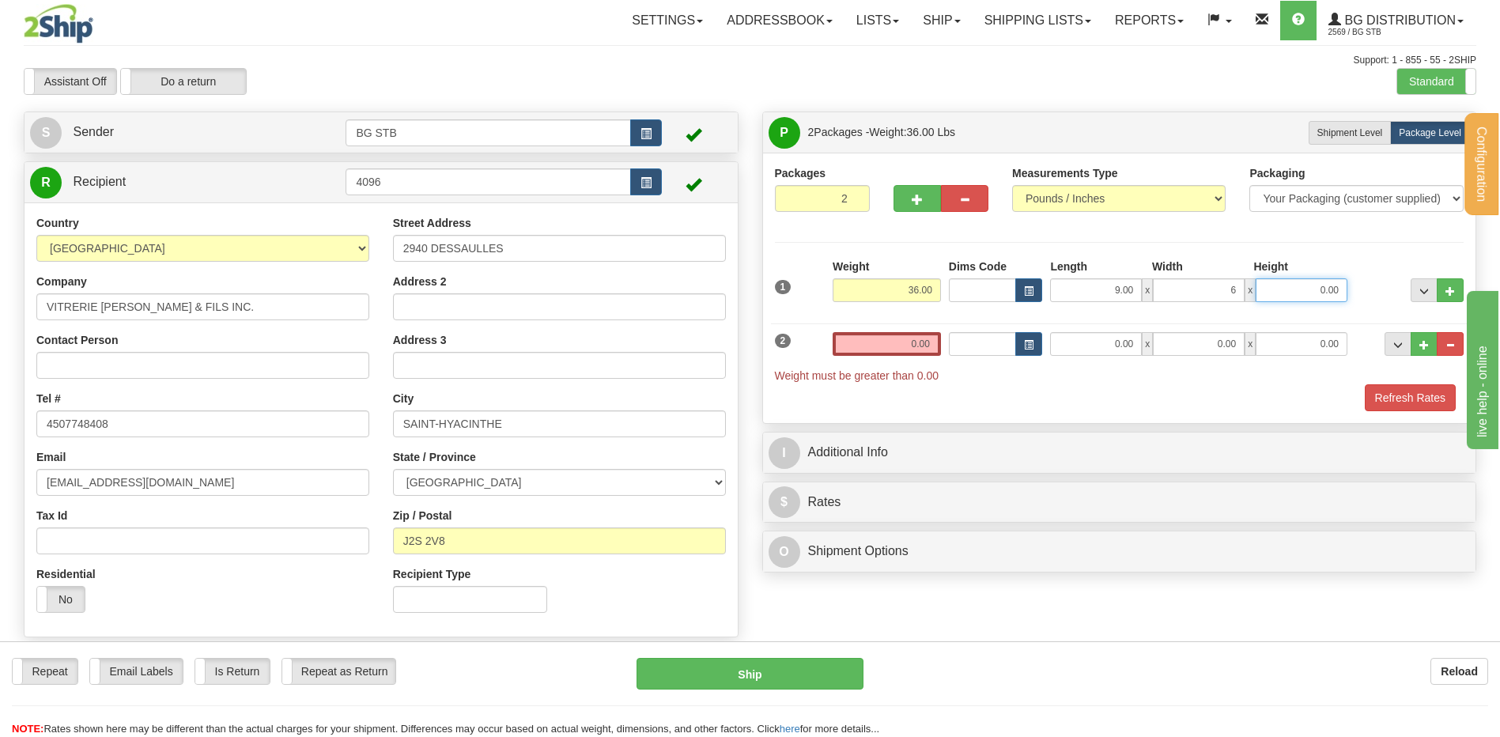
type input "6.00"
type input "16.00"
click at [914, 334] on input "0.00" at bounding box center [887, 344] width 108 height 24
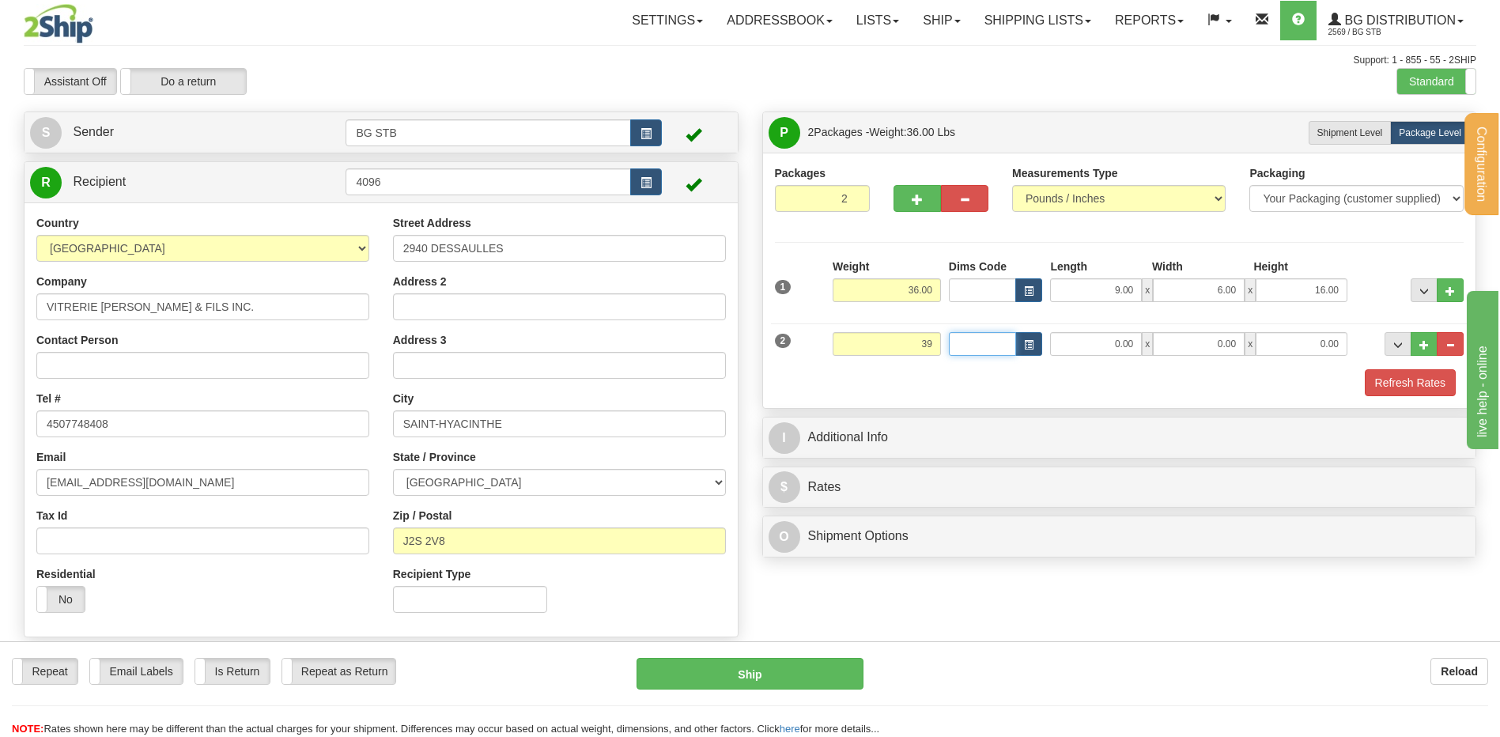
type input "39.00"
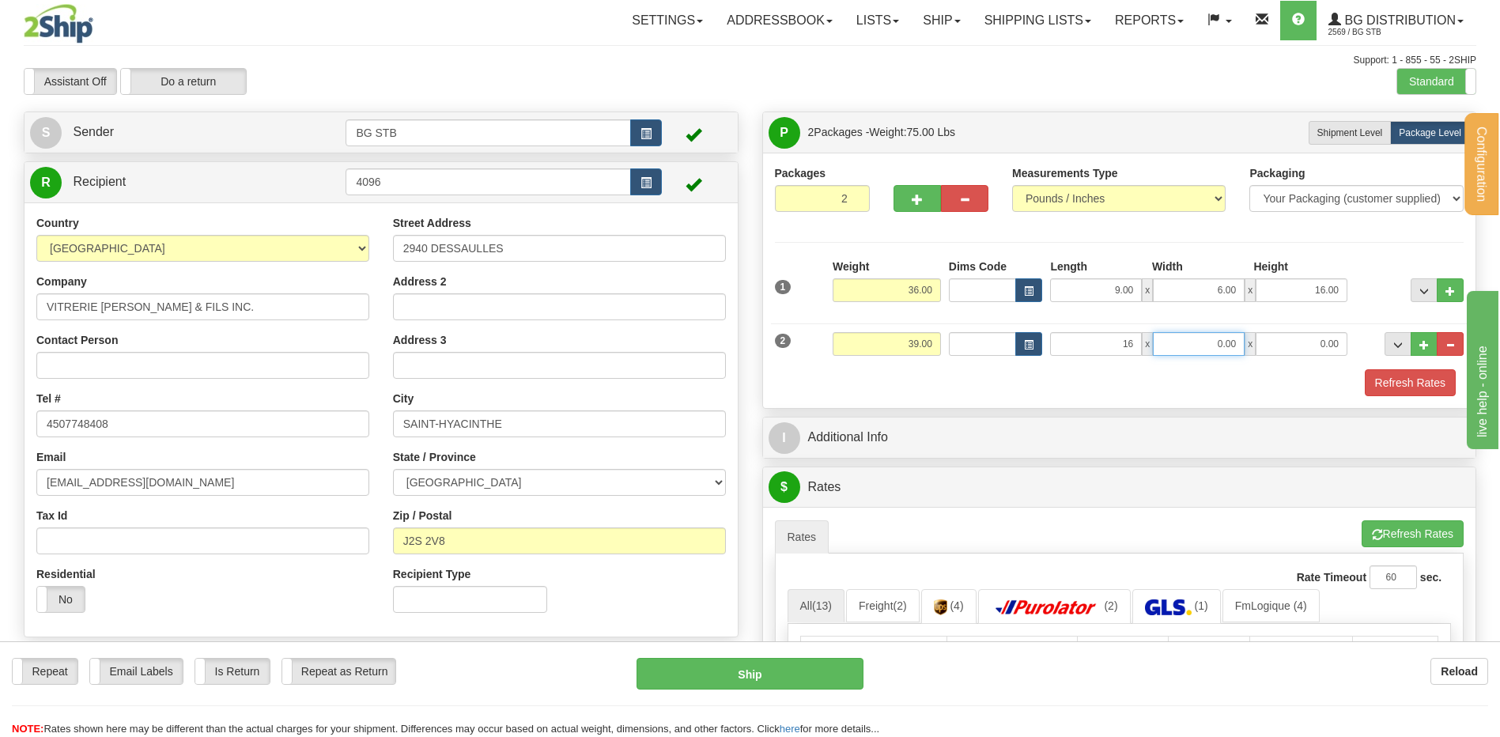
type input "16.00"
type input "7.00"
type input "5.00"
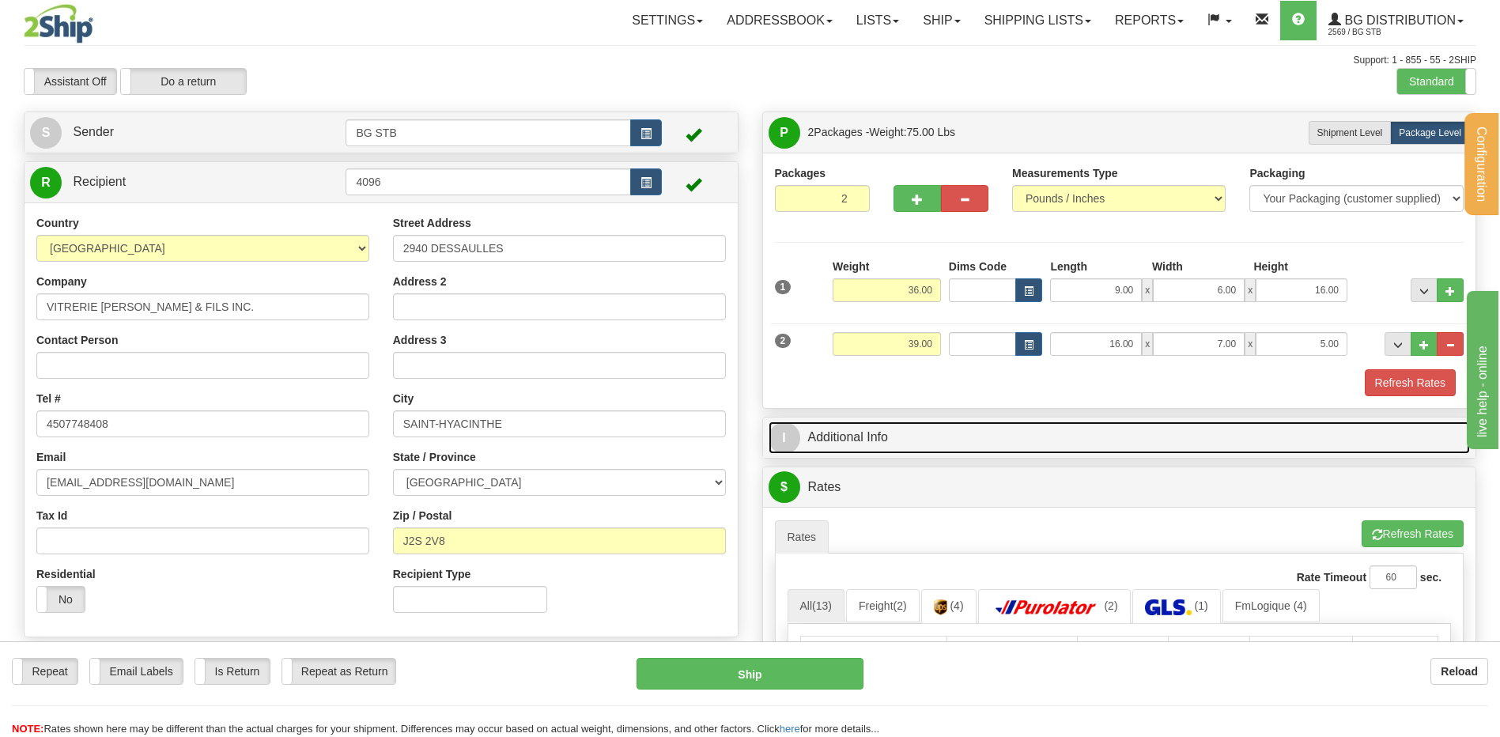
drag, startPoint x: 874, startPoint y: 436, endPoint x: 880, endPoint y: 423, distance: 13.8
click at [876, 436] on link "I Additional Info" at bounding box center [1120, 437] width 702 height 32
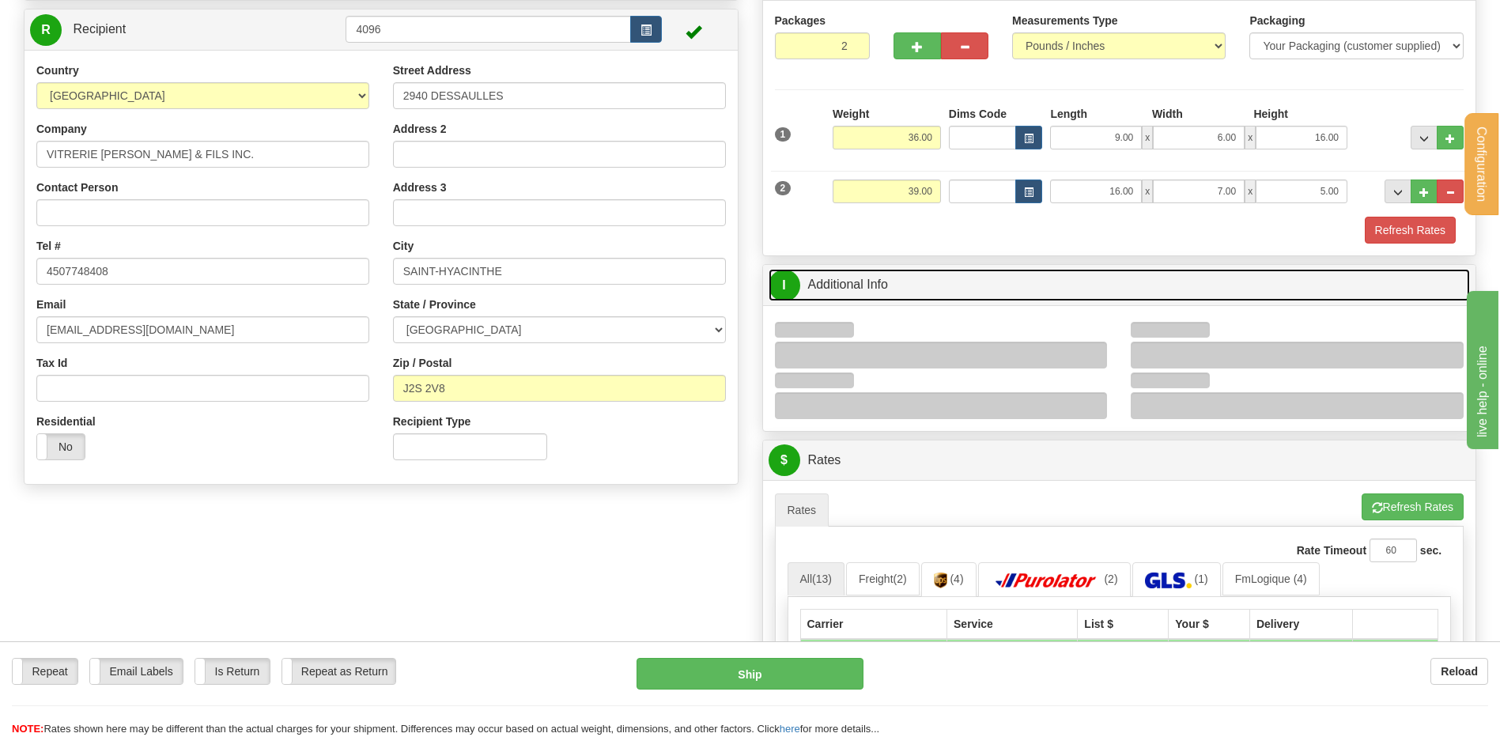
scroll to position [237, 0]
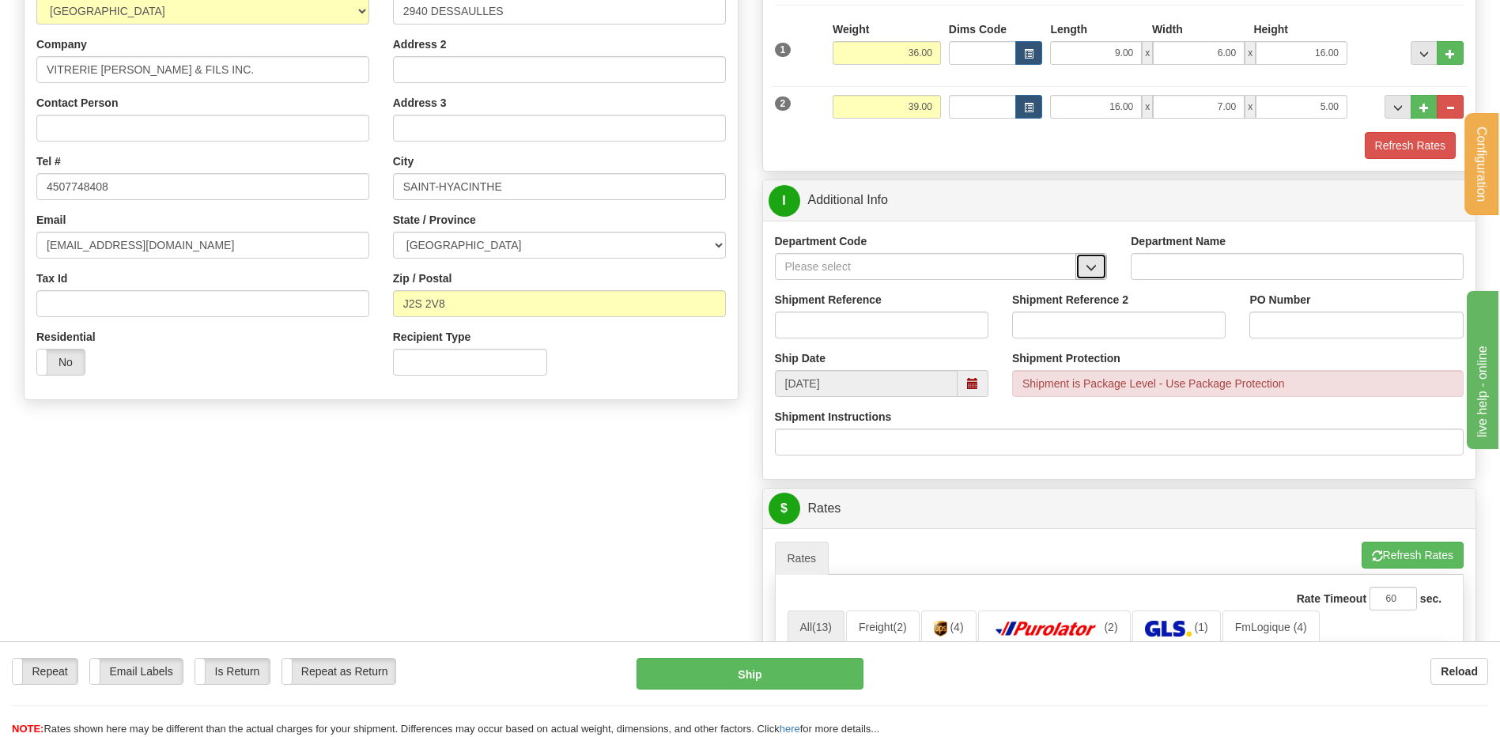
click at [1101, 267] on button "button" at bounding box center [1091, 266] width 32 height 27
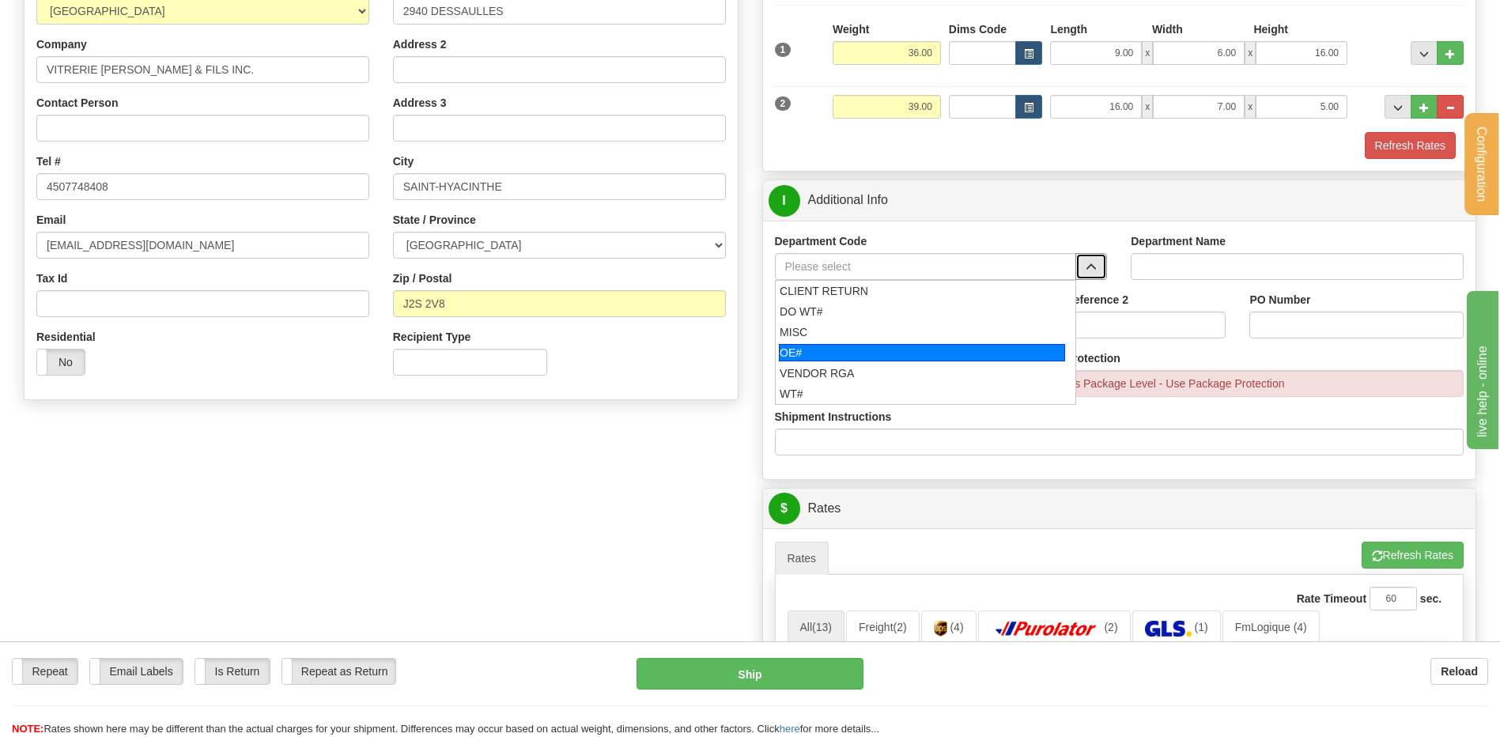
drag, startPoint x: 885, startPoint y: 349, endPoint x: 877, endPoint y: 320, distance: 30.3
click at [883, 349] on div "OE#" at bounding box center [922, 352] width 286 height 17
type input "OE#"
type input "ORDERS"
click at [877, 320] on input "Shipment Reference" at bounding box center [881, 325] width 213 height 27
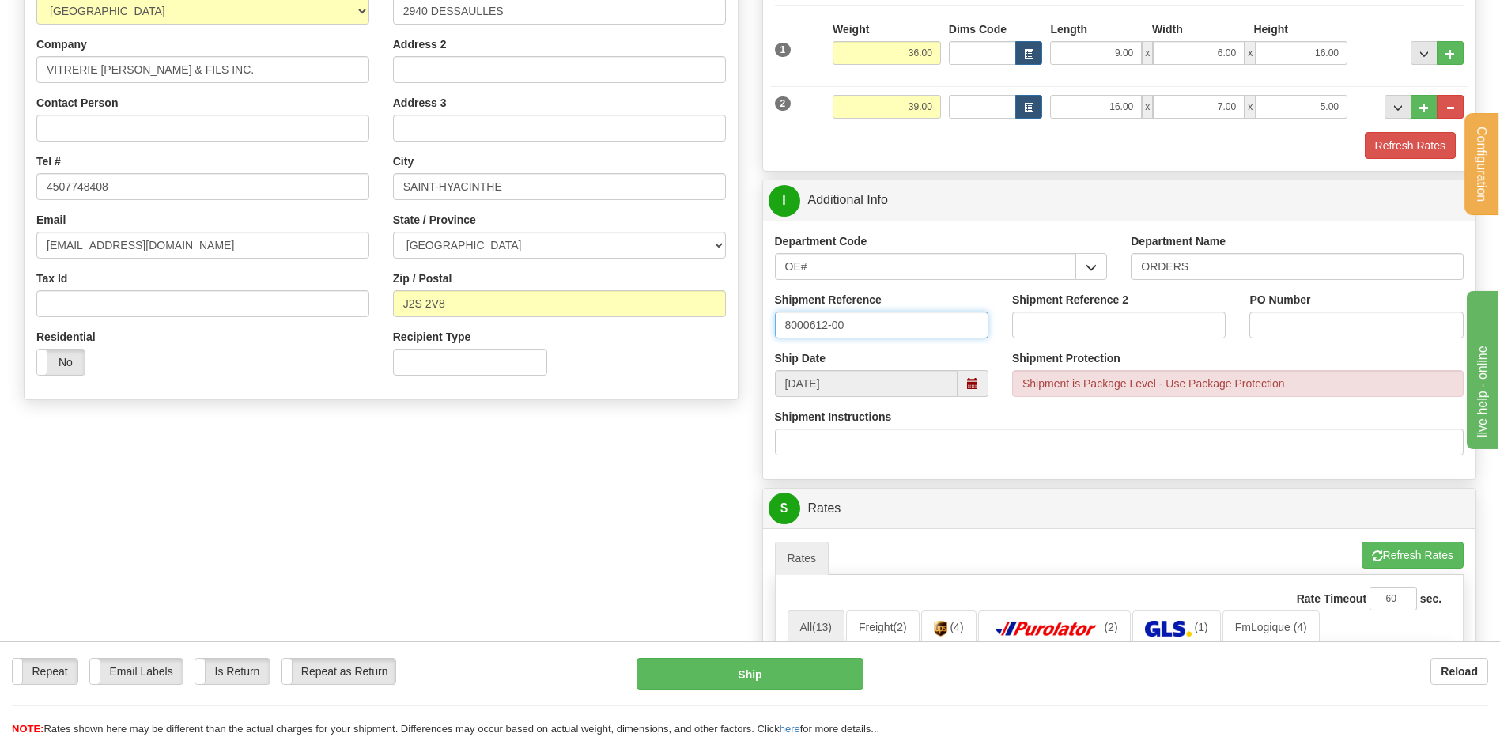
click at [823, 324] on input "8000612-00" at bounding box center [881, 325] width 213 height 27
type input "80006122-00"
drag, startPoint x: 1340, startPoint y: 305, endPoint x: 1332, endPoint y: 323, distance: 19.8
click at [1333, 323] on div "PO Number" at bounding box center [1355, 315] width 213 height 47
click at [1332, 323] on input "PO Number" at bounding box center [1355, 325] width 213 height 27
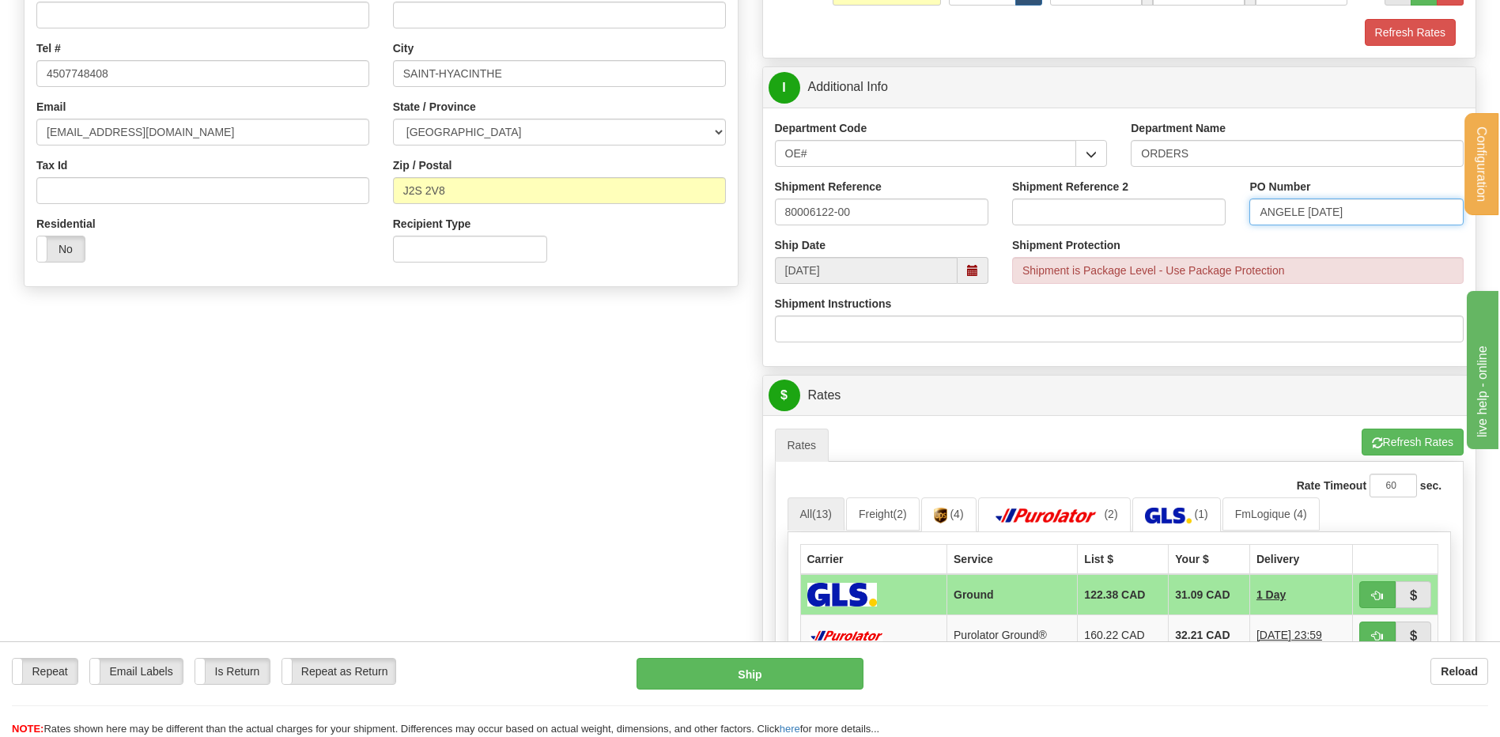
scroll to position [553, 0]
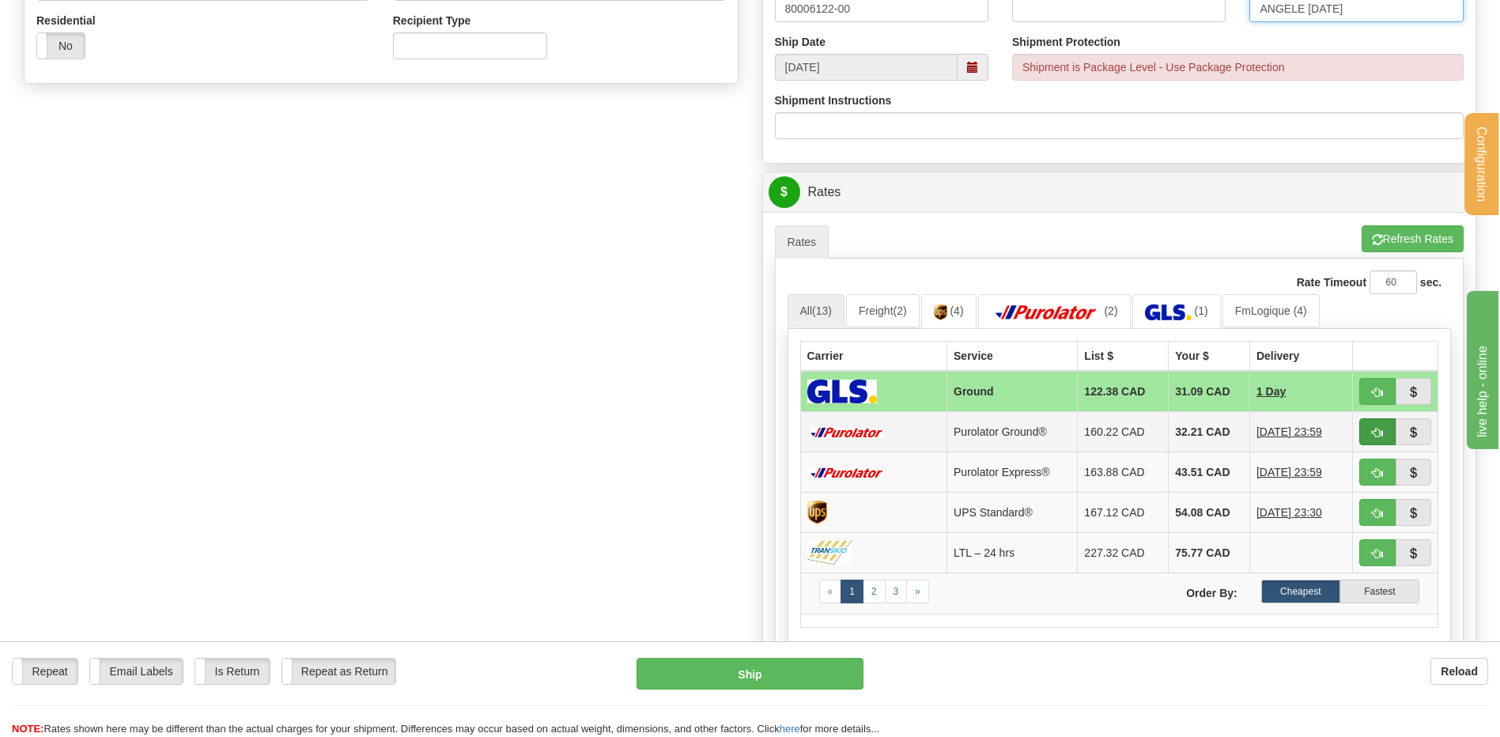
type input "ANGELE 16SEPT25"
click at [1370, 429] on button "button" at bounding box center [1377, 431] width 36 height 27
type input "260"
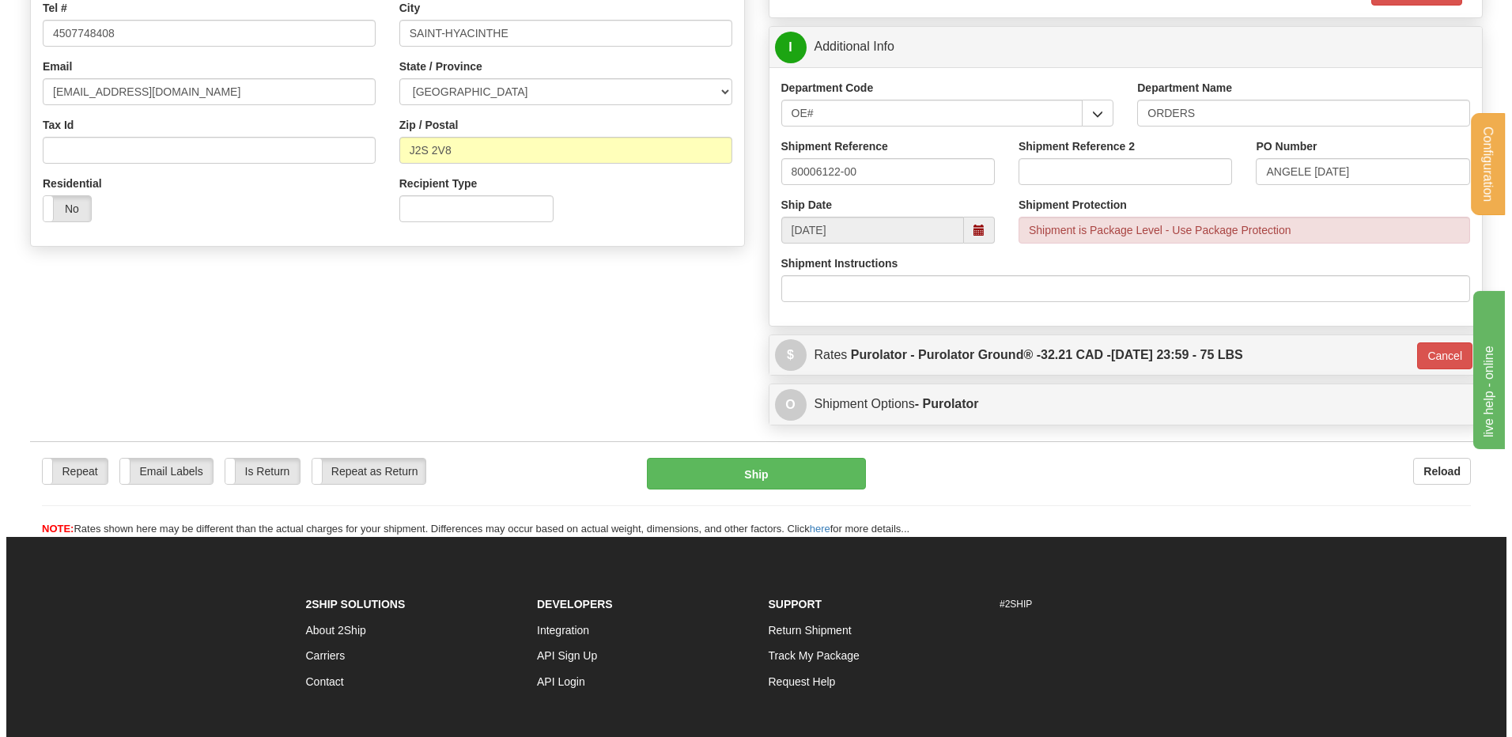
scroll to position [383, 0]
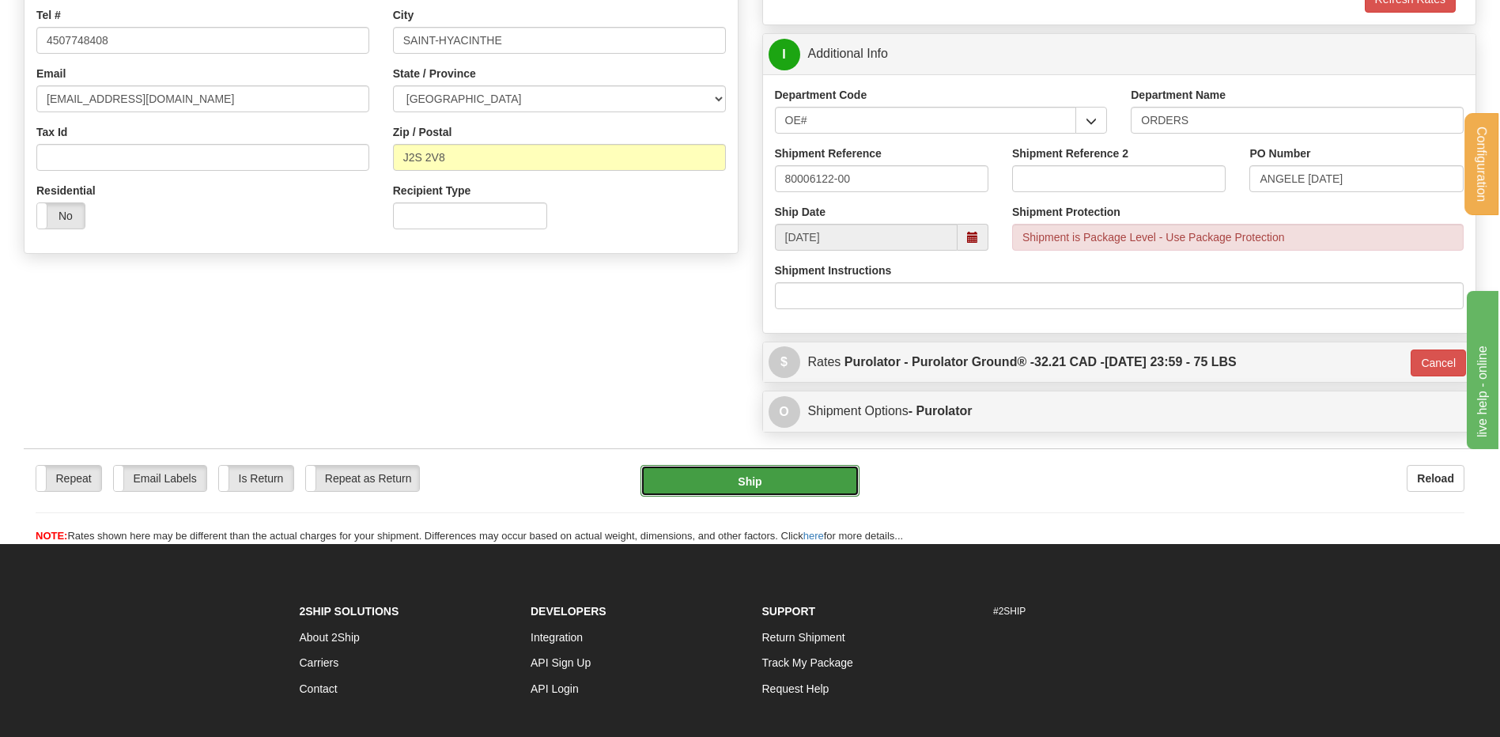
click at [710, 466] on button "Ship" at bounding box center [749, 481] width 218 height 32
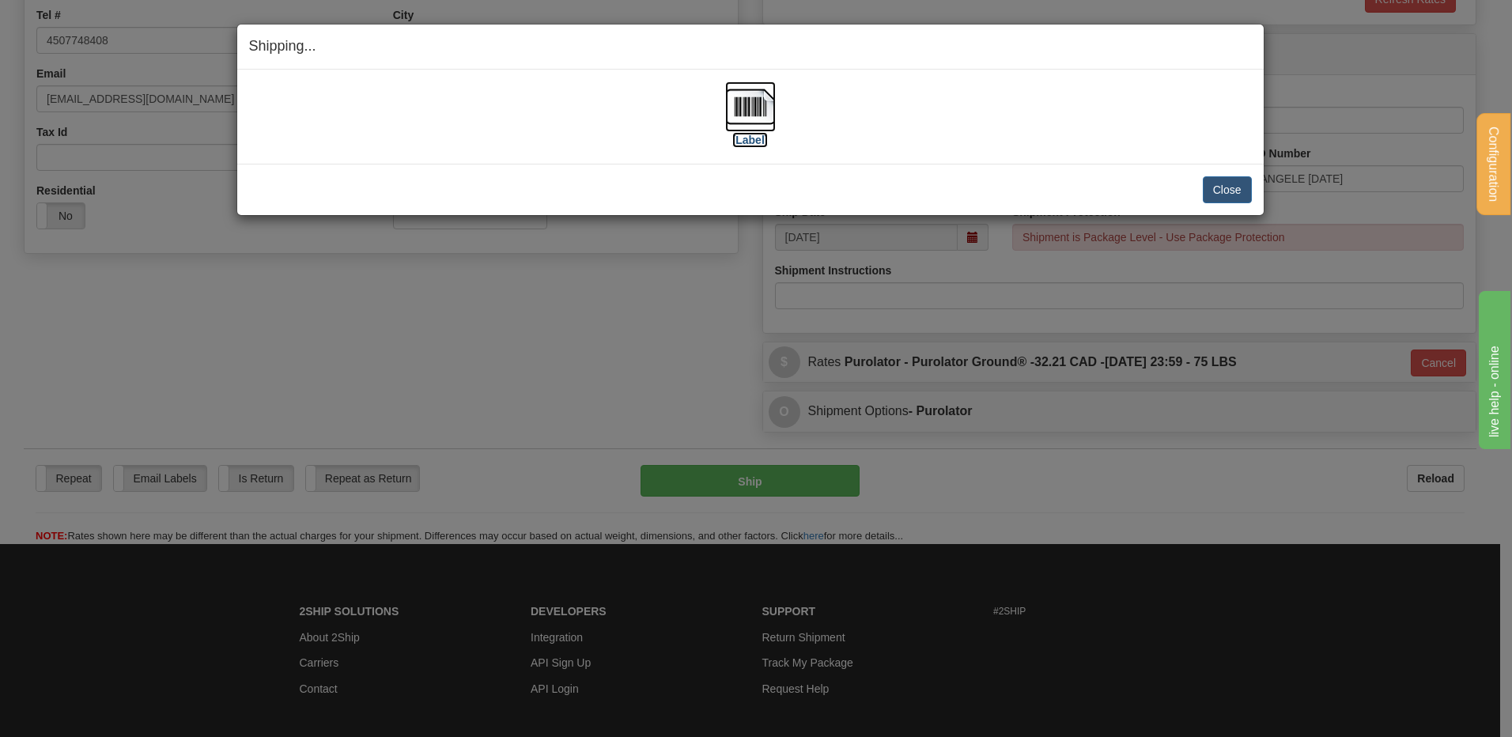
click at [750, 111] on img at bounding box center [750, 106] width 51 height 51
click at [1230, 187] on button "Close" at bounding box center [1227, 189] width 49 height 27
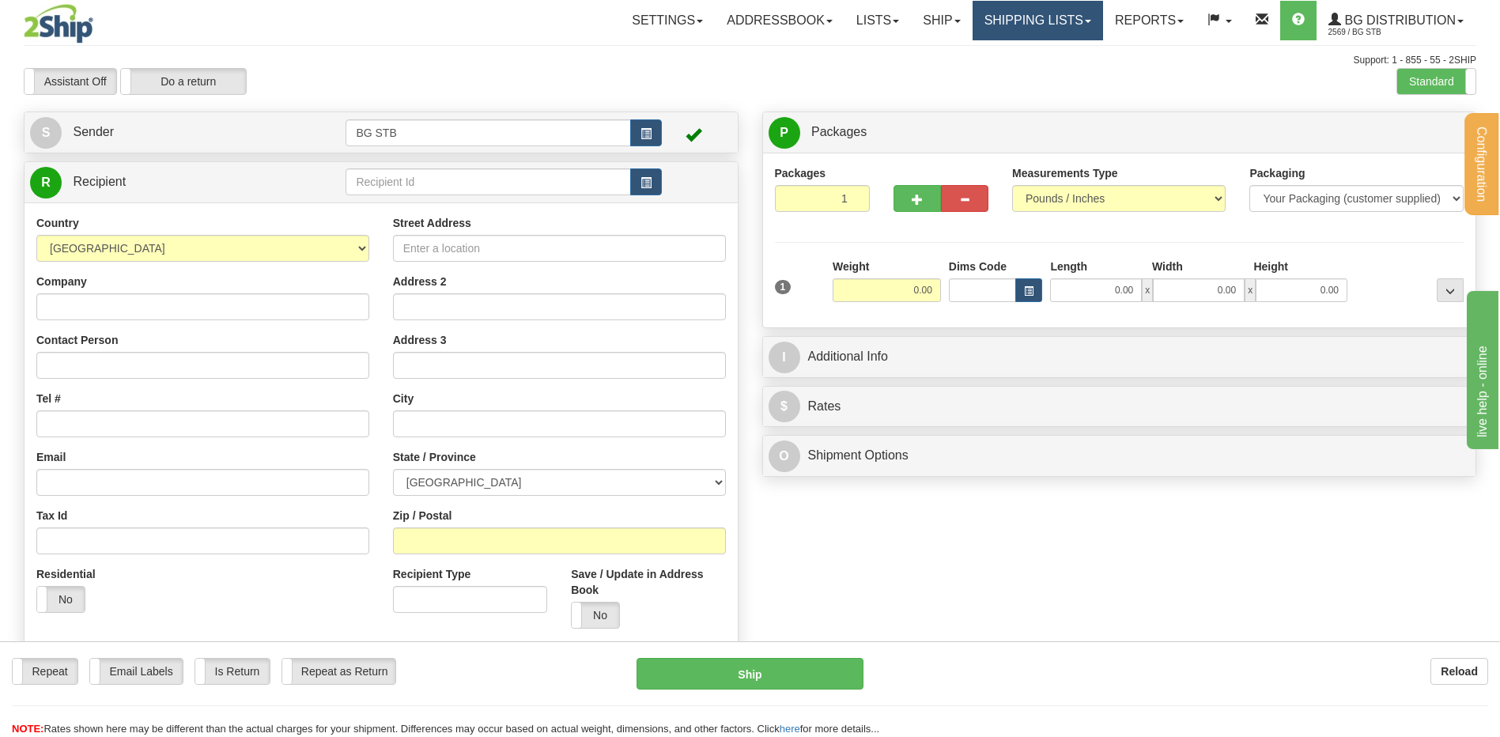
click at [1010, 14] on link "Shipping lists" at bounding box center [1037, 21] width 130 height 40
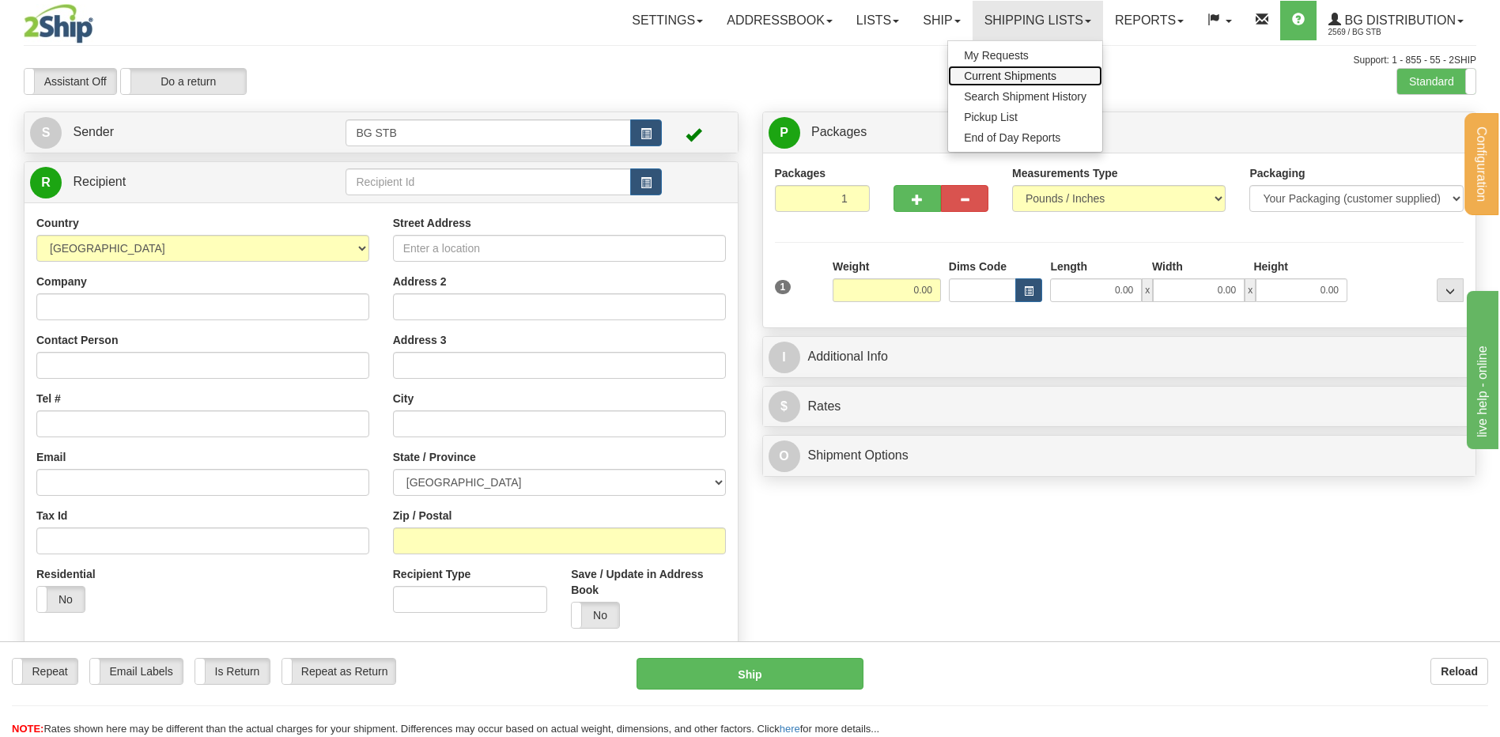
click at [1005, 71] on span "Current Shipments" at bounding box center [1010, 76] width 93 height 13
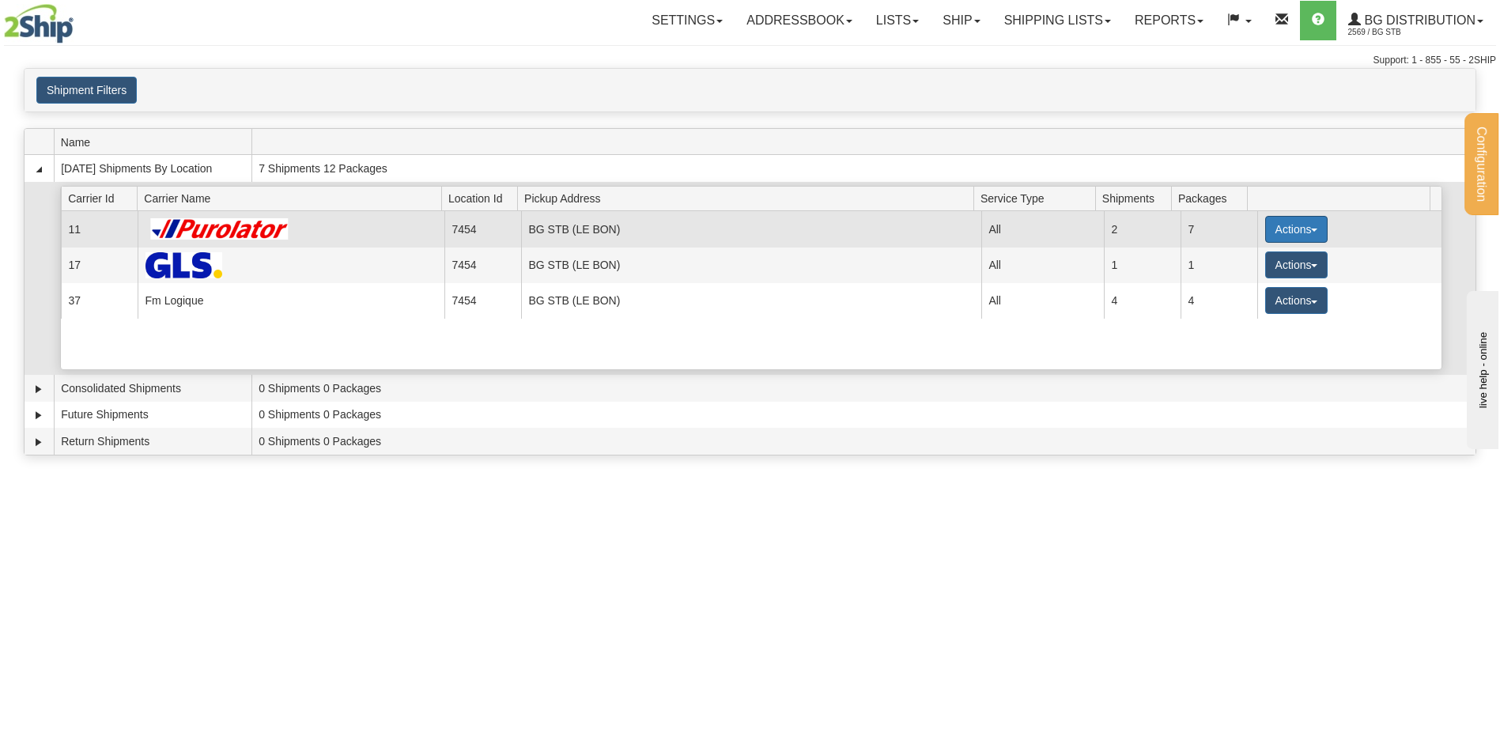
click at [1282, 232] on button "Actions" at bounding box center [1296, 229] width 63 height 27
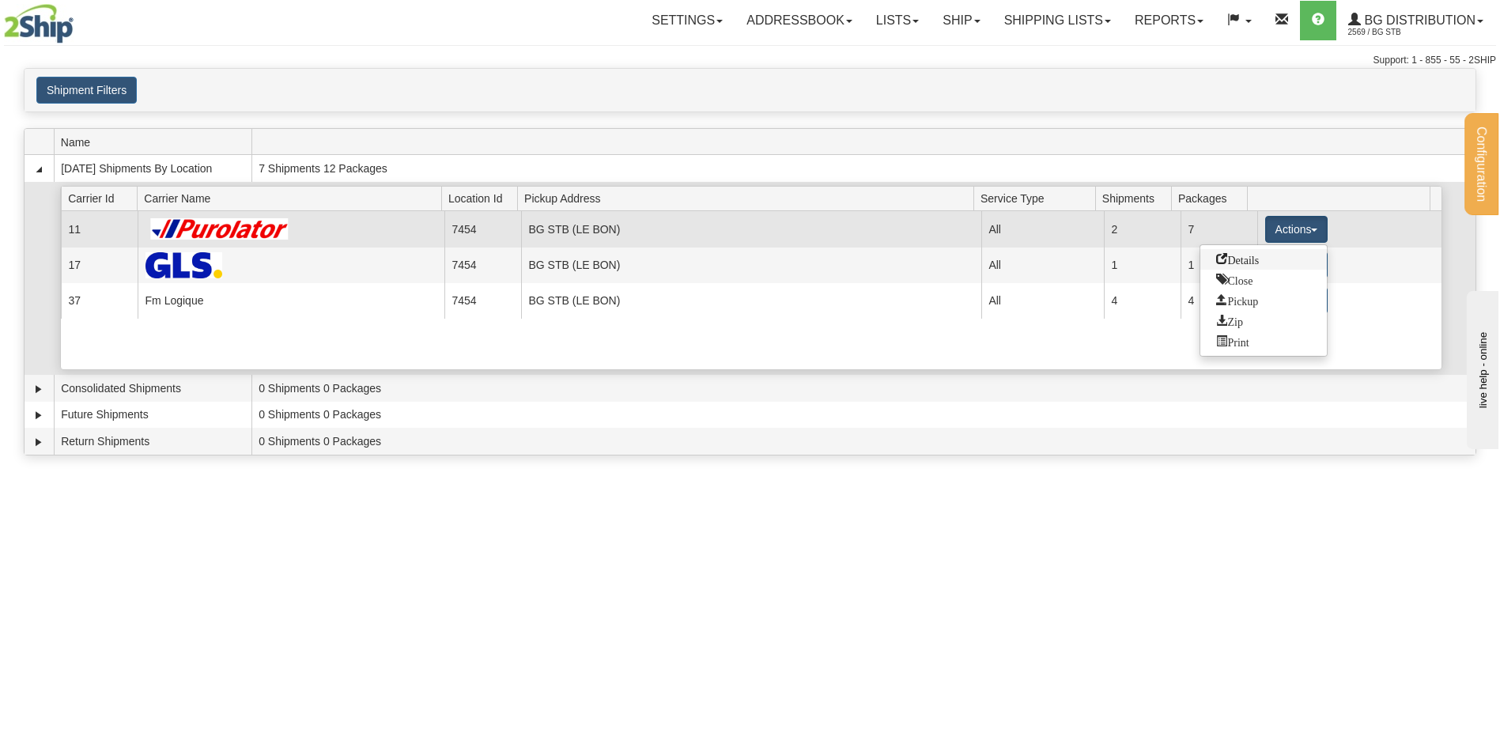
click at [1256, 253] on span "Details" at bounding box center [1237, 258] width 43 height 11
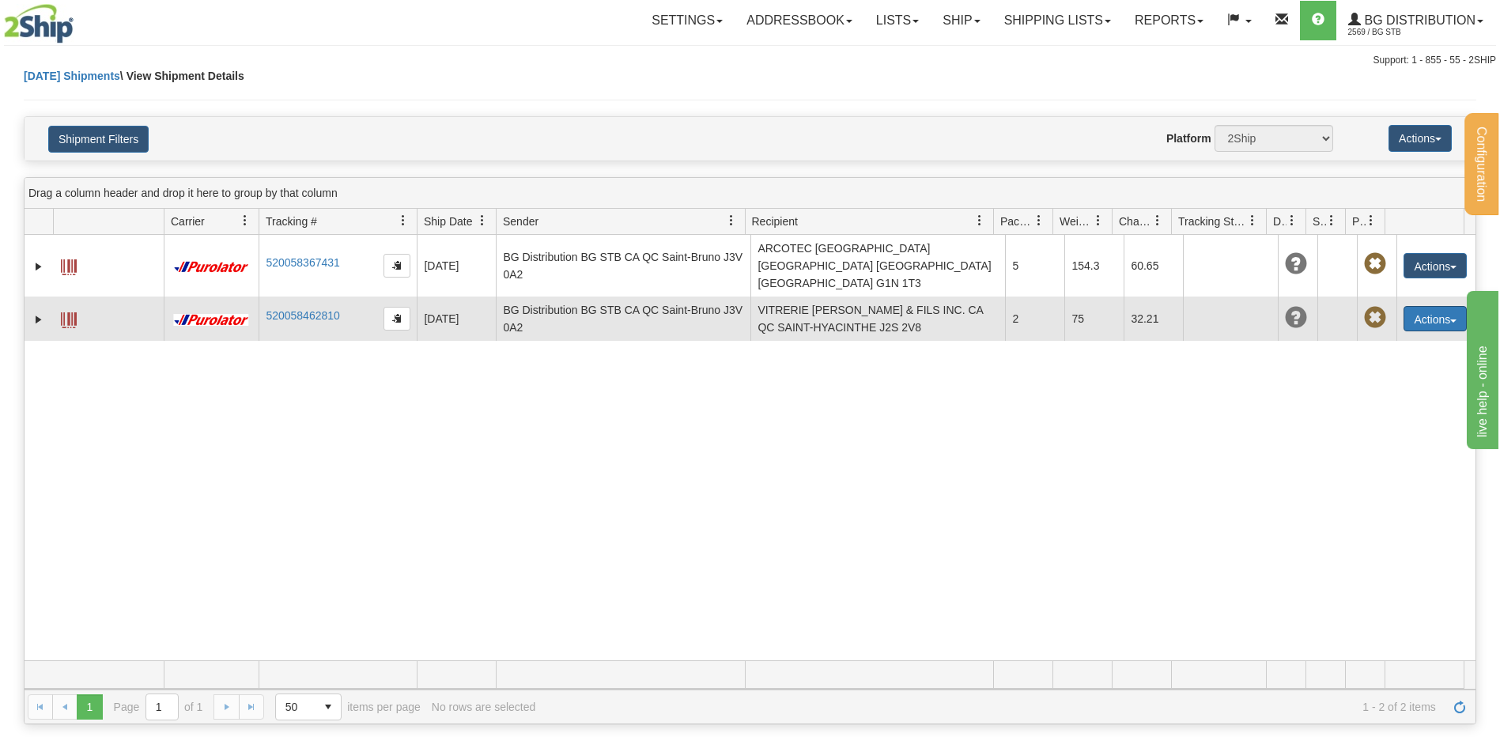
click at [1407, 306] on button "Actions" at bounding box center [1434, 318] width 63 height 25
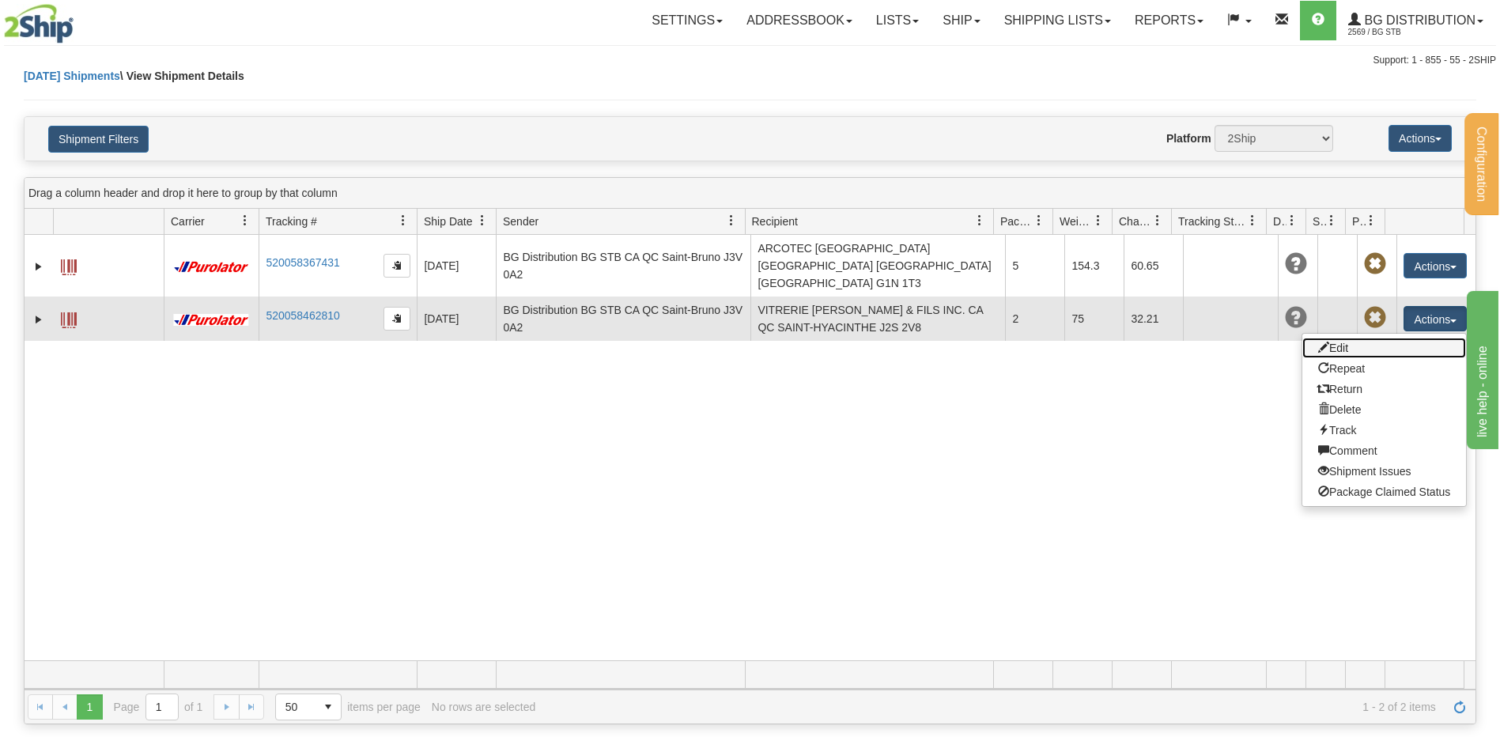
click at [1380, 338] on link "Edit" at bounding box center [1384, 348] width 164 height 21
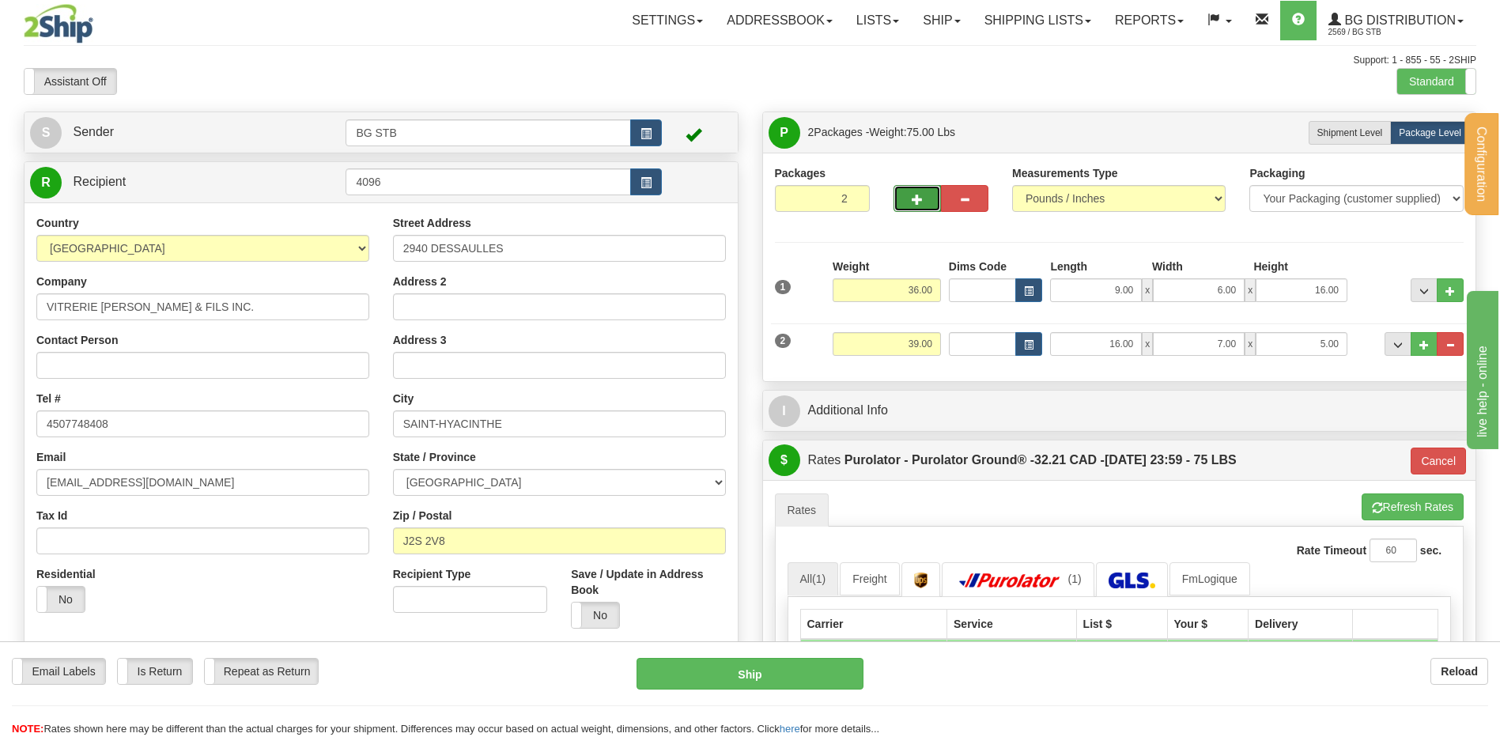
click at [925, 193] on button "button" at bounding box center [916, 198] width 47 height 27
type input "3"
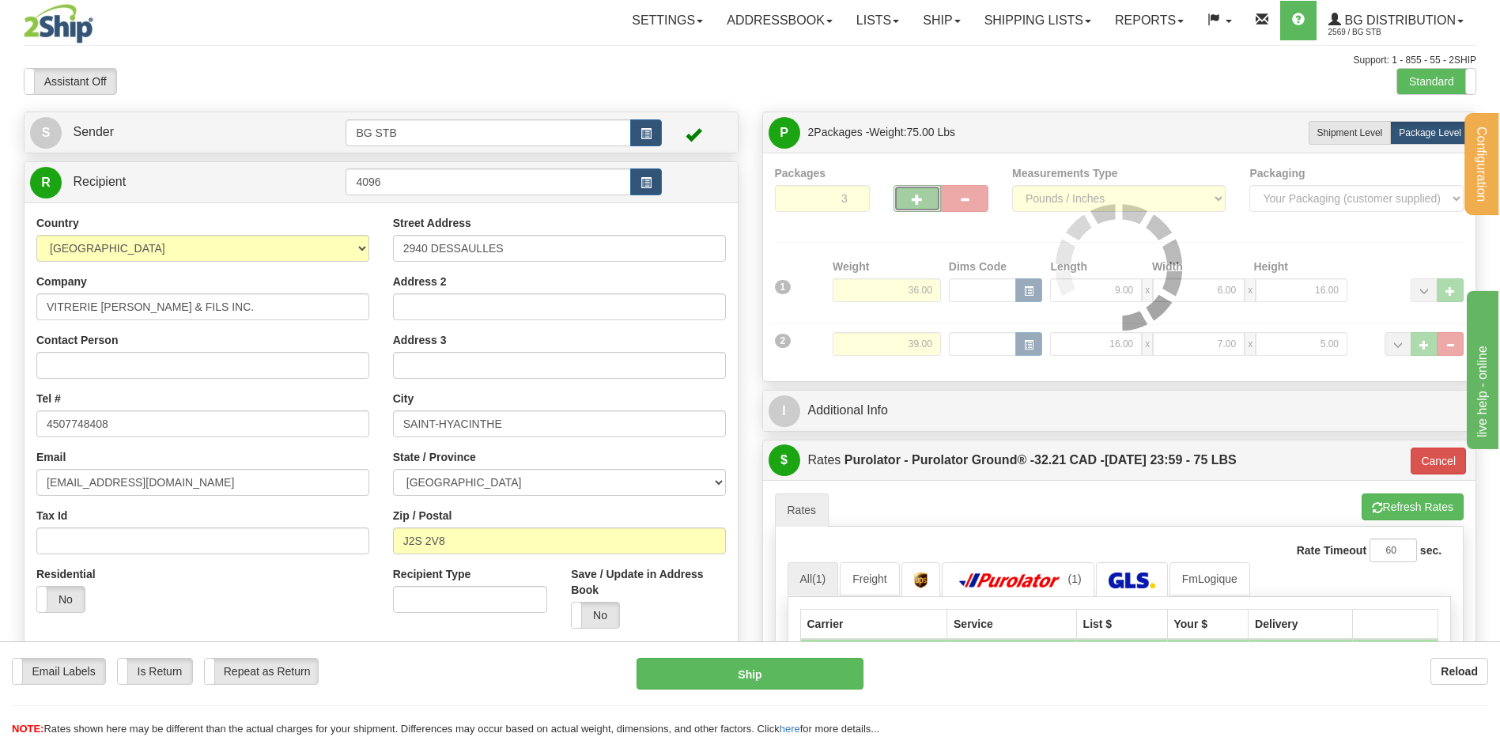
type input "260"
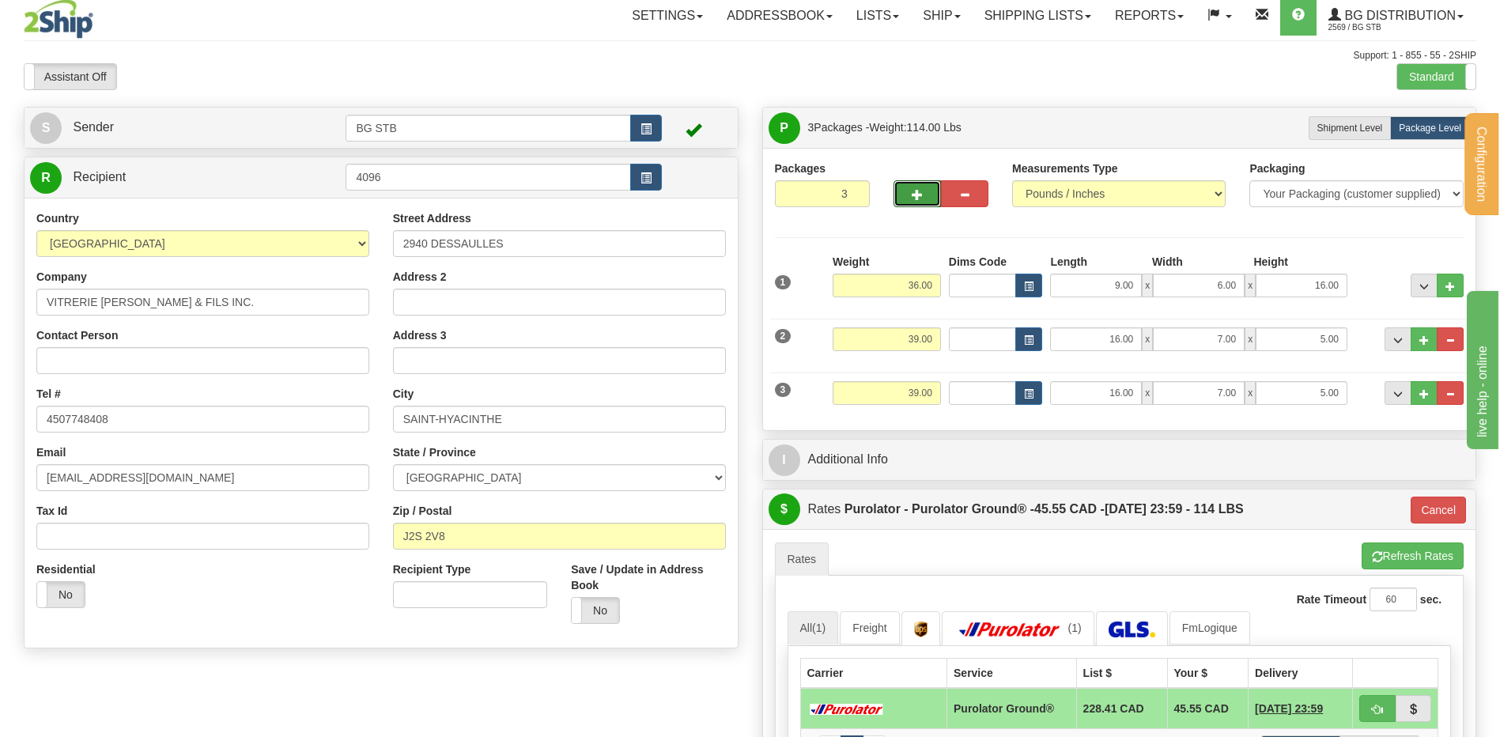
scroll to position [395, 0]
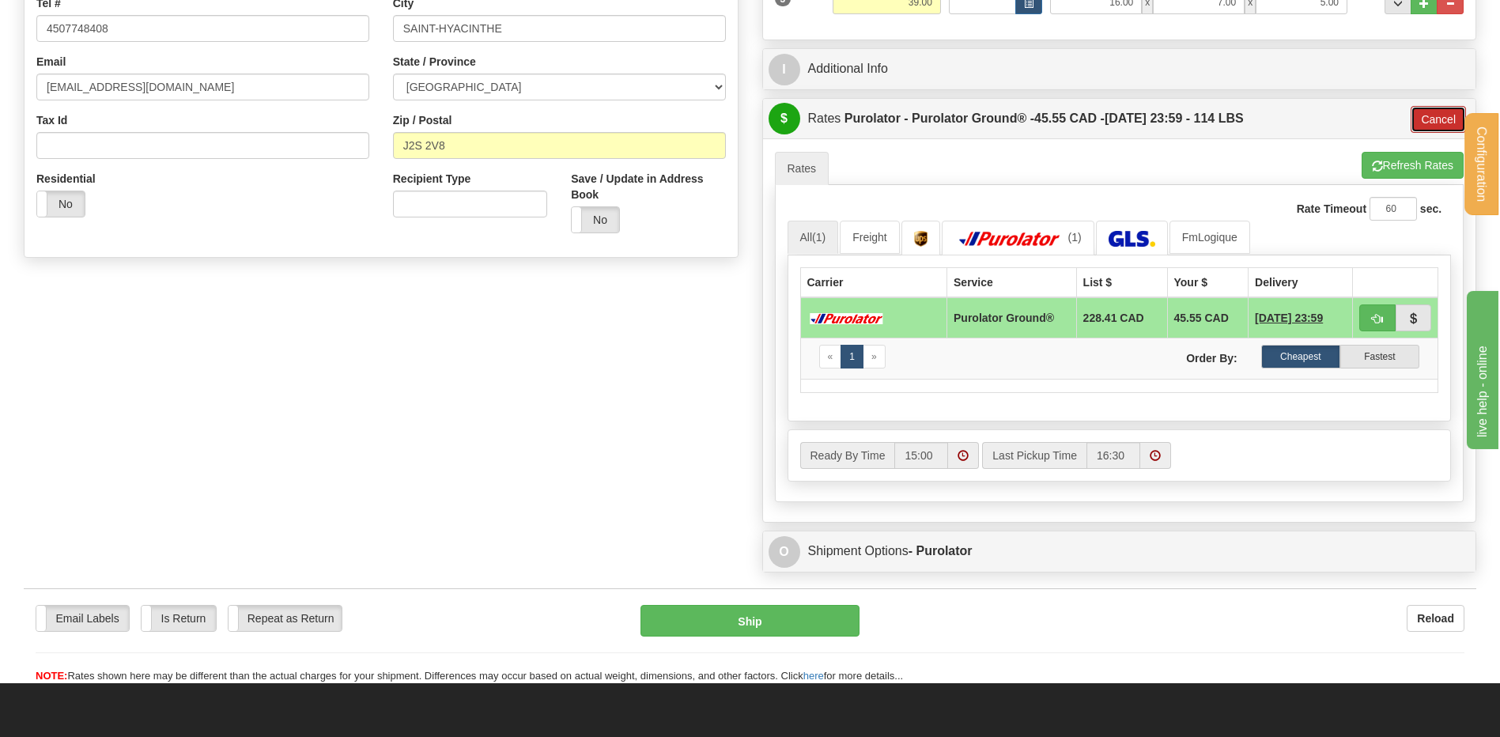
click at [1439, 113] on button "Cancel" at bounding box center [1438, 119] width 55 height 27
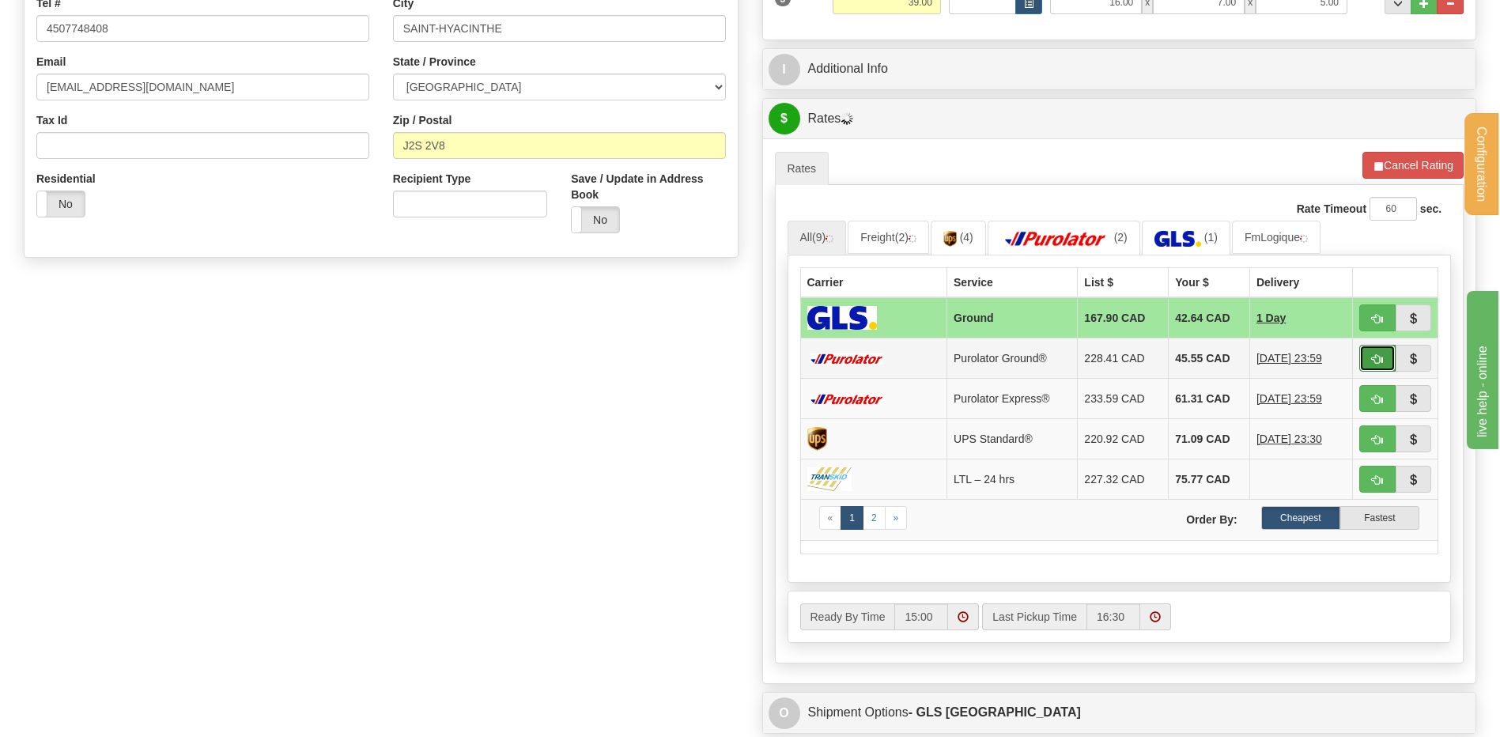
click at [1380, 352] on button "button" at bounding box center [1377, 358] width 36 height 27
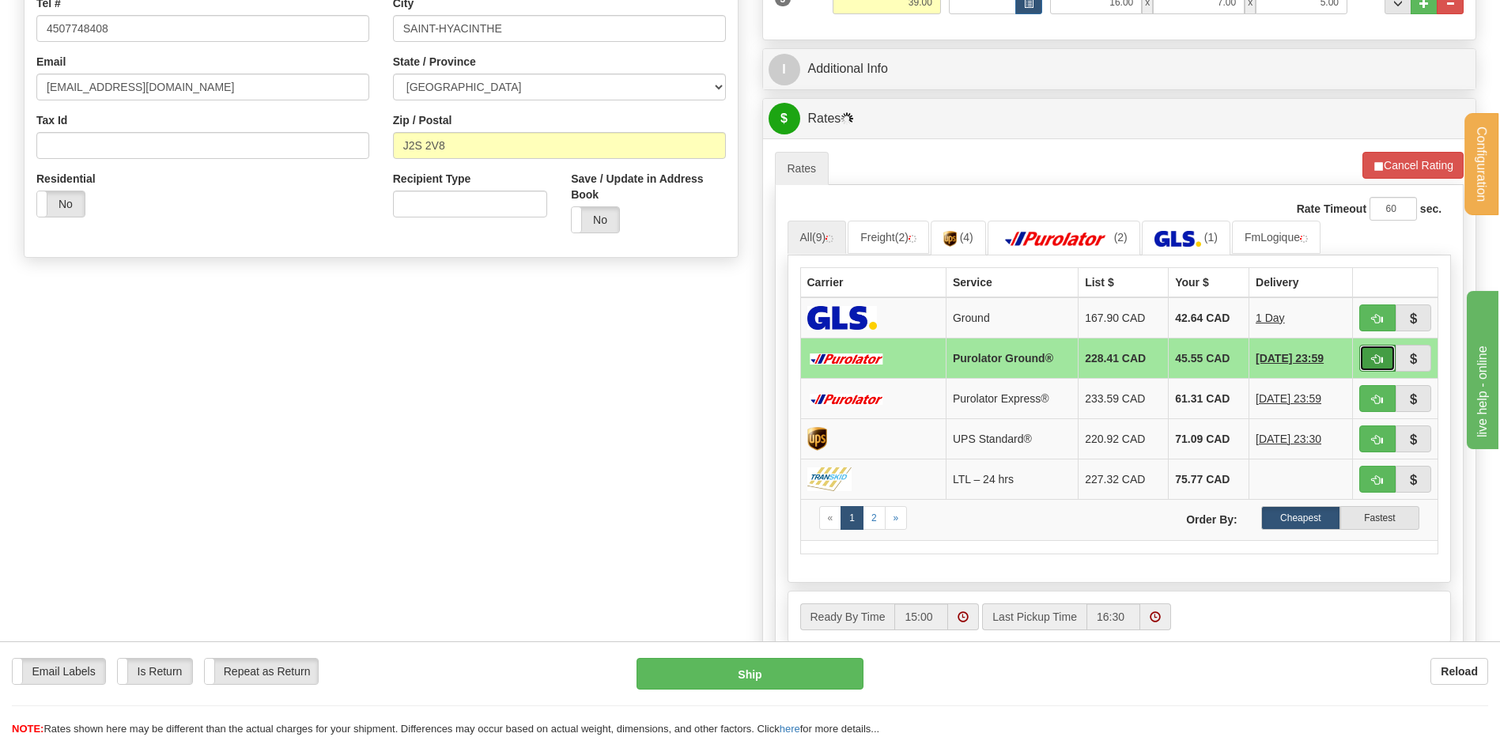
click at [1378, 359] on span "button" at bounding box center [1377, 359] width 11 height 10
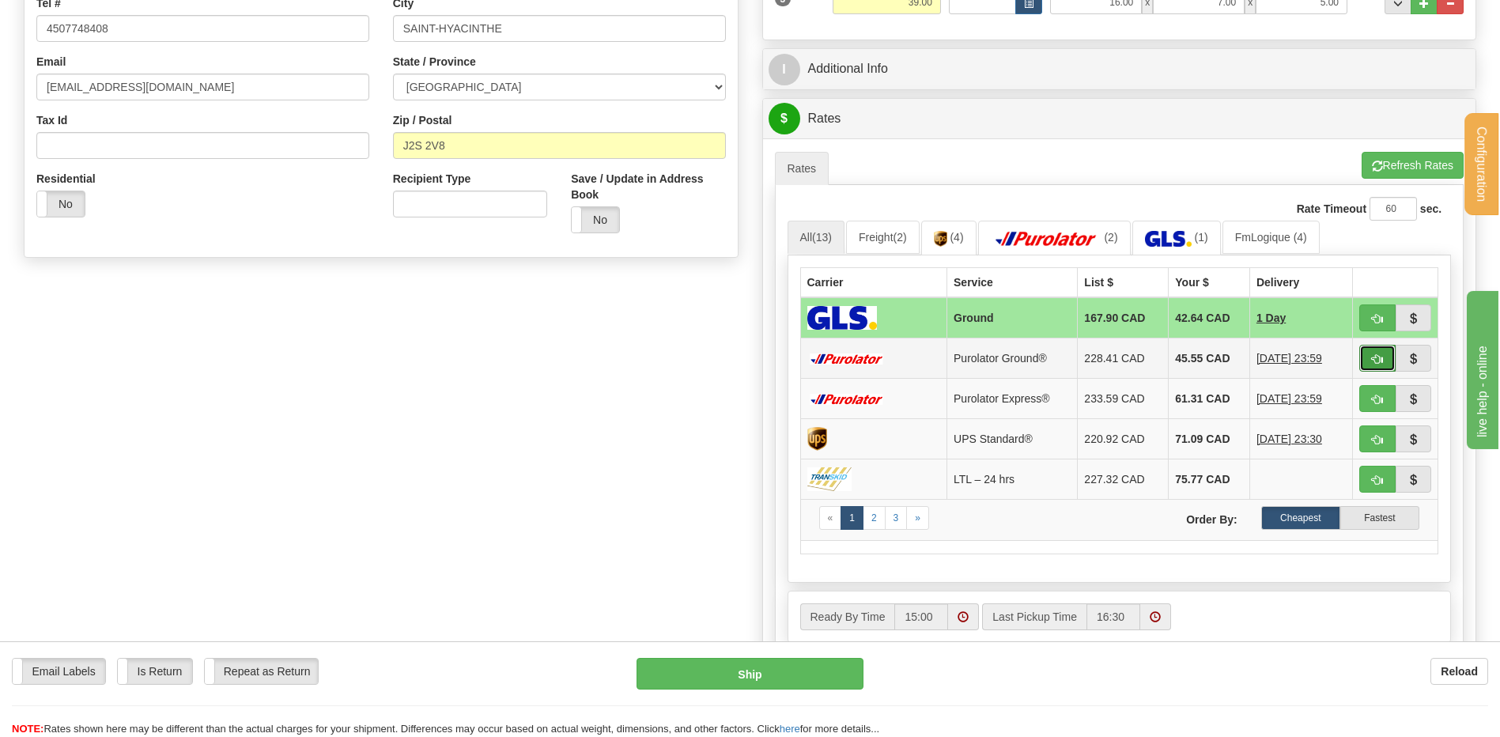
click at [1375, 359] on span "button" at bounding box center [1377, 359] width 11 height 10
type input "260"
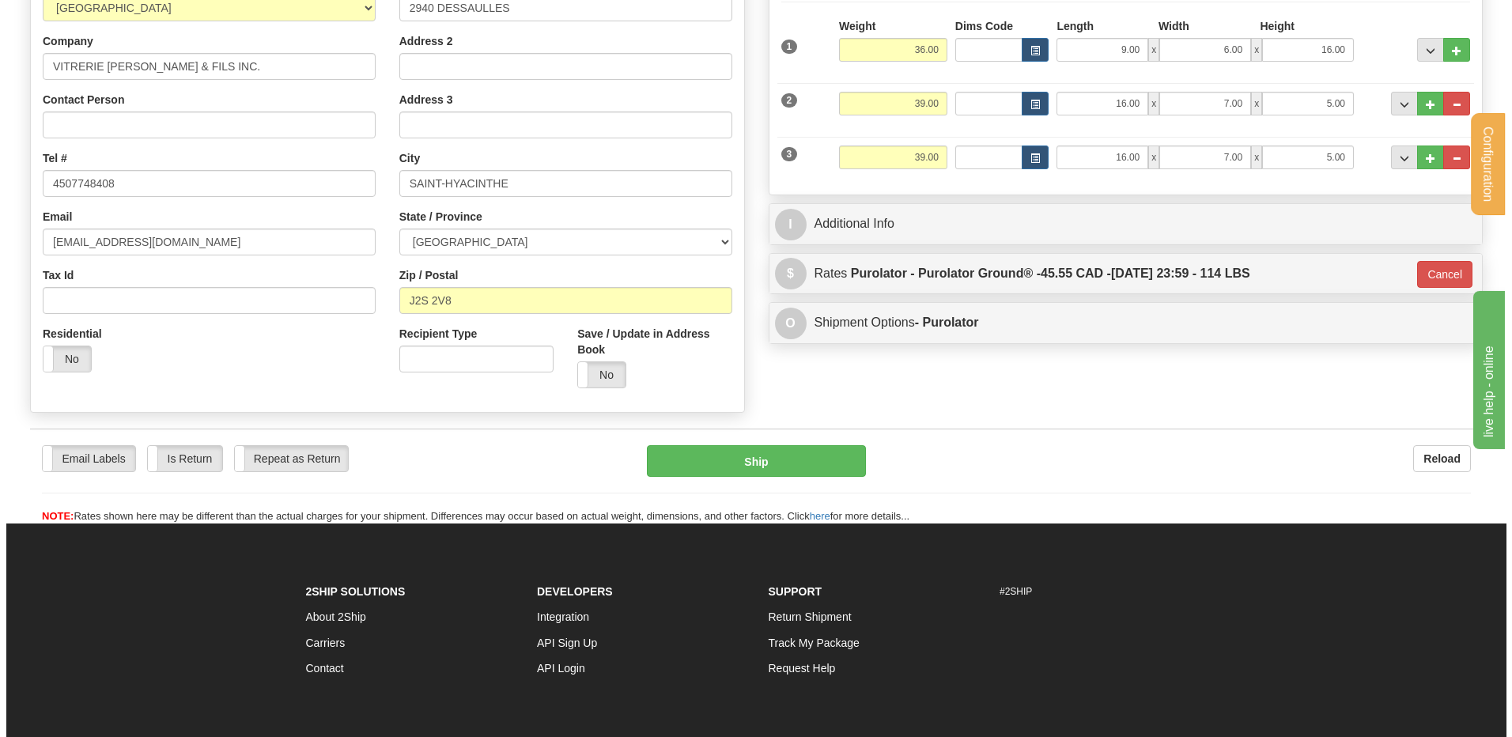
scroll to position [39, 0]
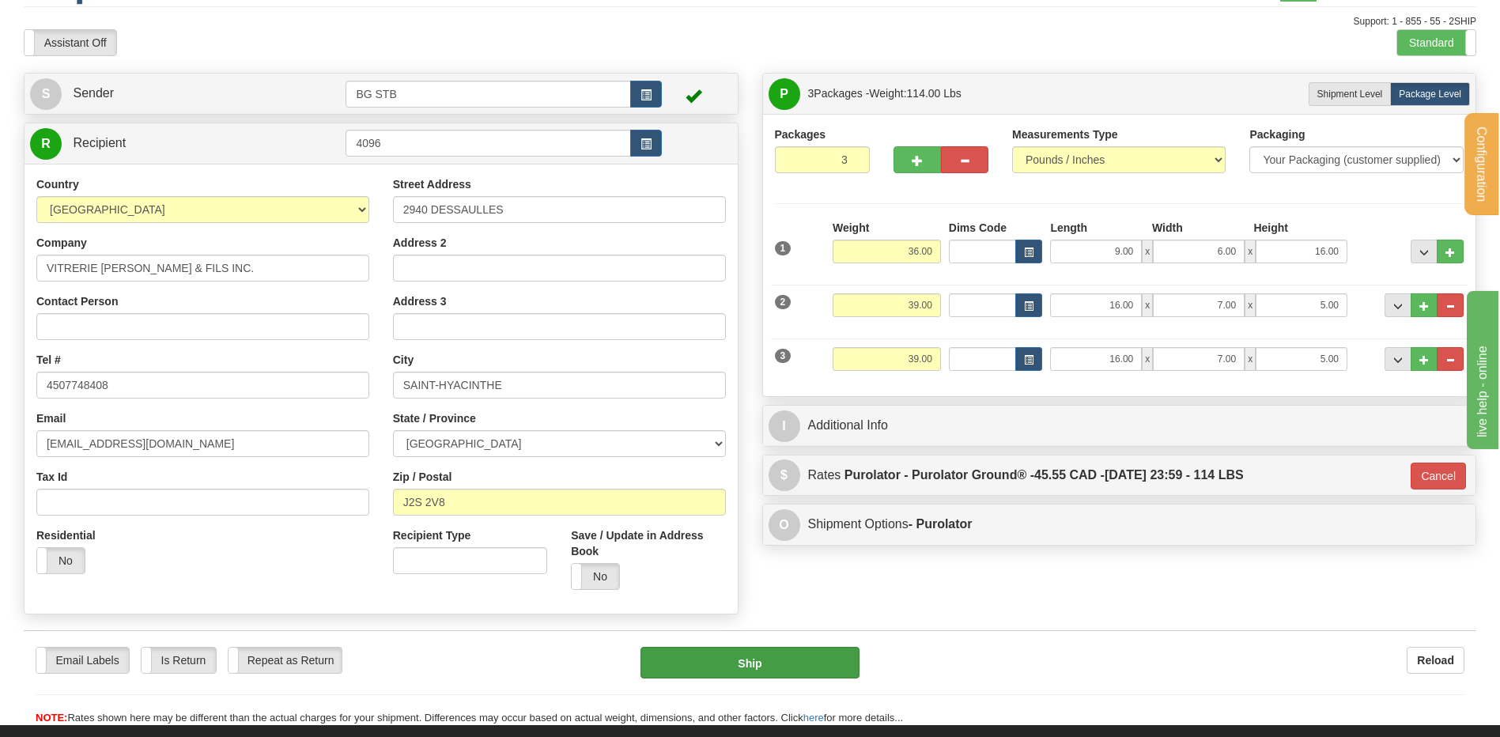
click at [663, 648] on div "Email Labels Email Labels Edit Is Return Is Return Repeat as Return Repeat as R…" at bounding box center [750, 678] width 1452 height 96
click at [667, 653] on button "Ship" at bounding box center [749, 663] width 218 height 32
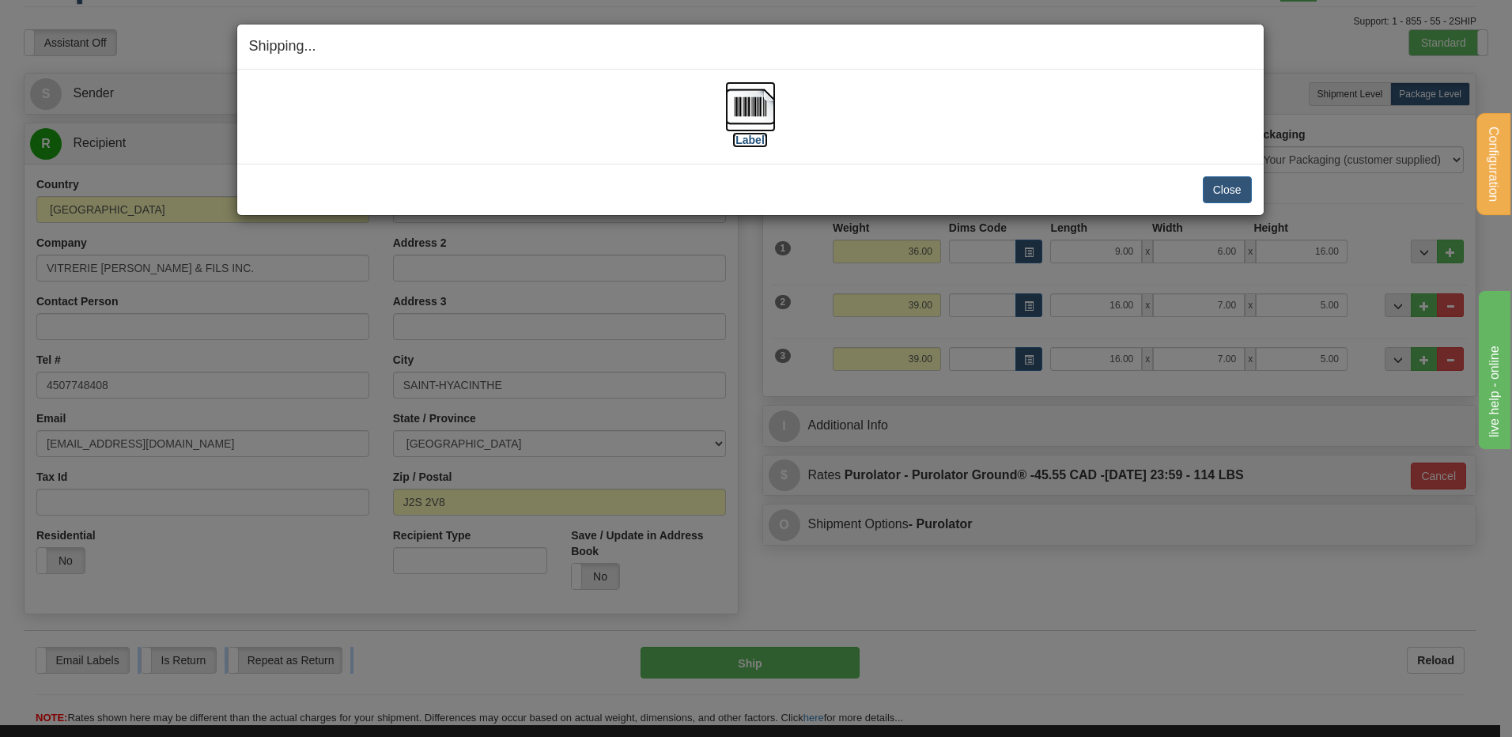
click at [757, 108] on img at bounding box center [750, 106] width 51 height 51
click at [1243, 191] on button "Close" at bounding box center [1227, 189] width 49 height 27
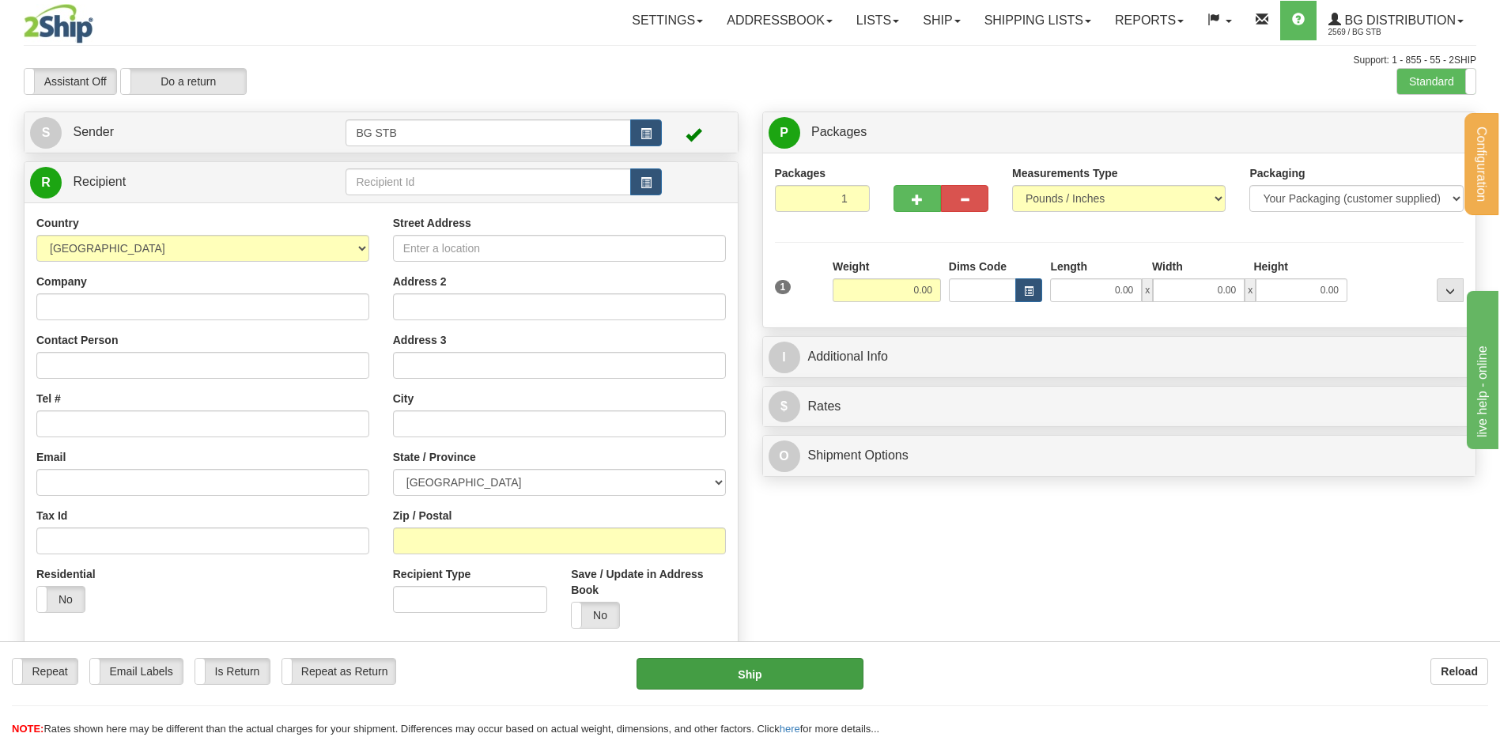
drag, startPoint x: 871, startPoint y: 590, endPoint x: 654, endPoint y: 670, distance: 231.9
click at [871, 590] on div "Create a label for the return Create Pickup Without Label S" at bounding box center [750, 385] width 1476 height 549
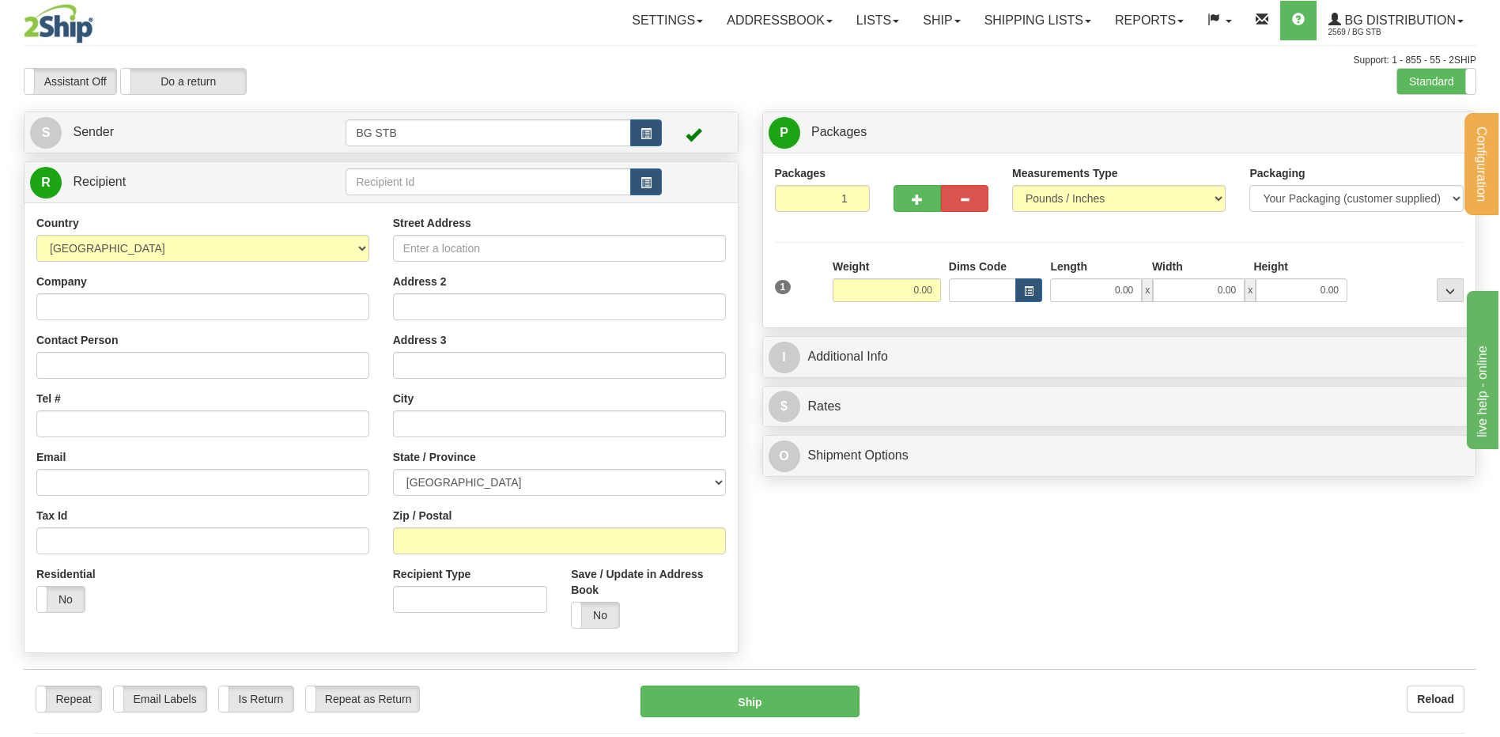
scroll to position [332, 0]
